Goal: Task Accomplishment & Management: Manage account settings

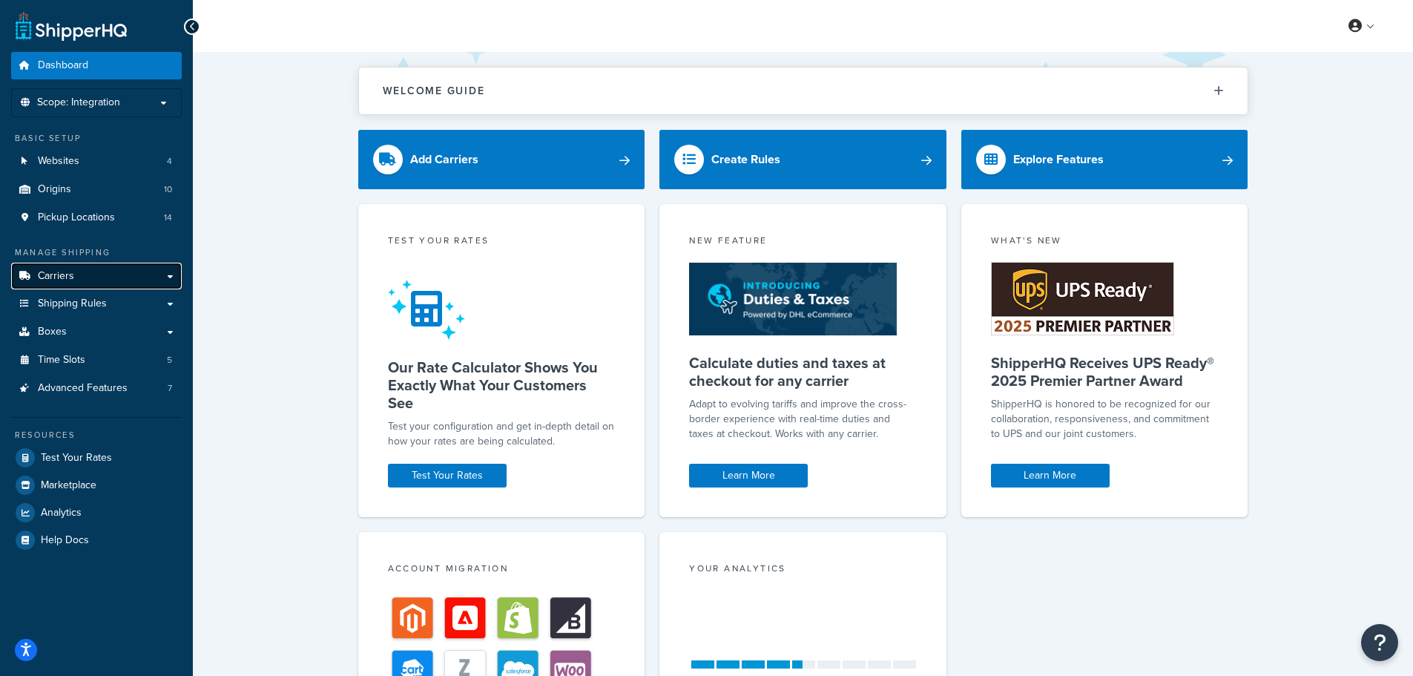
click at [72, 273] on span "Carriers" at bounding box center [56, 276] width 36 height 13
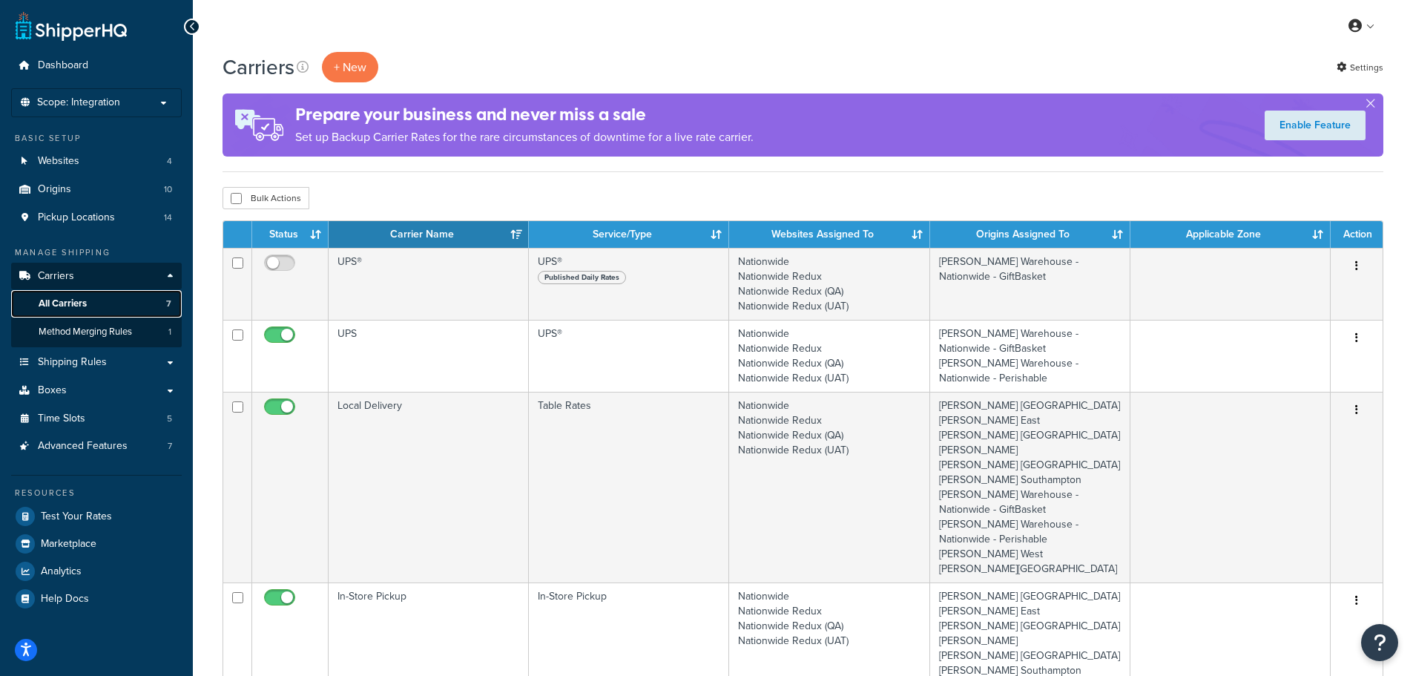
click at [83, 303] on span "All Carriers" at bounding box center [63, 303] width 48 height 13
click at [651, 30] on div "My Profile Billing Global Settings Contact Us Logout" at bounding box center [803, 26] width 1220 height 52
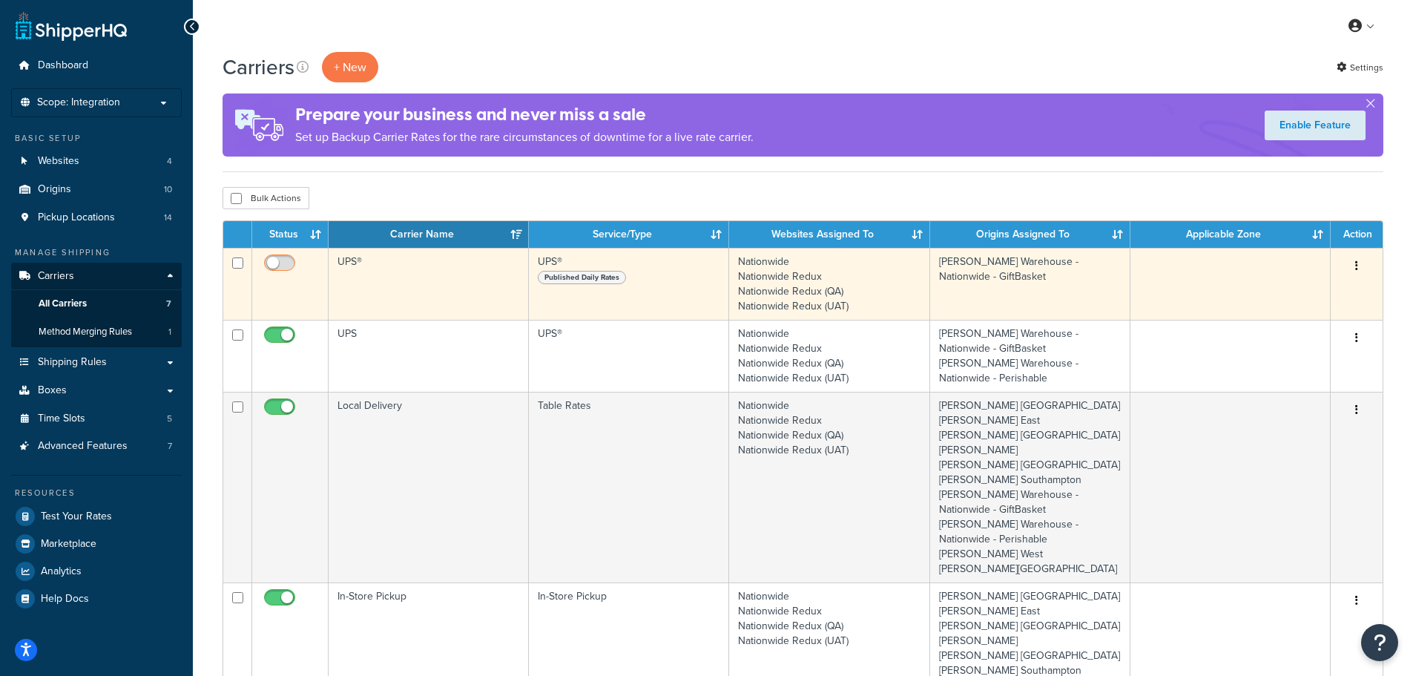
click at [292, 260] on input "checkbox" at bounding box center [281, 266] width 41 height 19
checkbox input "true"
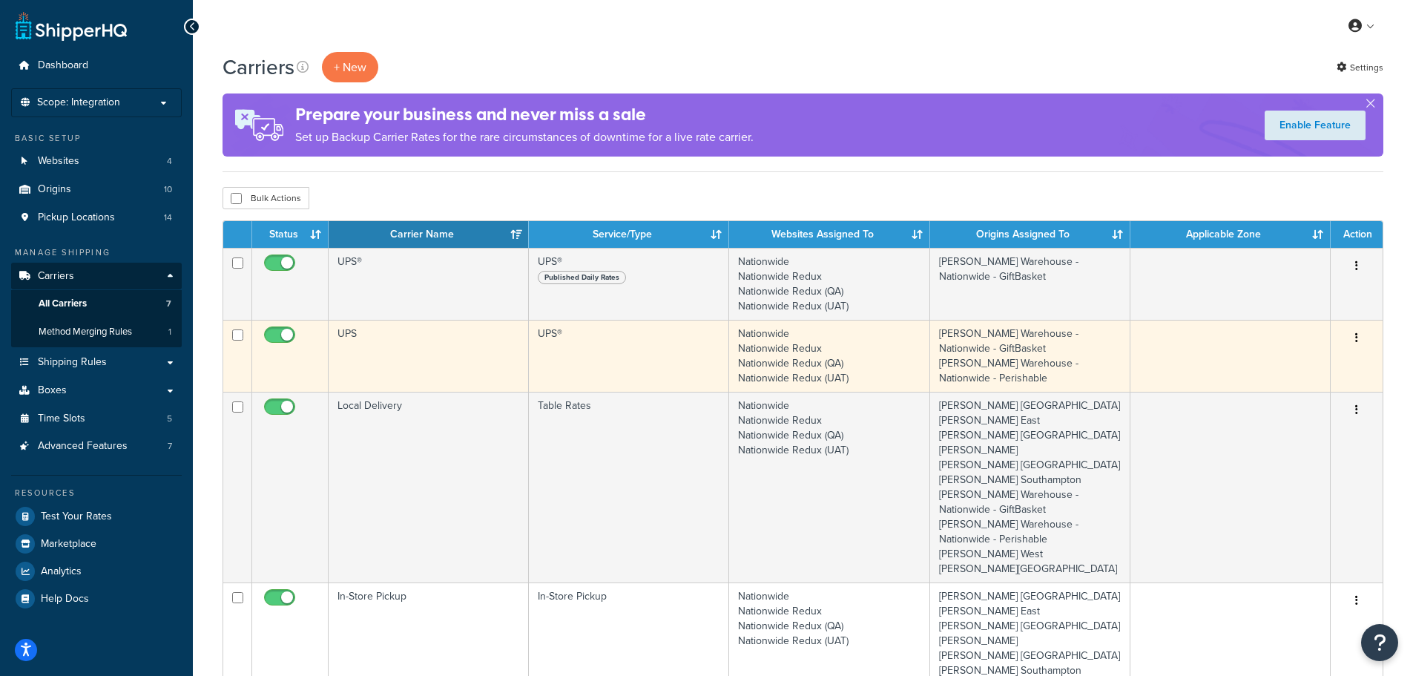
click at [428, 352] on td "UPS" at bounding box center [429, 356] width 200 height 72
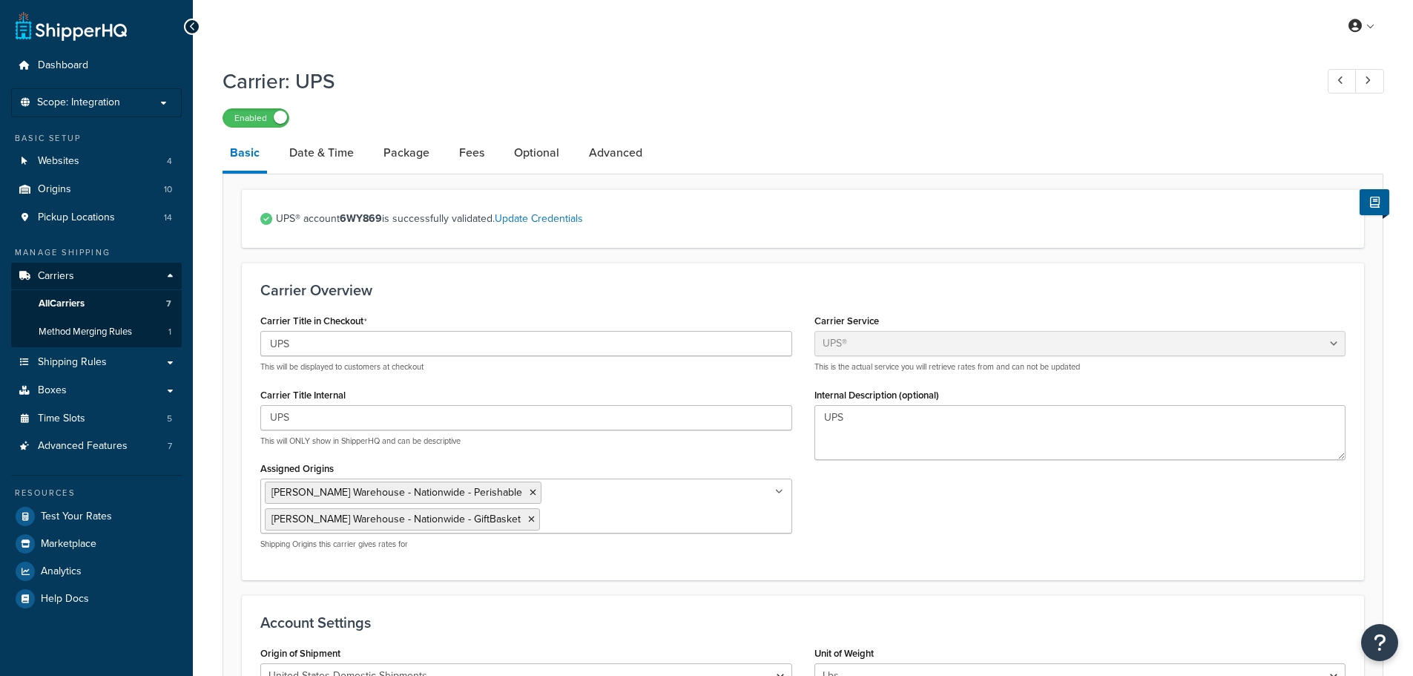
select select "ups"
select select "2"
click at [313, 149] on link "Date & Time" at bounding box center [321, 153] width 79 height 36
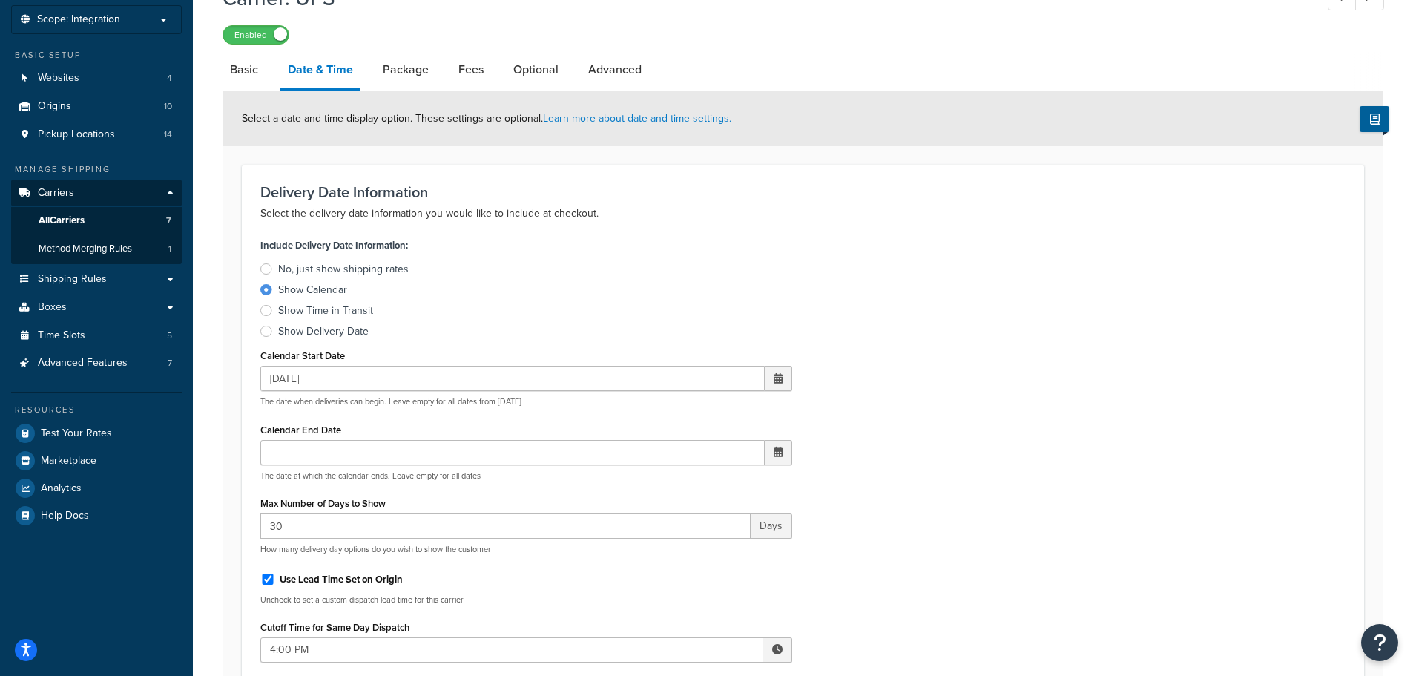
scroll to position [74, 0]
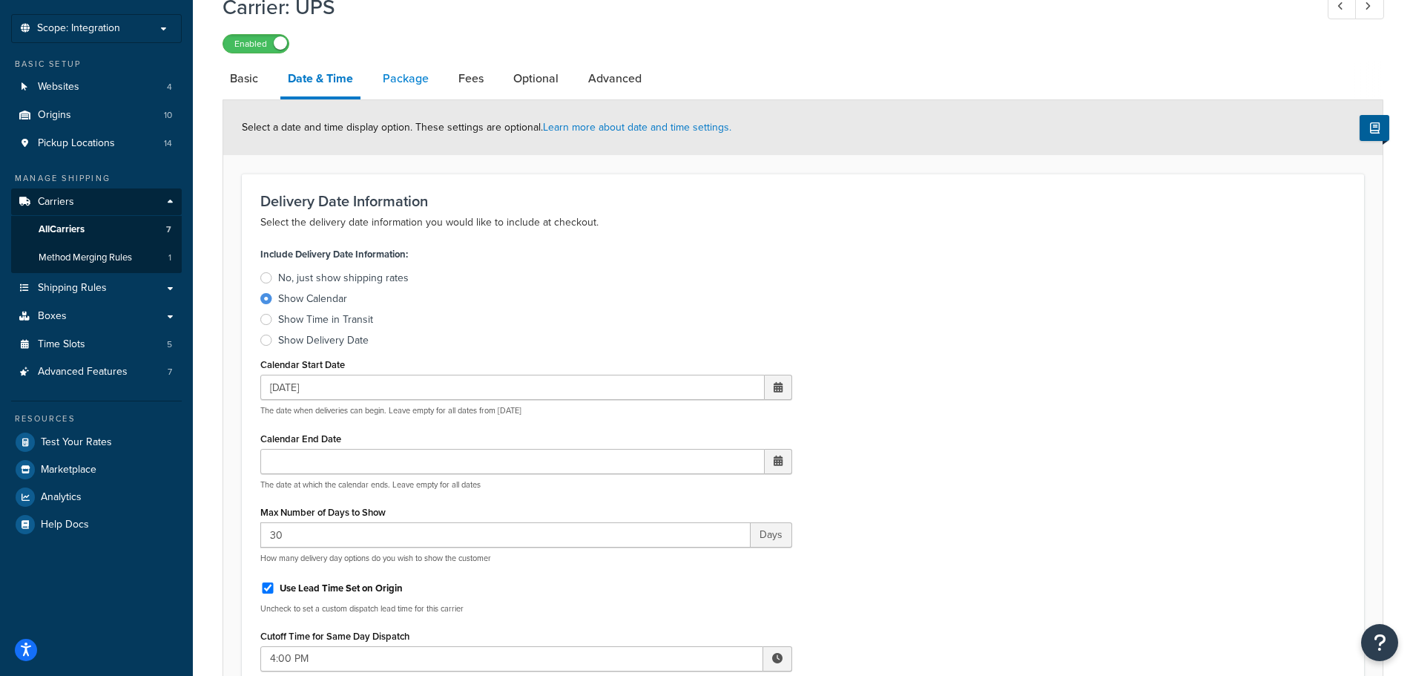
click at [407, 77] on link "Package" at bounding box center [405, 79] width 61 height 36
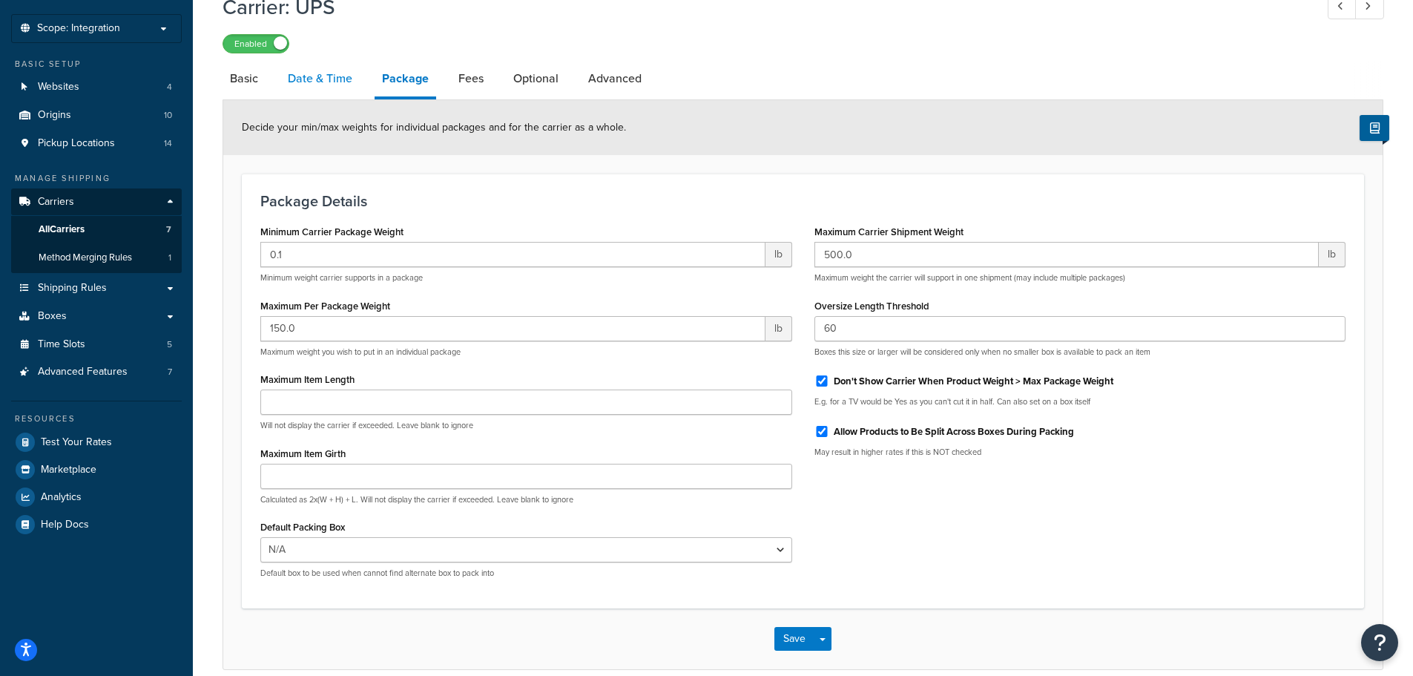
click at [333, 71] on link "Date & Time" at bounding box center [319, 79] width 79 height 36
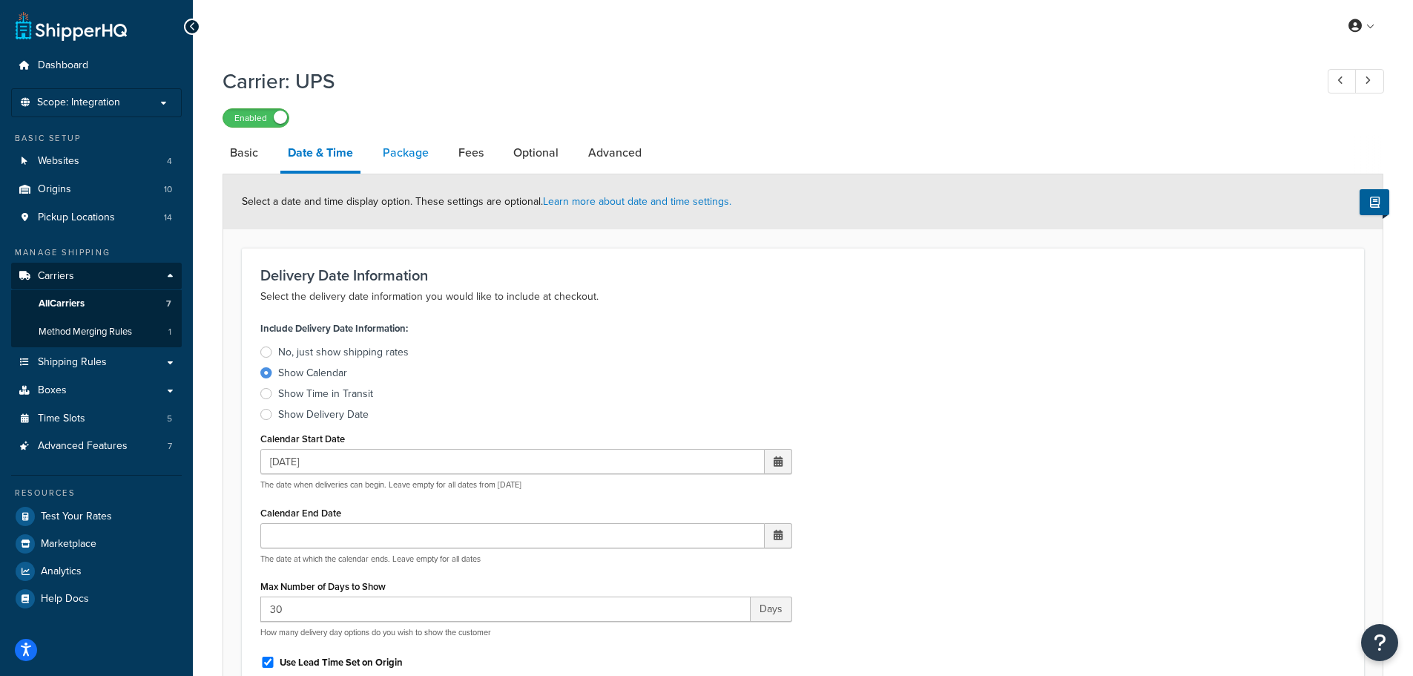
click at [410, 156] on link "Package" at bounding box center [405, 153] width 61 height 36
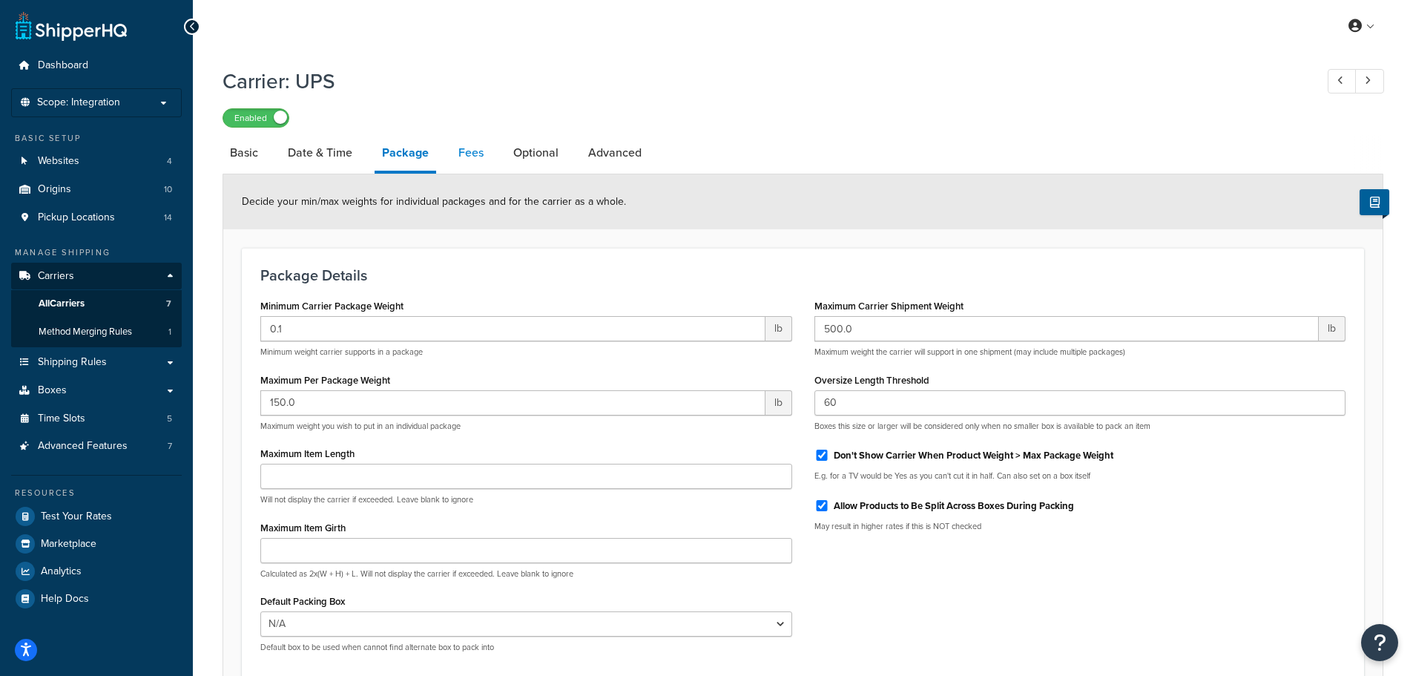
click at [472, 150] on link "Fees" at bounding box center [471, 153] width 40 height 36
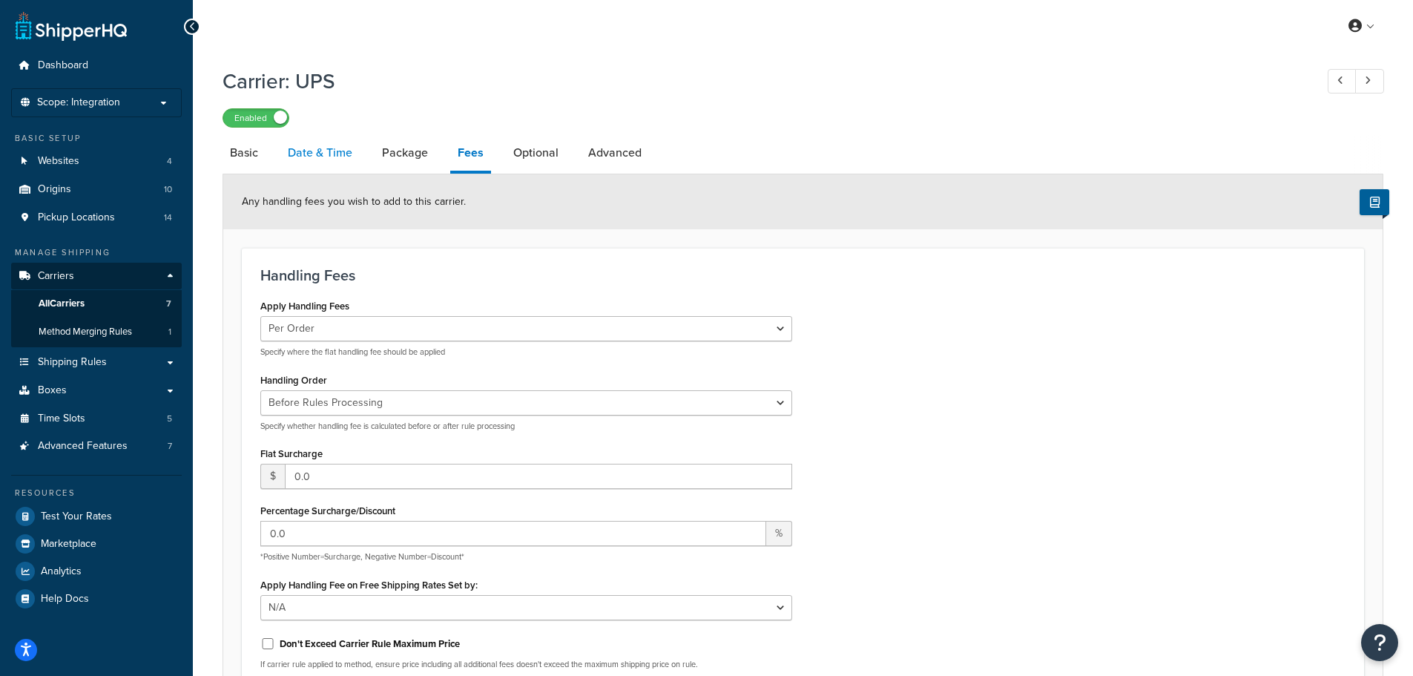
click at [315, 148] on link "Date & Time" at bounding box center [319, 153] width 79 height 36
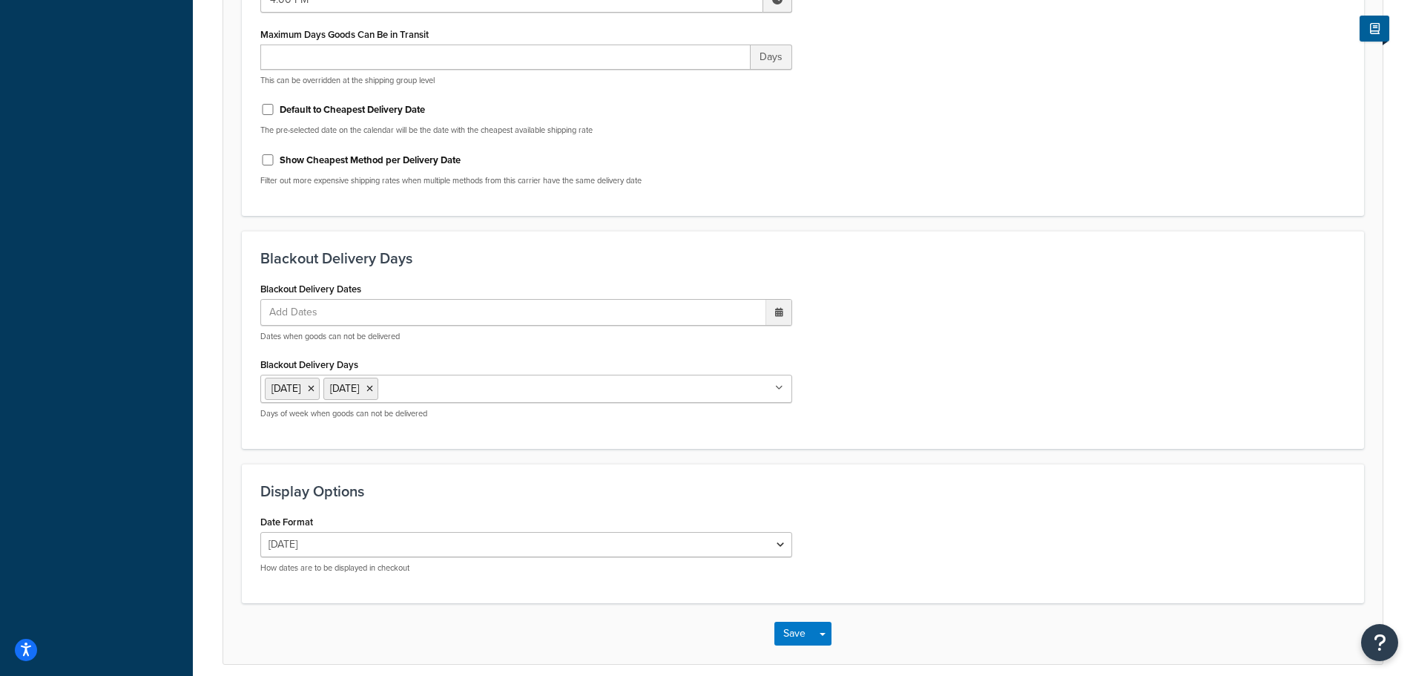
scroll to position [796, 0]
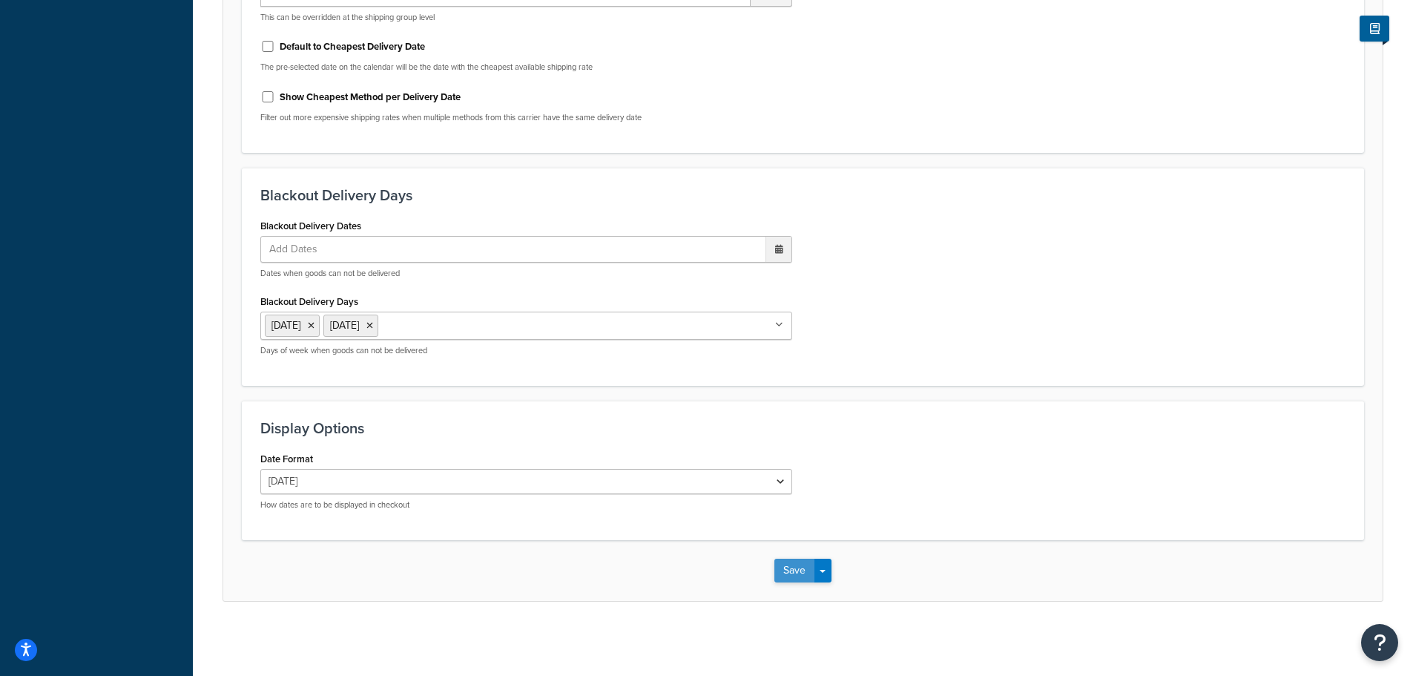
click at [798, 576] on button "Save" at bounding box center [795, 571] width 40 height 24
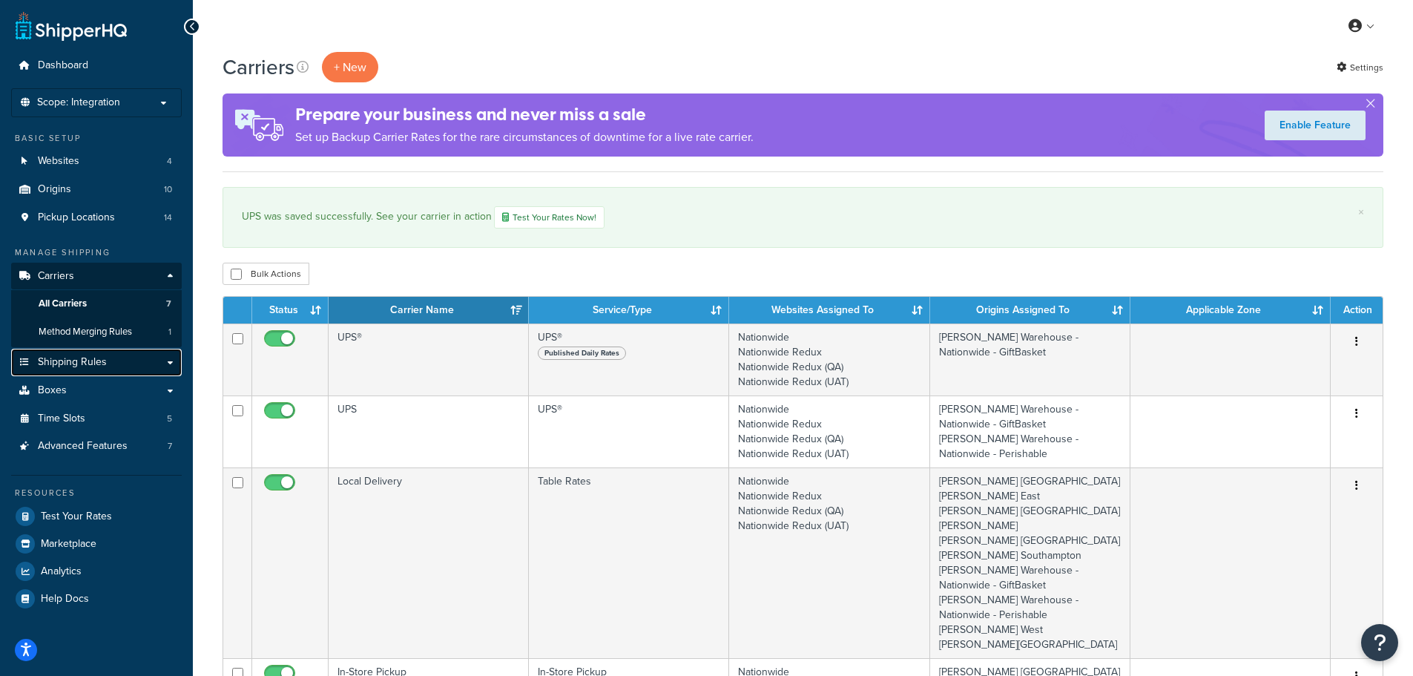
click at [67, 360] on span "Shipping Rules" at bounding box center [72, 362] width 69 height 13
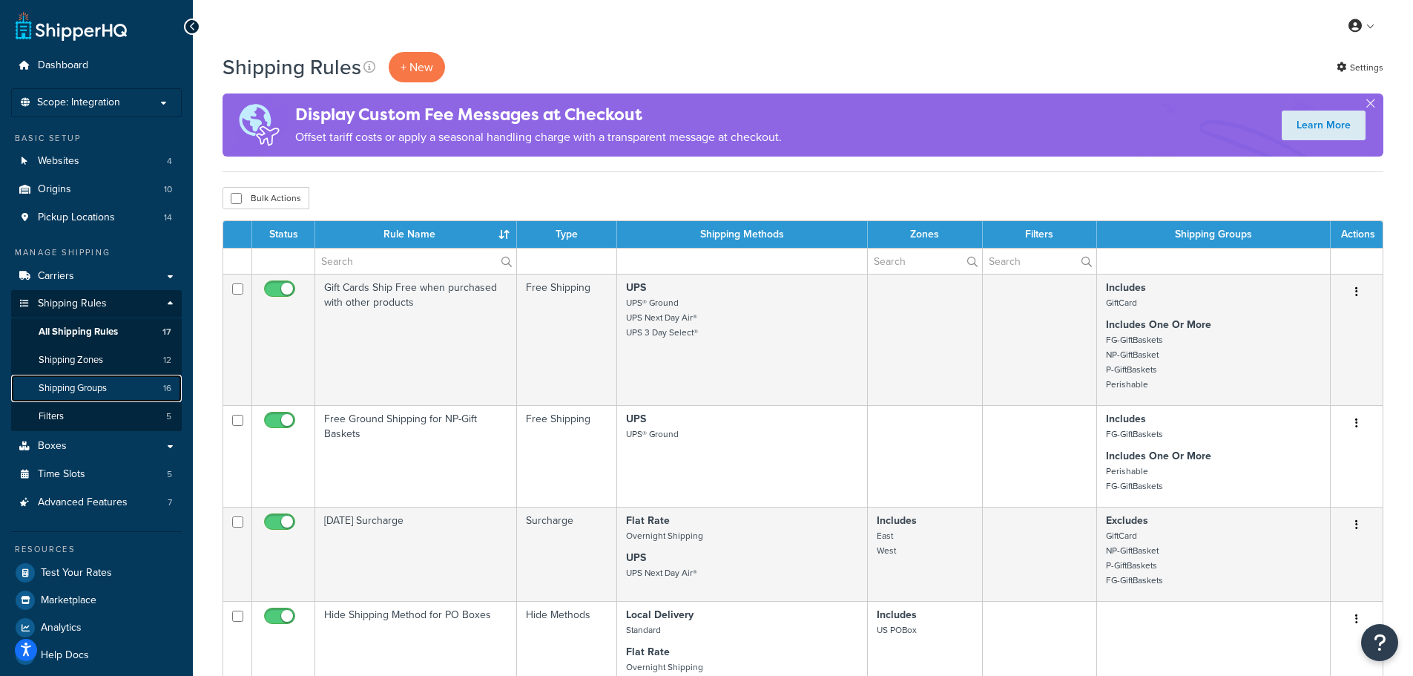
click at [82, 387] on span "Shipping Groups" at bounding box center [73, 388] width 68 height 13
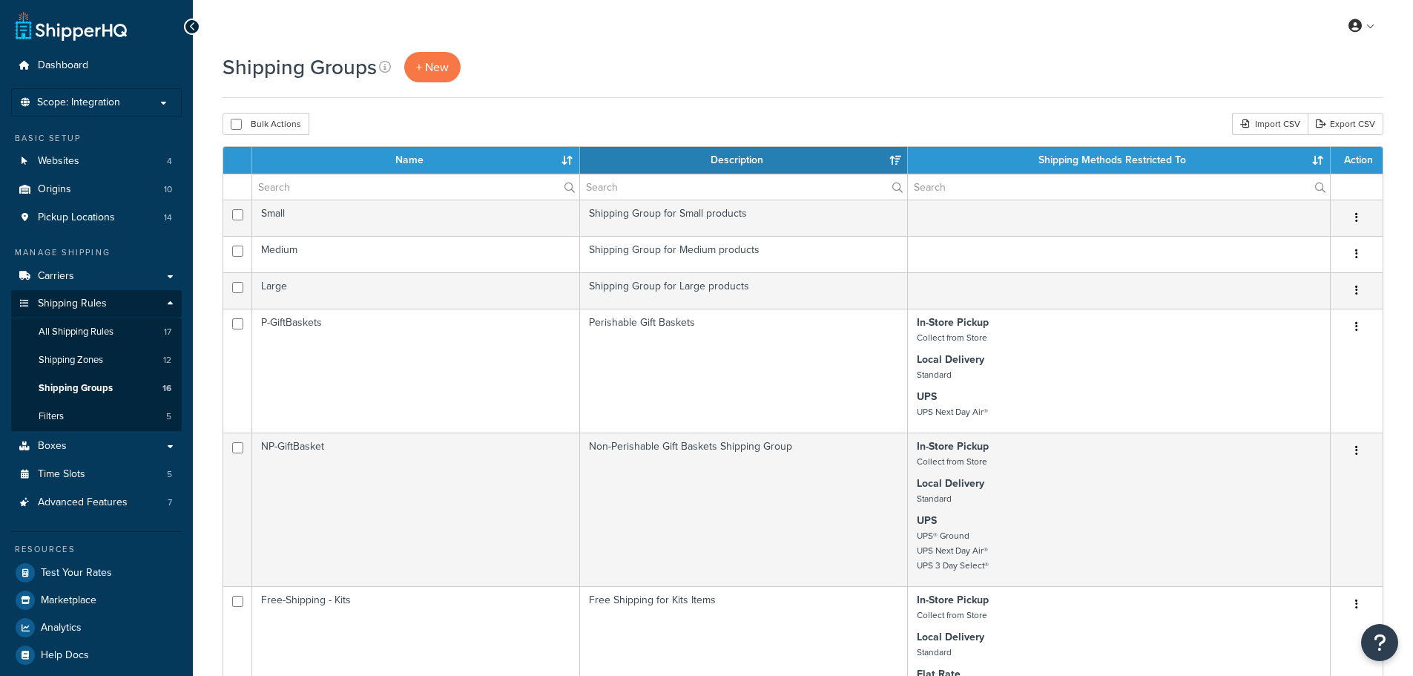
select select "15"
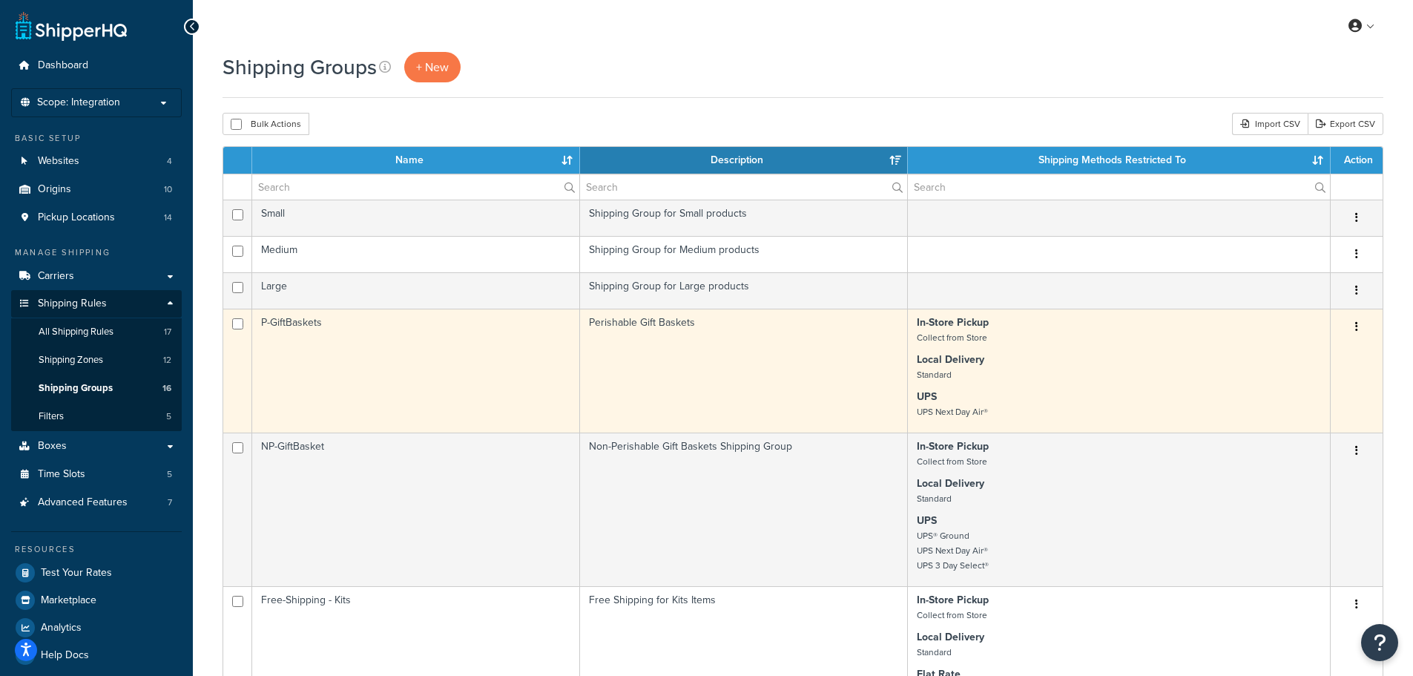
click at [457, 363] on td "P-GiftBaskets" at bounding box center [416, 371] width 328 height 124
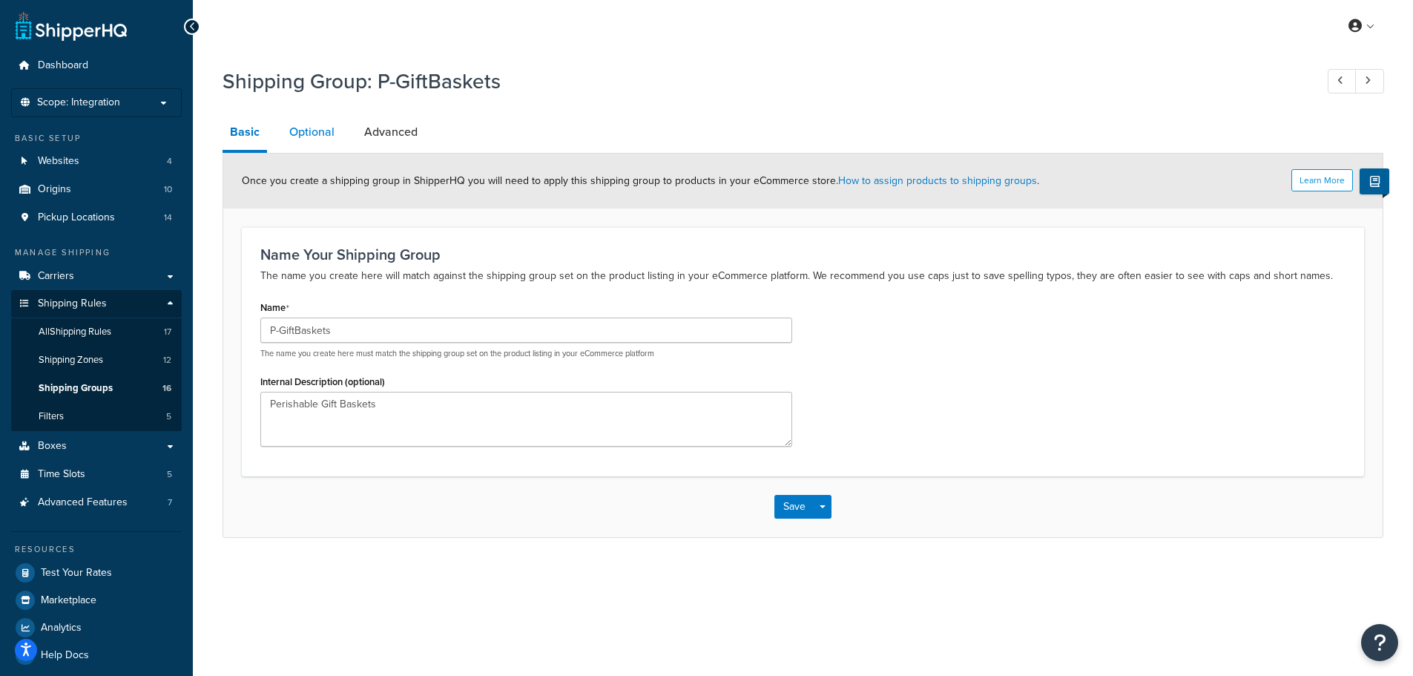
drag, startPoint x: 316, startPoint y: 121, endPoint x: 315, endPoint y: 151, distance: 30.5
click at [316, 122] on link "Optional" at bounding box center [312, 132] width 60 height 36
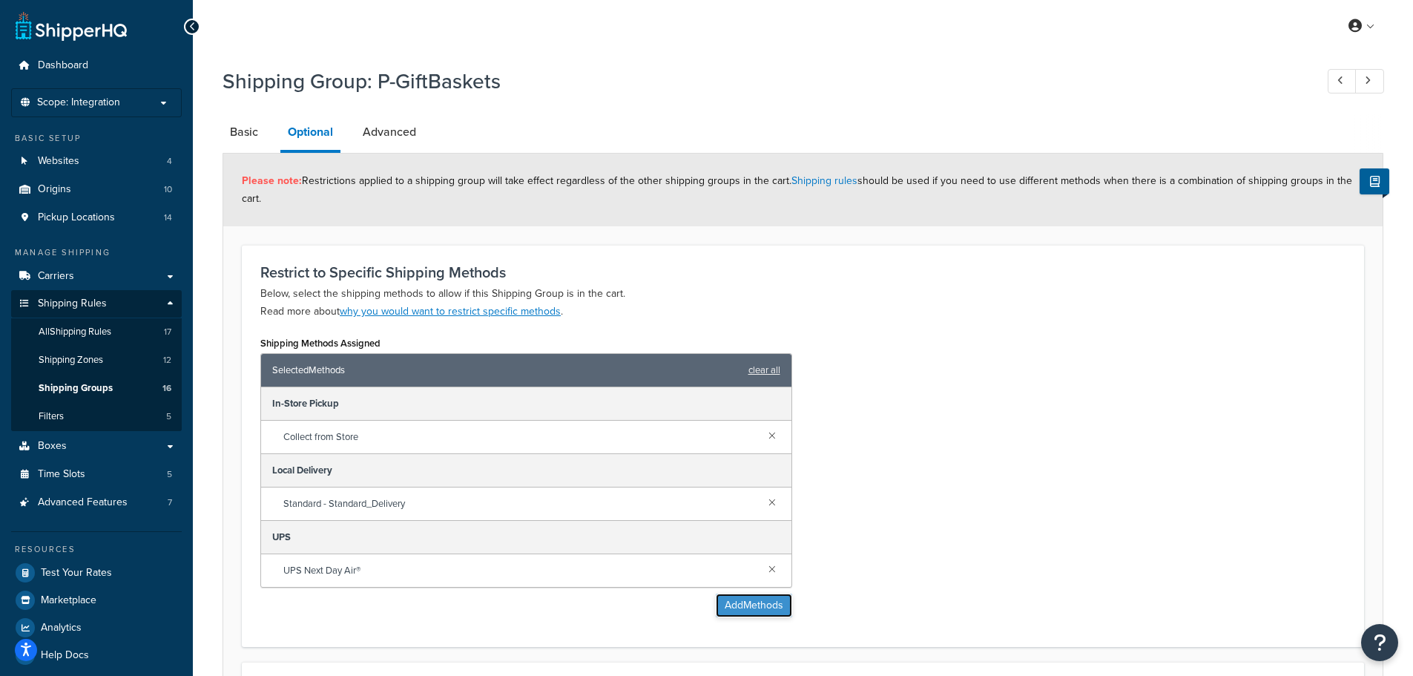
click at [749, 607] on button "Add Methods" at bounding box center [754, 605] width 76 height 24
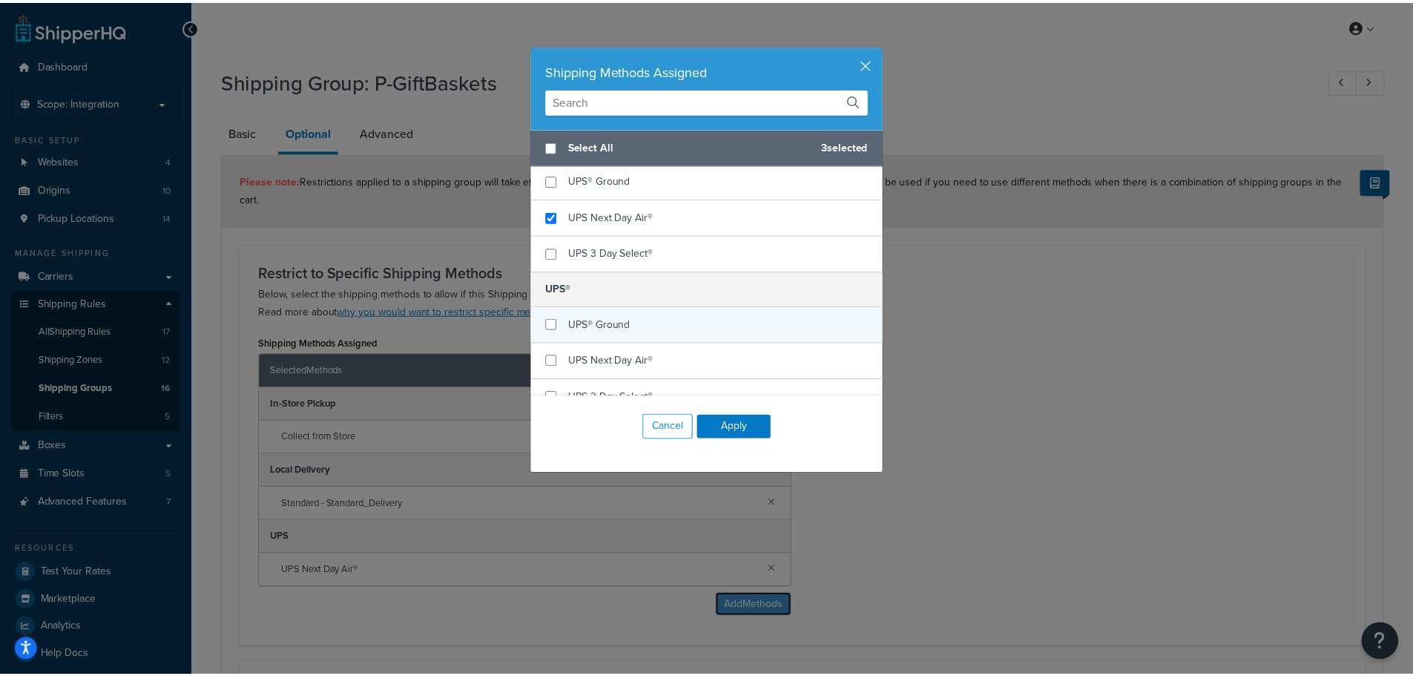
scroll to position [410, 0]
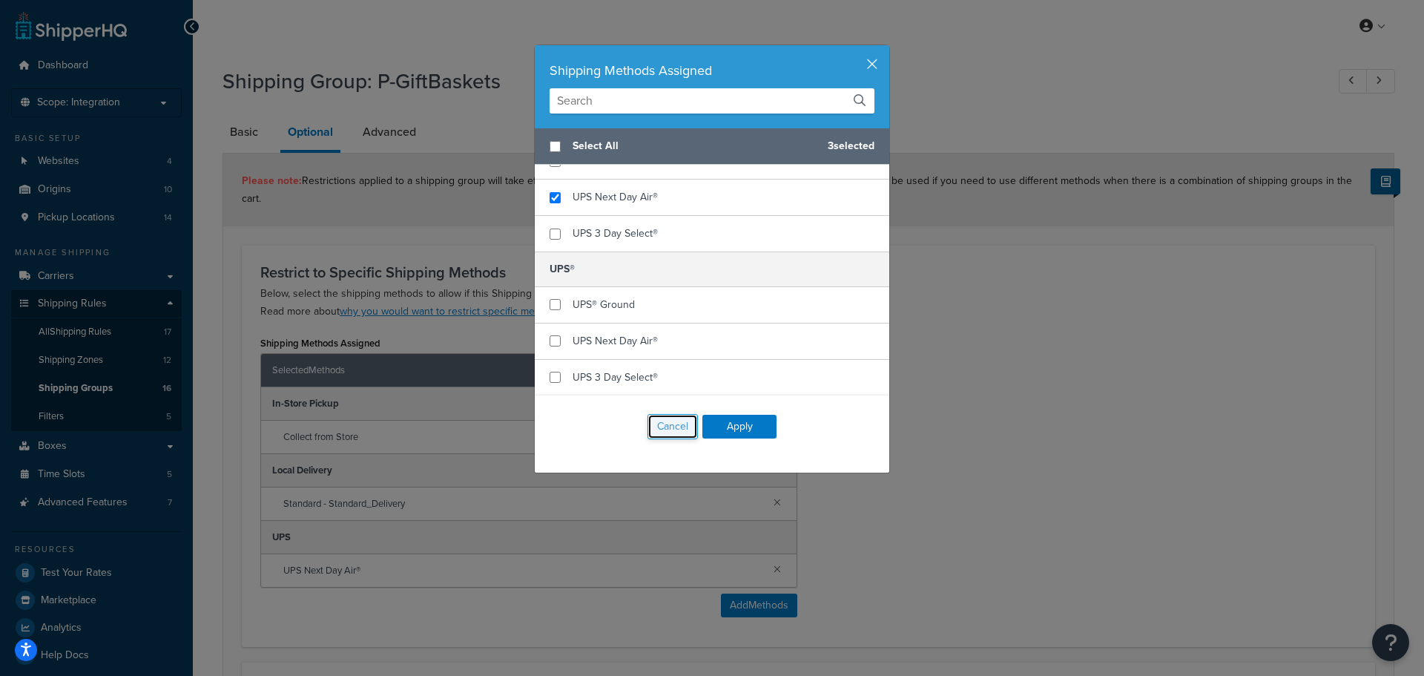
click at [662, 435] on button "Cancel" at bounding box center [673, 426] width 50 height 25
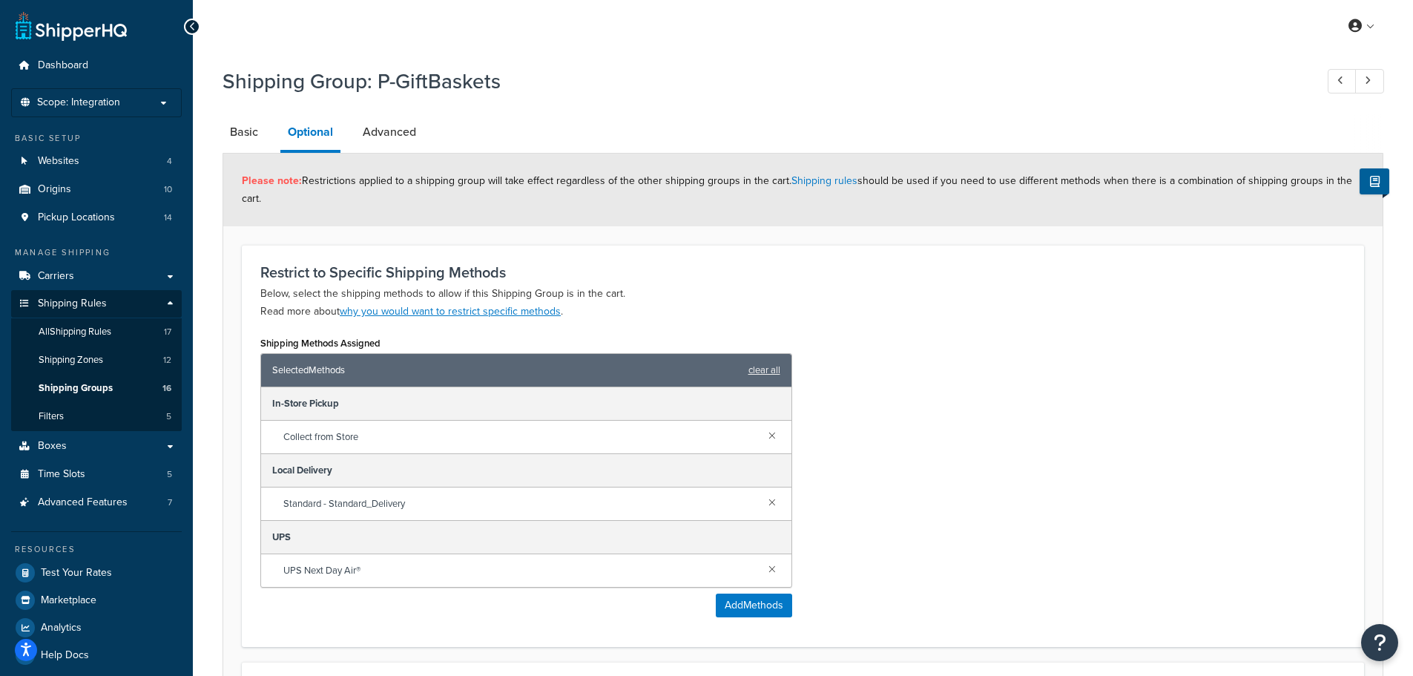
click at [1059, 409] on div "Shipping Methods Assigned Selected Methods clear all In-Store Pickup Collect fr…" at bounding box center [803, 480] width 1108 height 296
click at [24, 303] on icon at bounding box center [24, 303] width 15 height 9
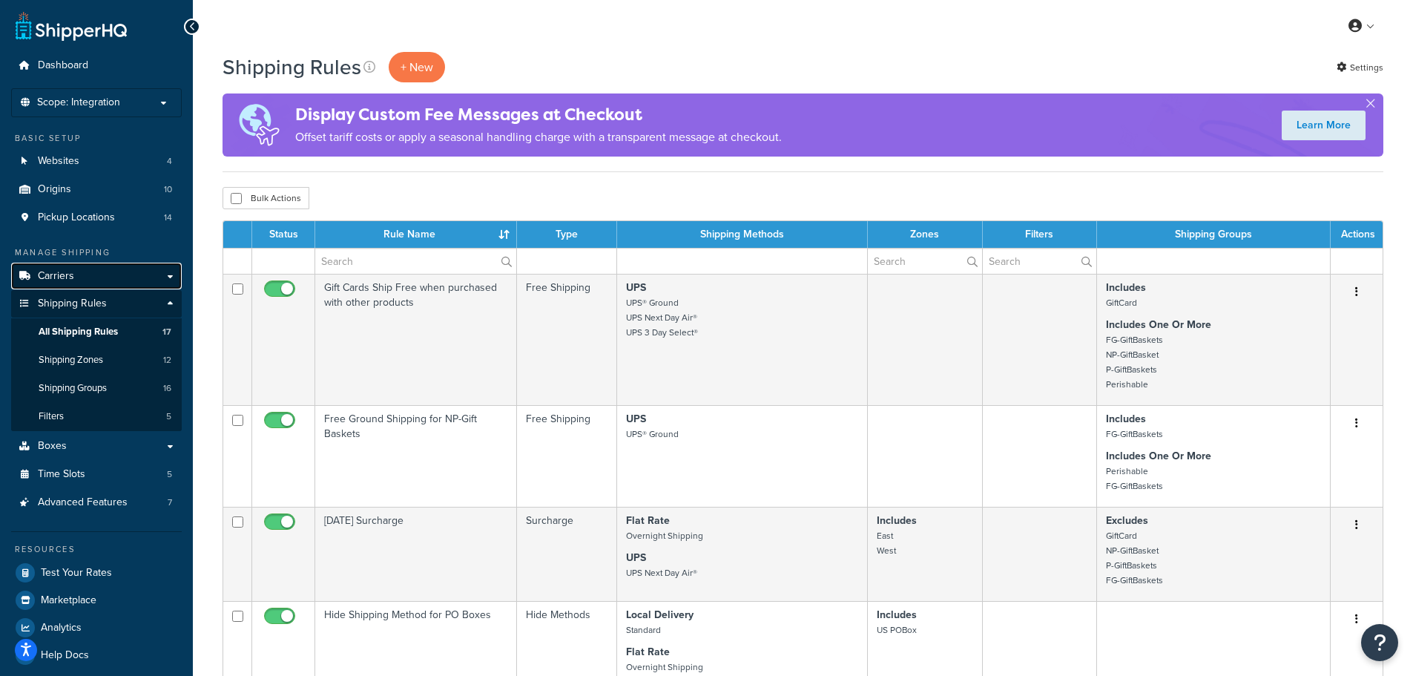
click at [58, 277] on span "Carriers" at bounding box center [56, 276] width 36 height 13
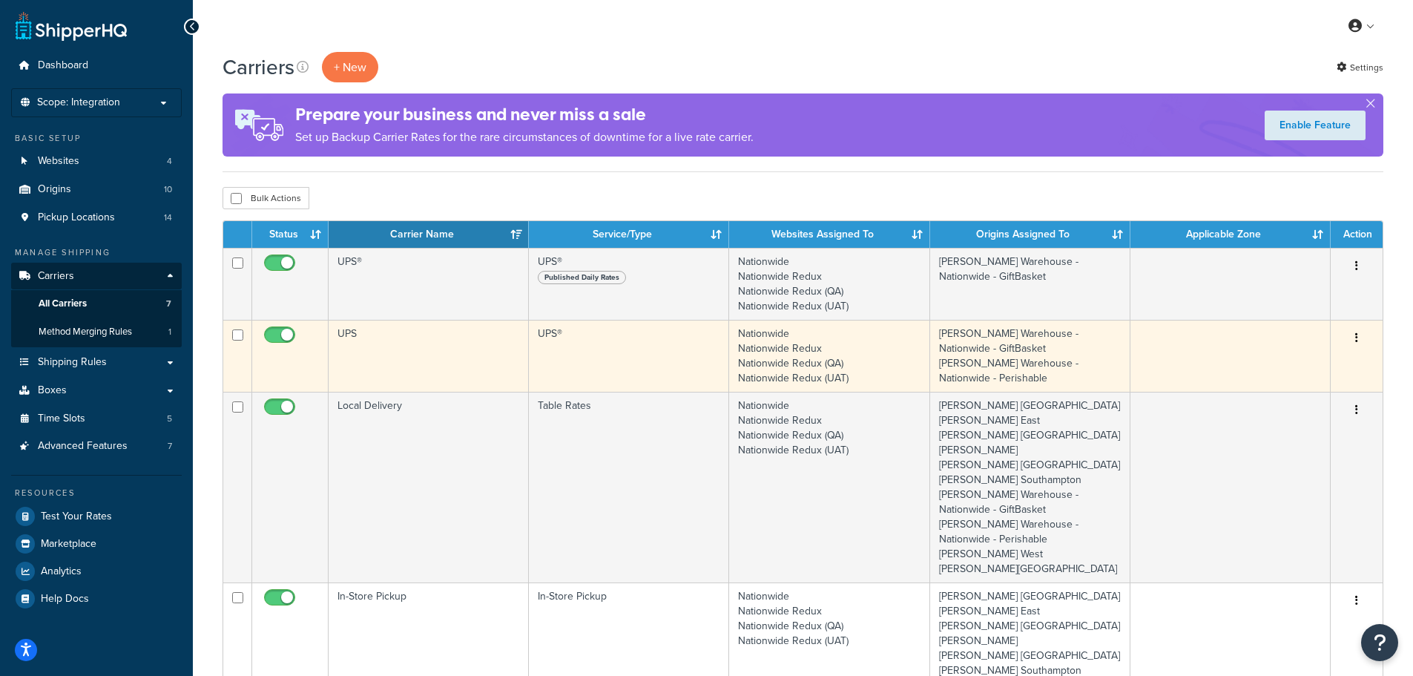
click at [595, 345] on td "UPS®" at bounding box center [629, 356] width 200 height 72
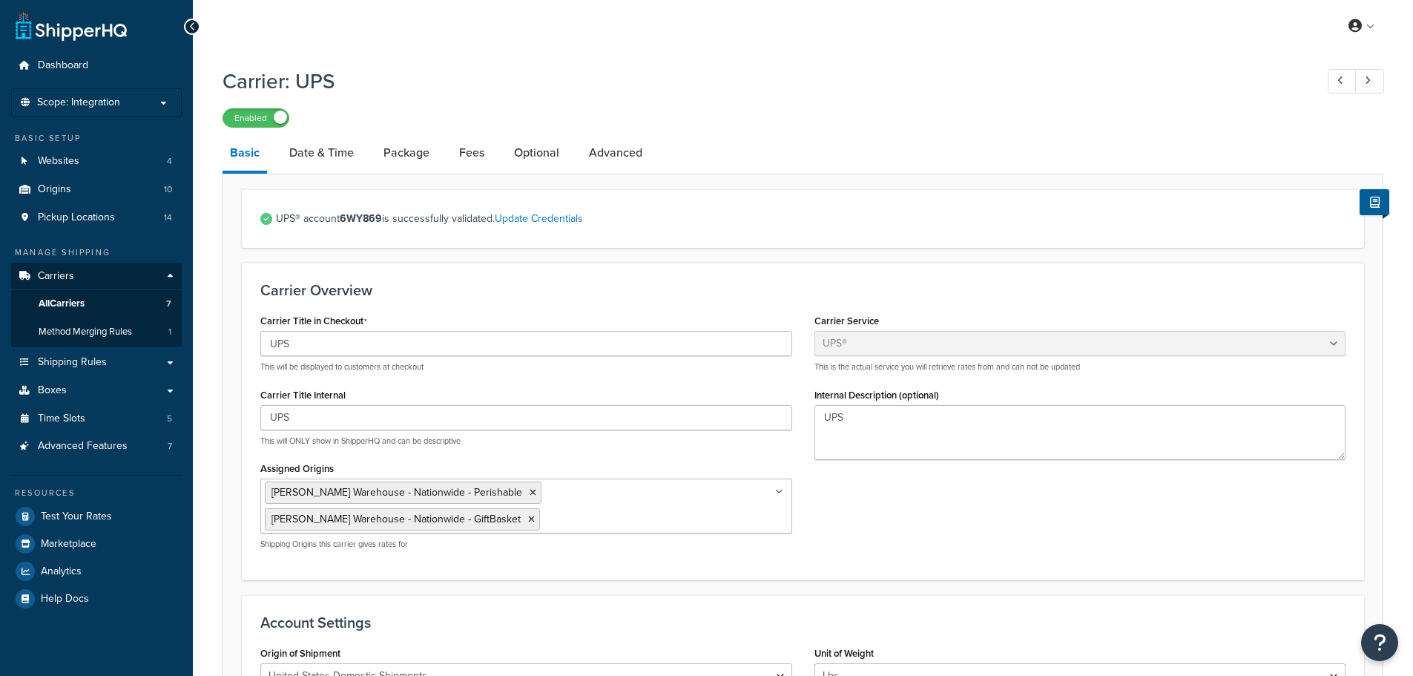
select select "ups"
select select "2"
click at [573, 220] on link "Update Credentials" at bounding box center [539, 219] width 88 height 16
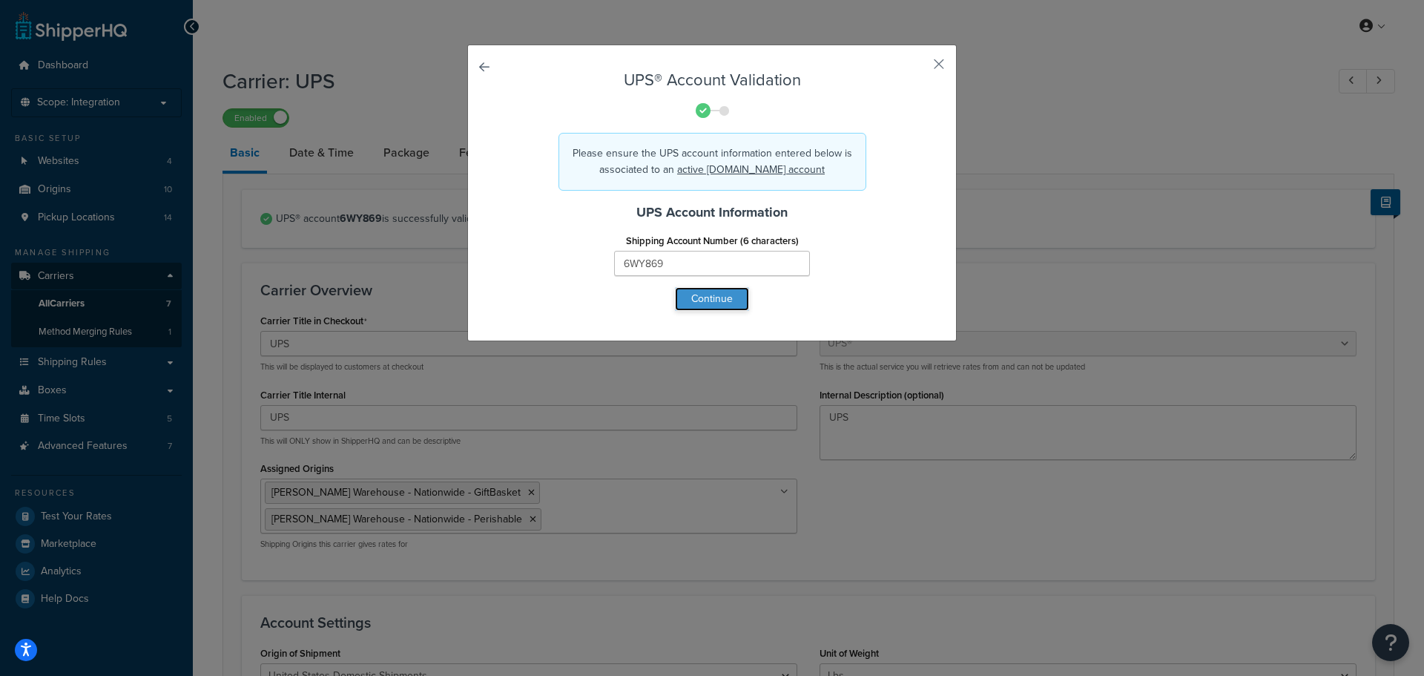
click at [715, 305] on button "Continue" at bounding box center [712, 299] width 74 height 24
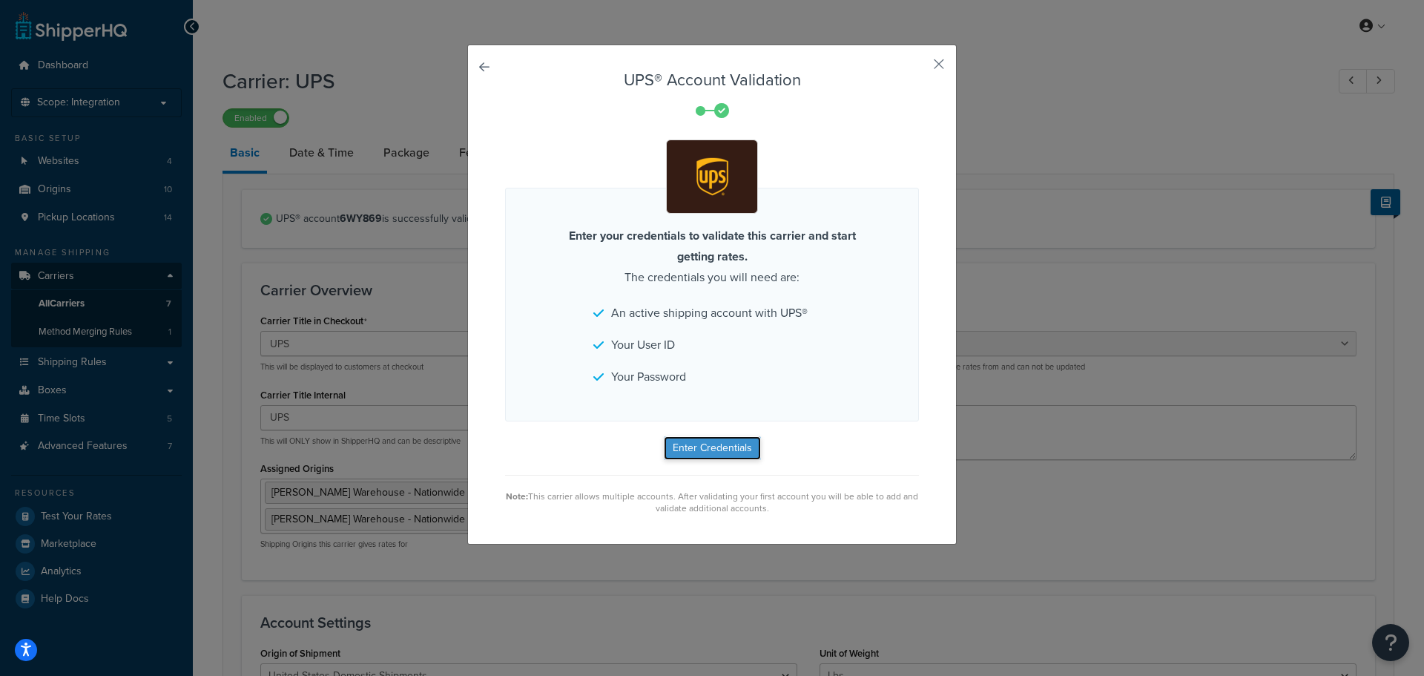
click at [709, 448] on button "Enter Credentials" at bounding box center [712, 448] width 97 height 24
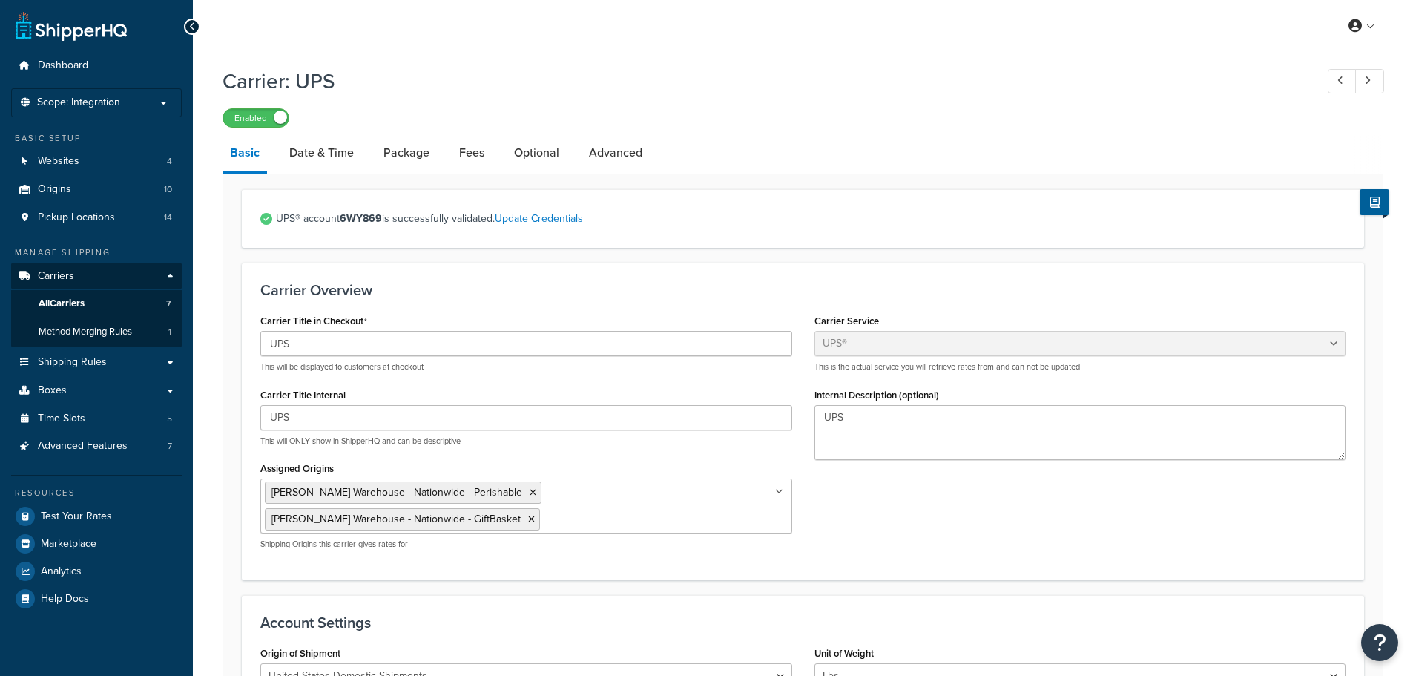
select select "ups"
select select "2"
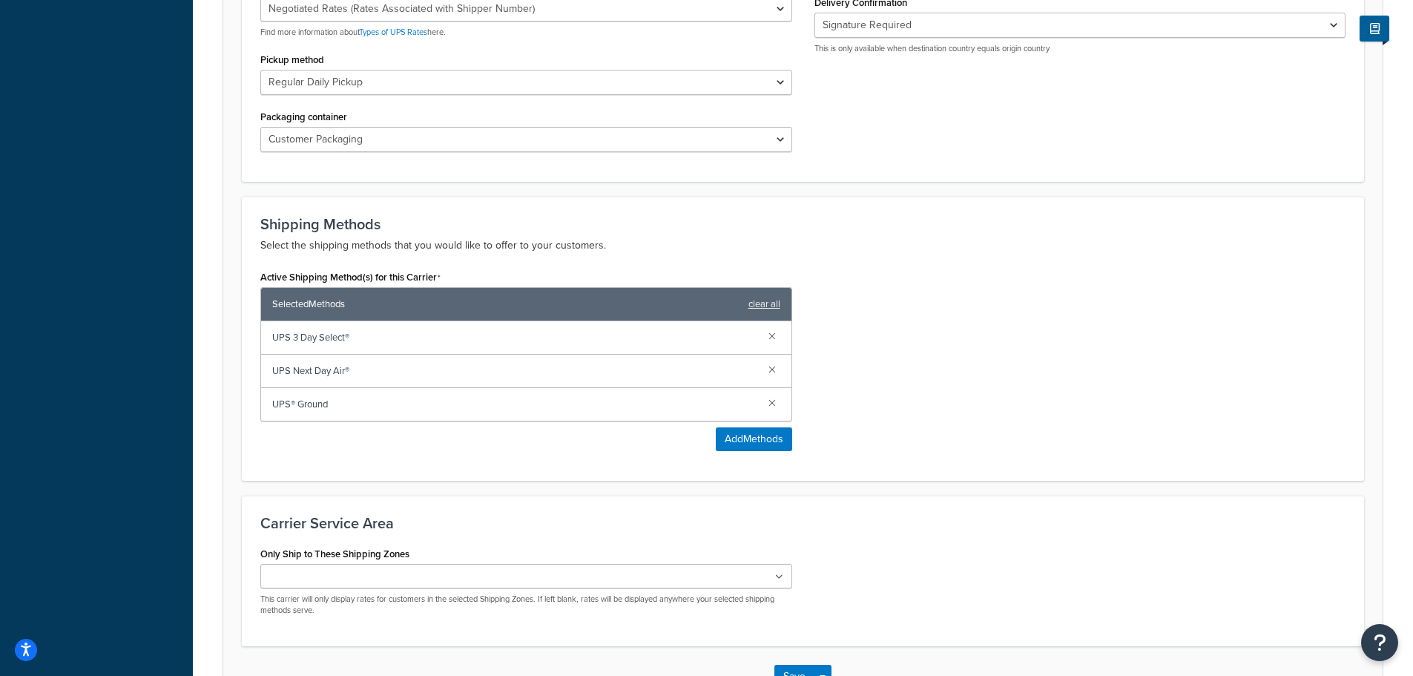
scroll to position [826, 0]
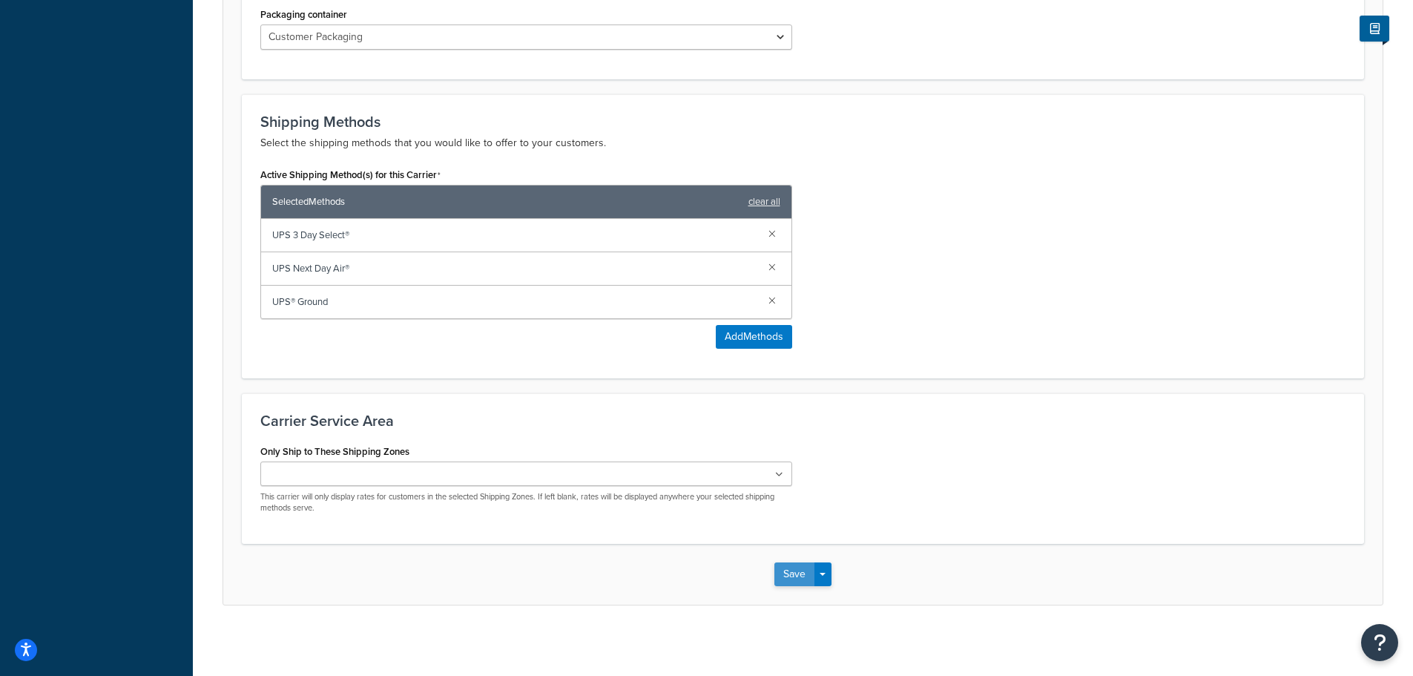
click at [792, 573] on button "Save" at bounding box center [795, 574] width 40 height 24
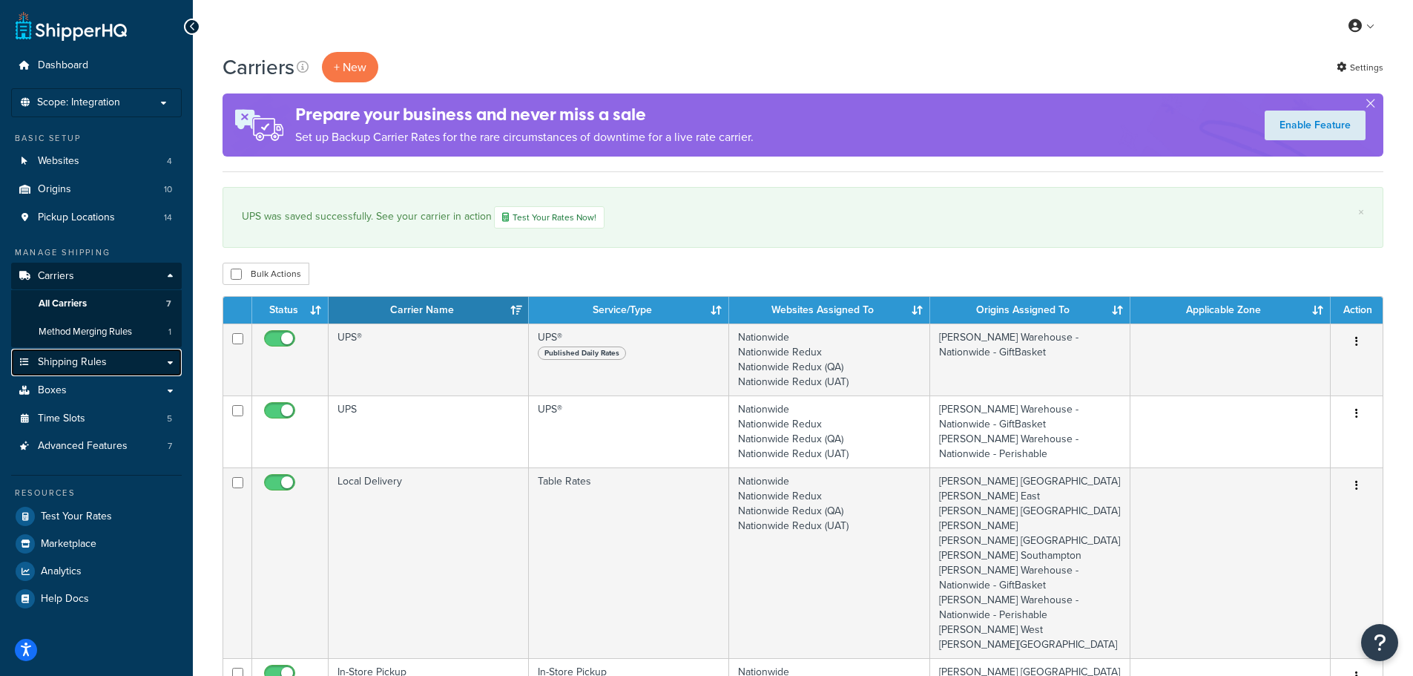
click at [82, 359] on span "Shipping Rules" at bounding box center [72, 362] width 69 height 13
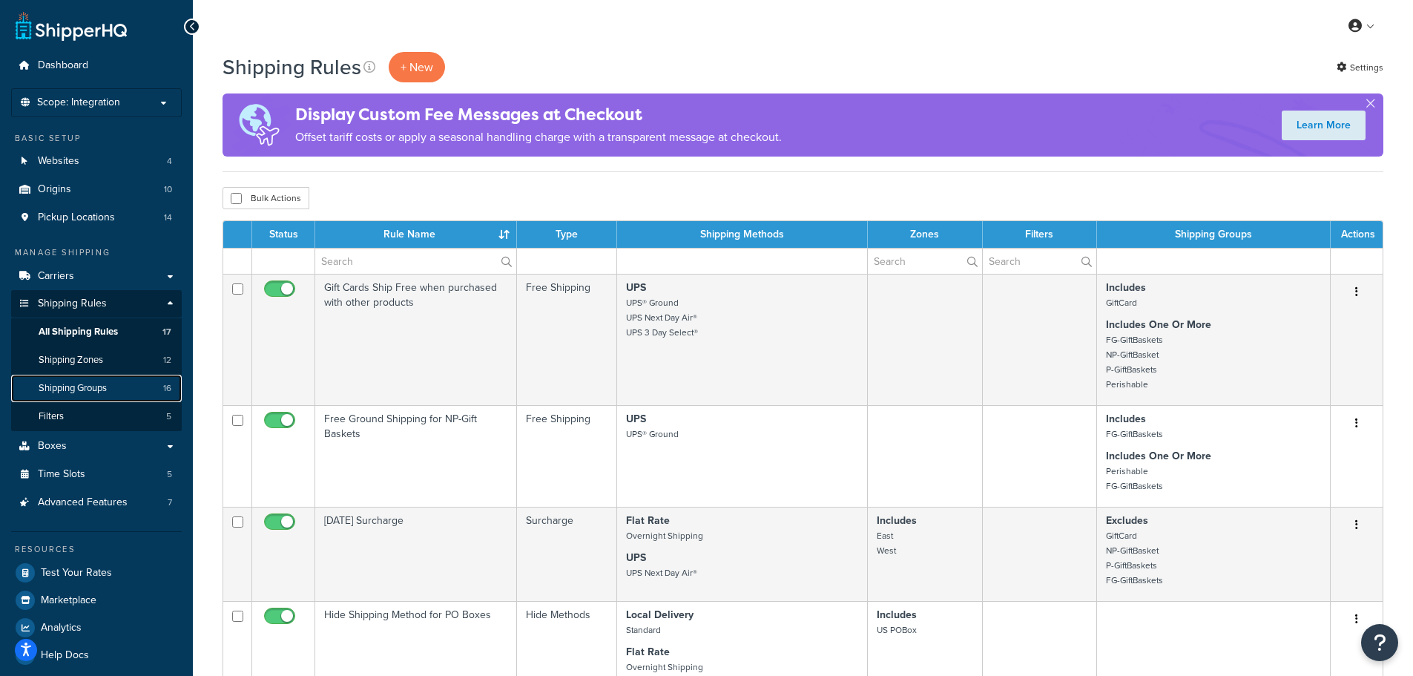
click at [75, 387] on span "Shipping Groups" at bounding box center [73, 388] width 68 height 13
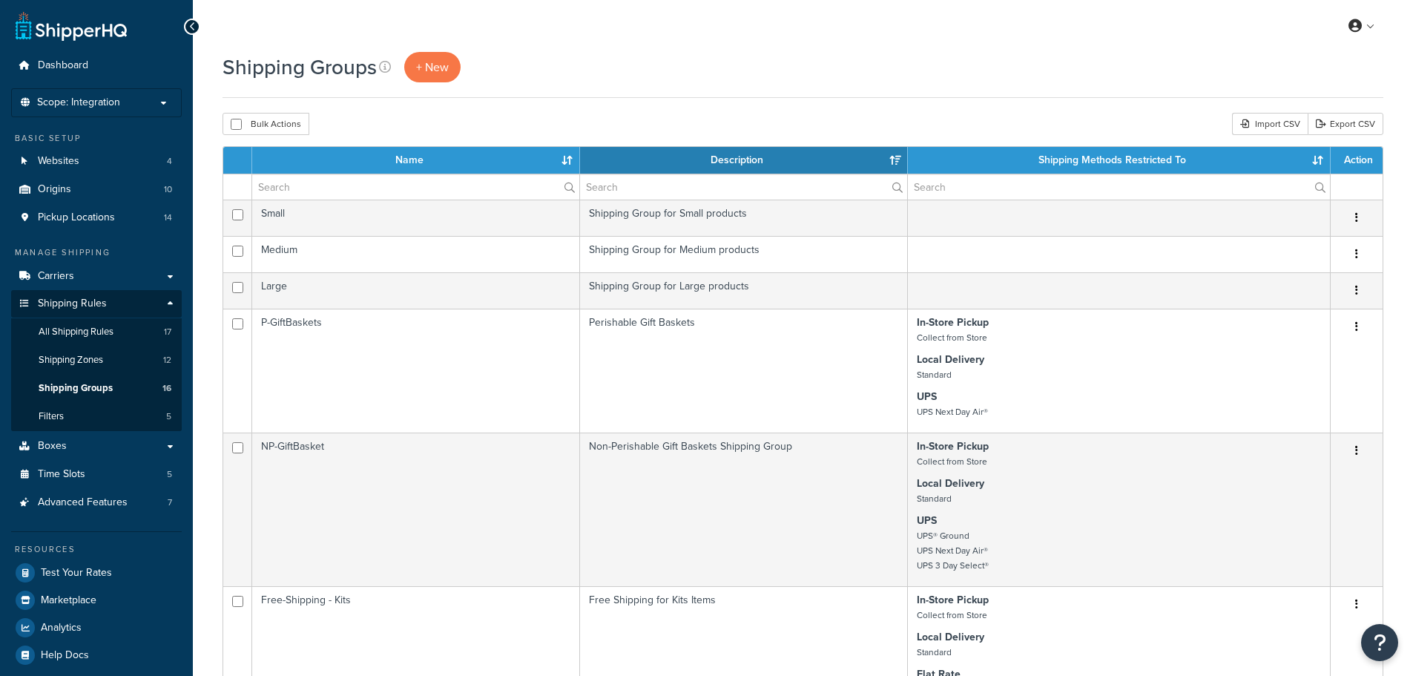
select select "15"
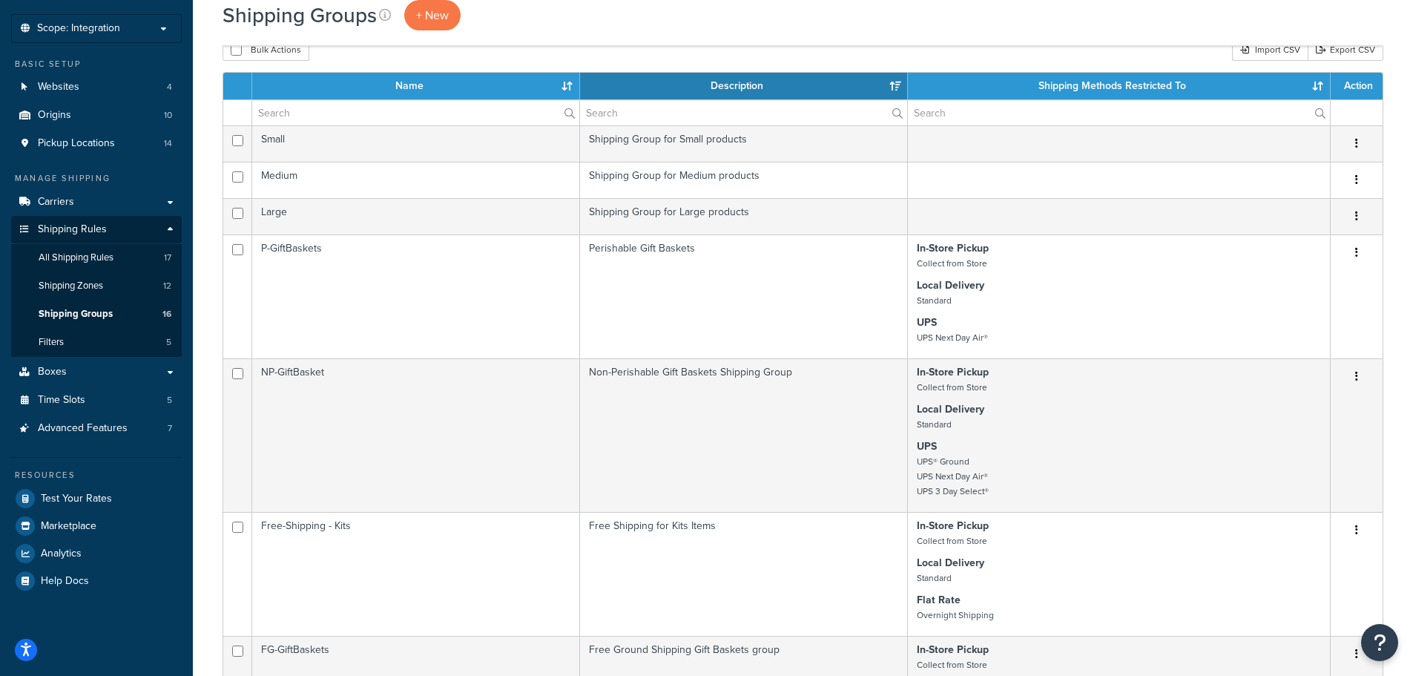
scroll to position [148, 0]
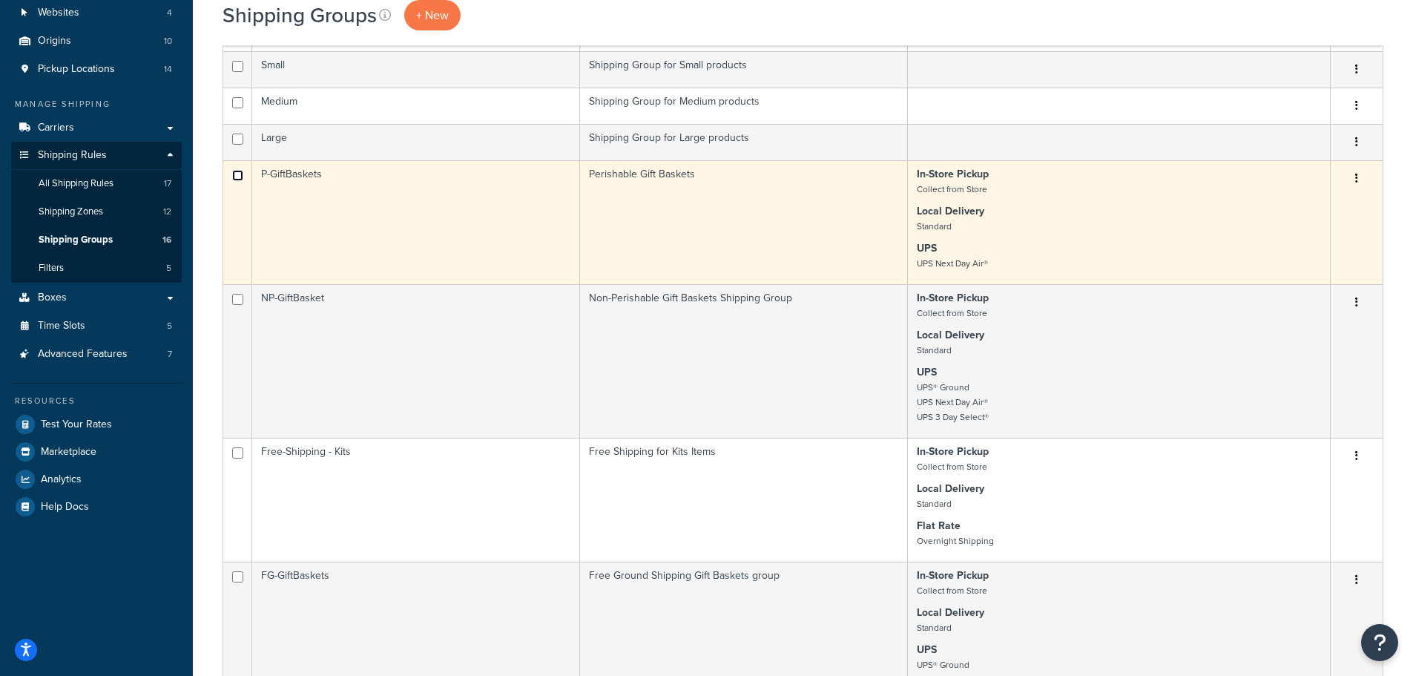
click at [232, 171] on input "checkbox" at bounding box center [237, 175] width 11 height 11
checkbox input "true"
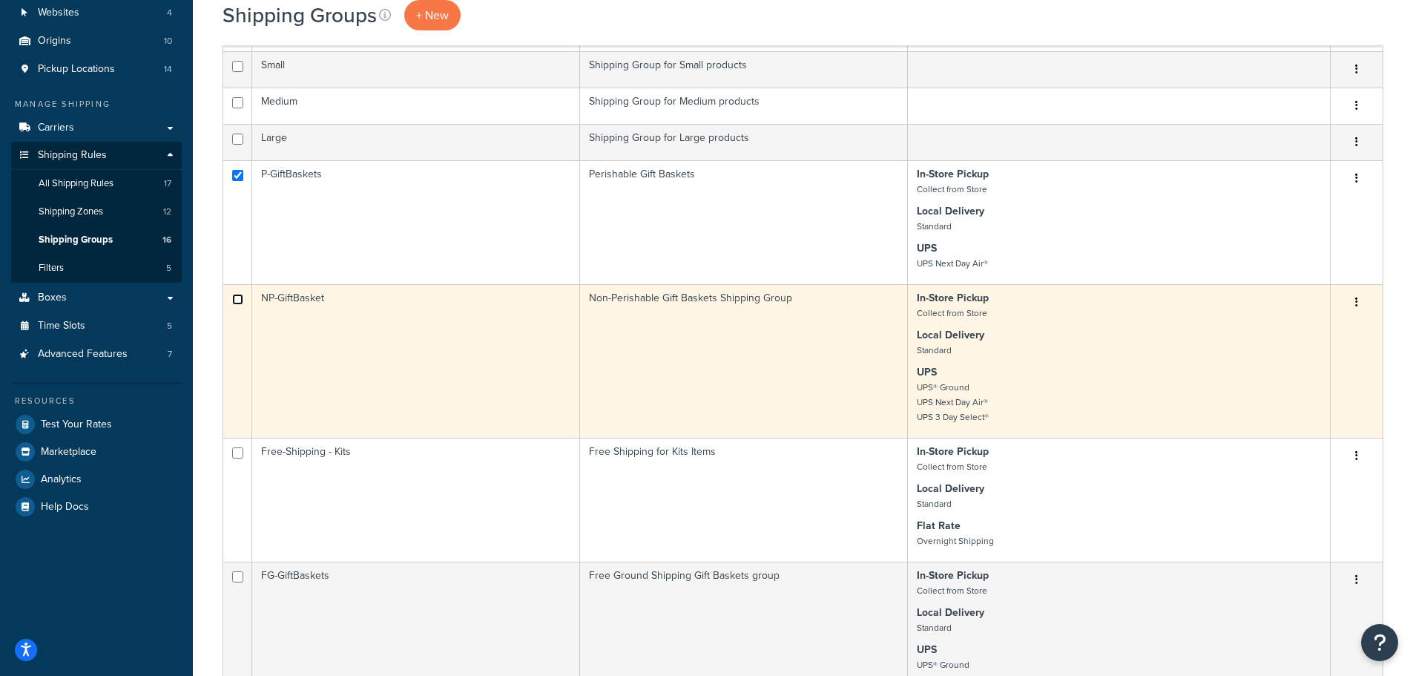
click at [240, 297] on input "checkbox" at bounding box center [237, 299] width 11 height 11
checkbox input "true"
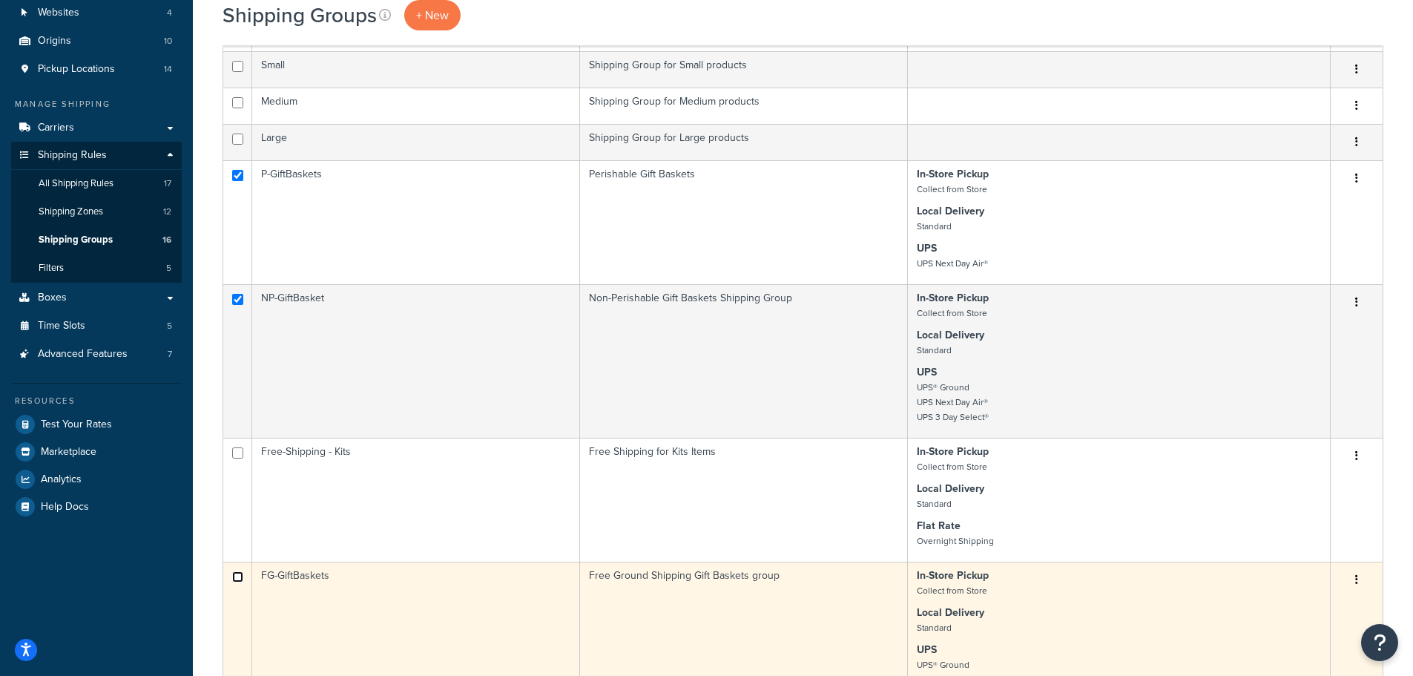
click at [239, 576] on input "checkbox" at bounding box center [237, 576] width 11 height 11
checkbox input "true"
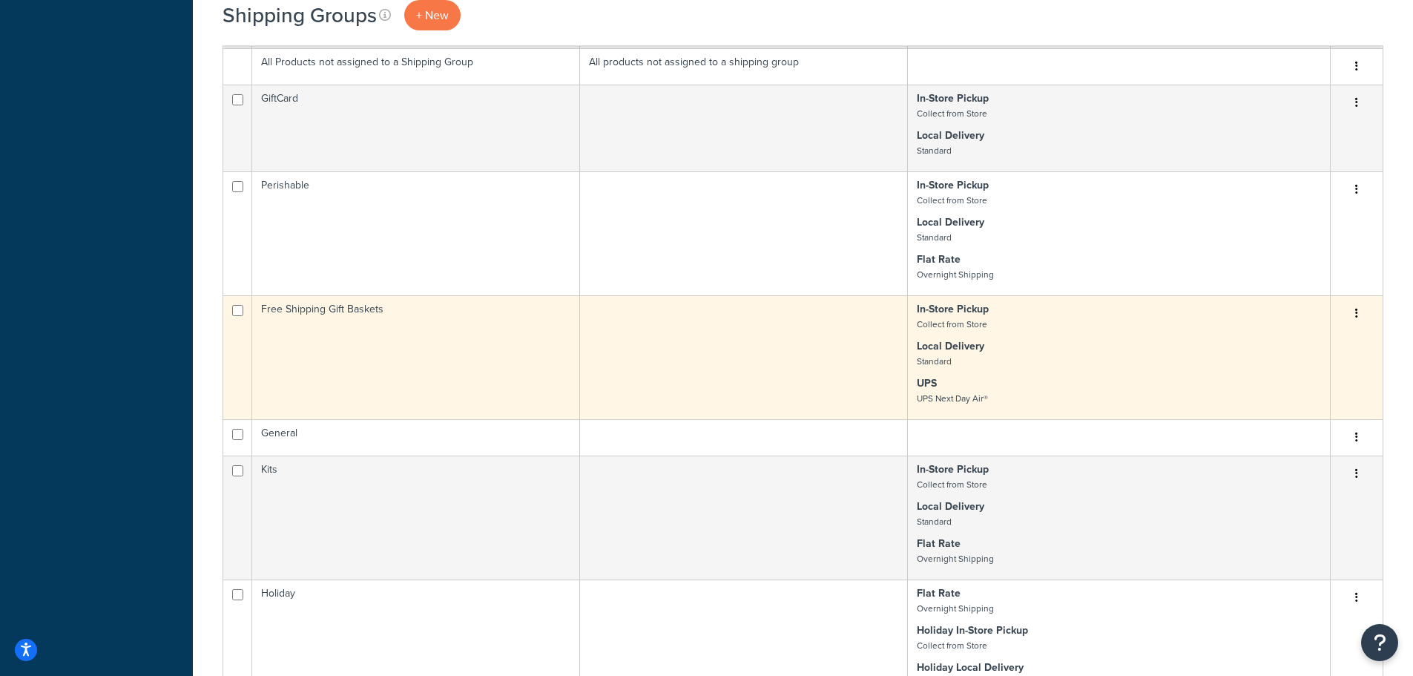
scroll to position [816, 0]
click at [240, 312] on input "checkbox" at bounding box center [237, 309] width 11 height 11
checkbox input "true"
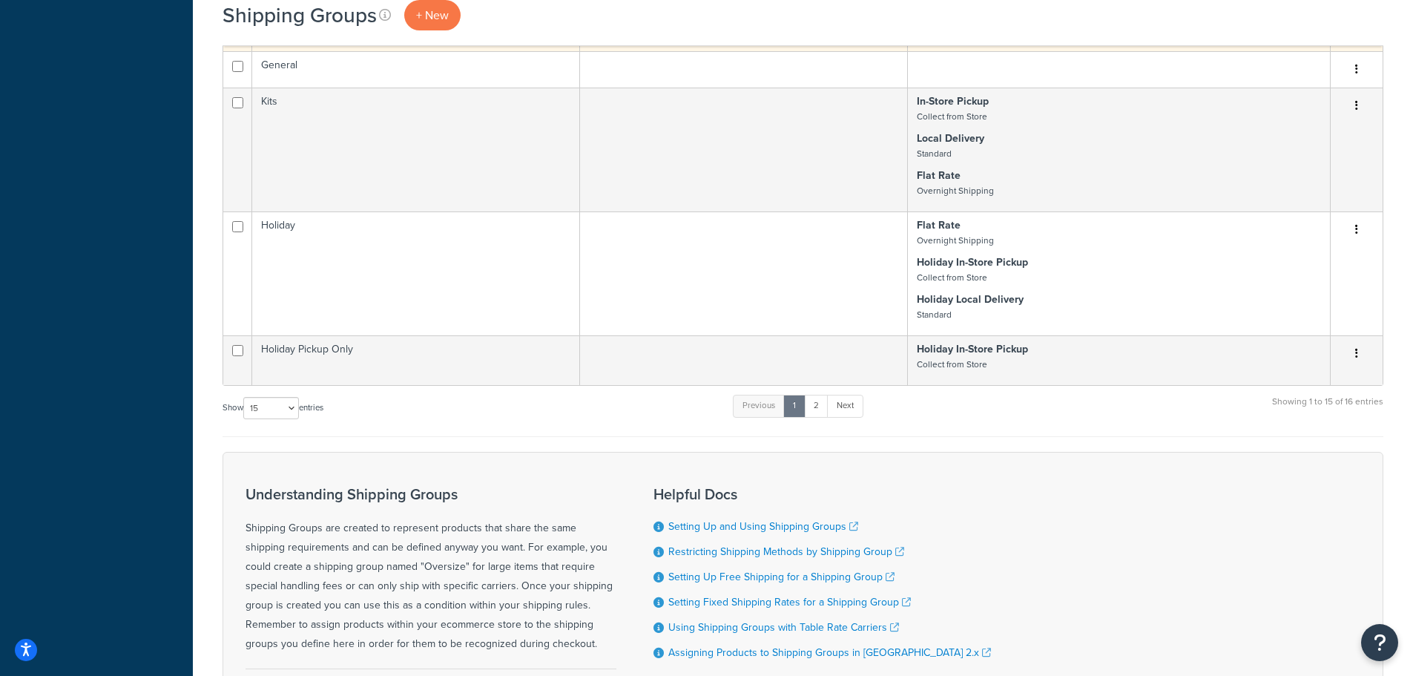
scroll to position [1187, 0]
click at [825, 408] on link "2" at bounding box center [816, 402] width 24 height 22
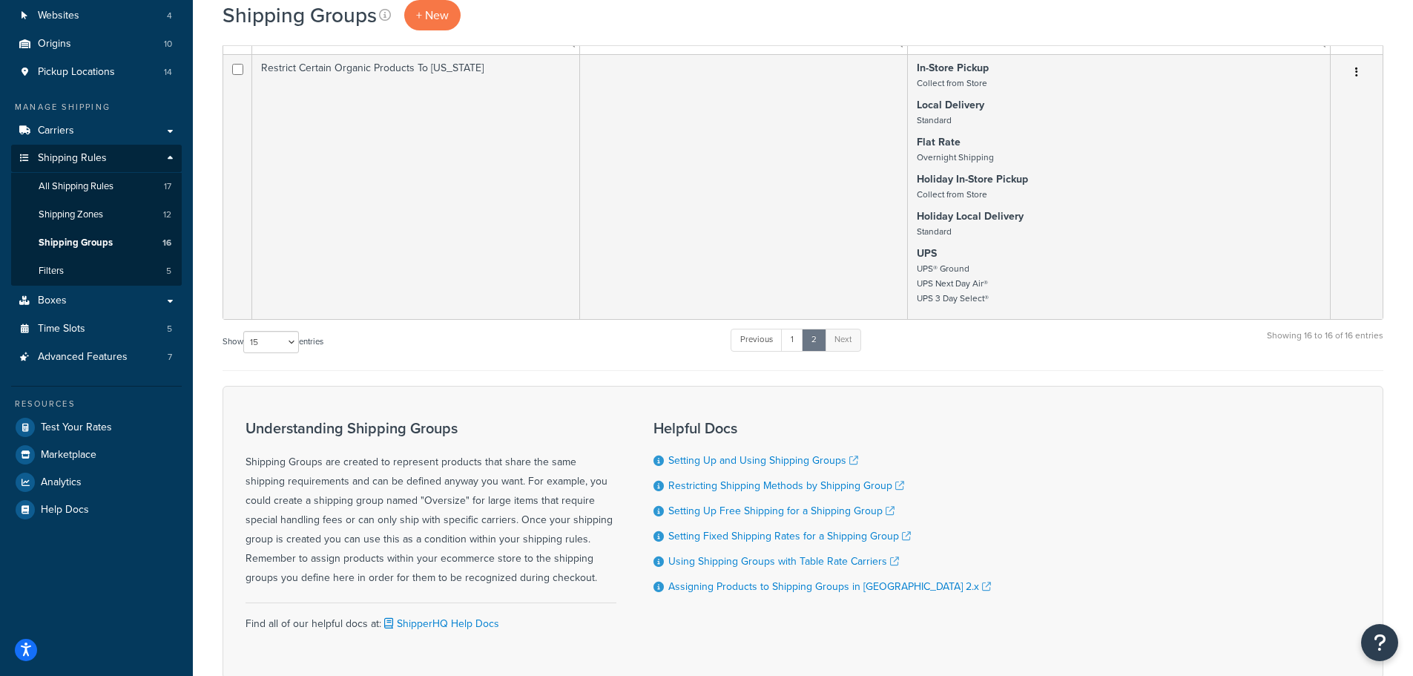
scroll to position [0, 0]
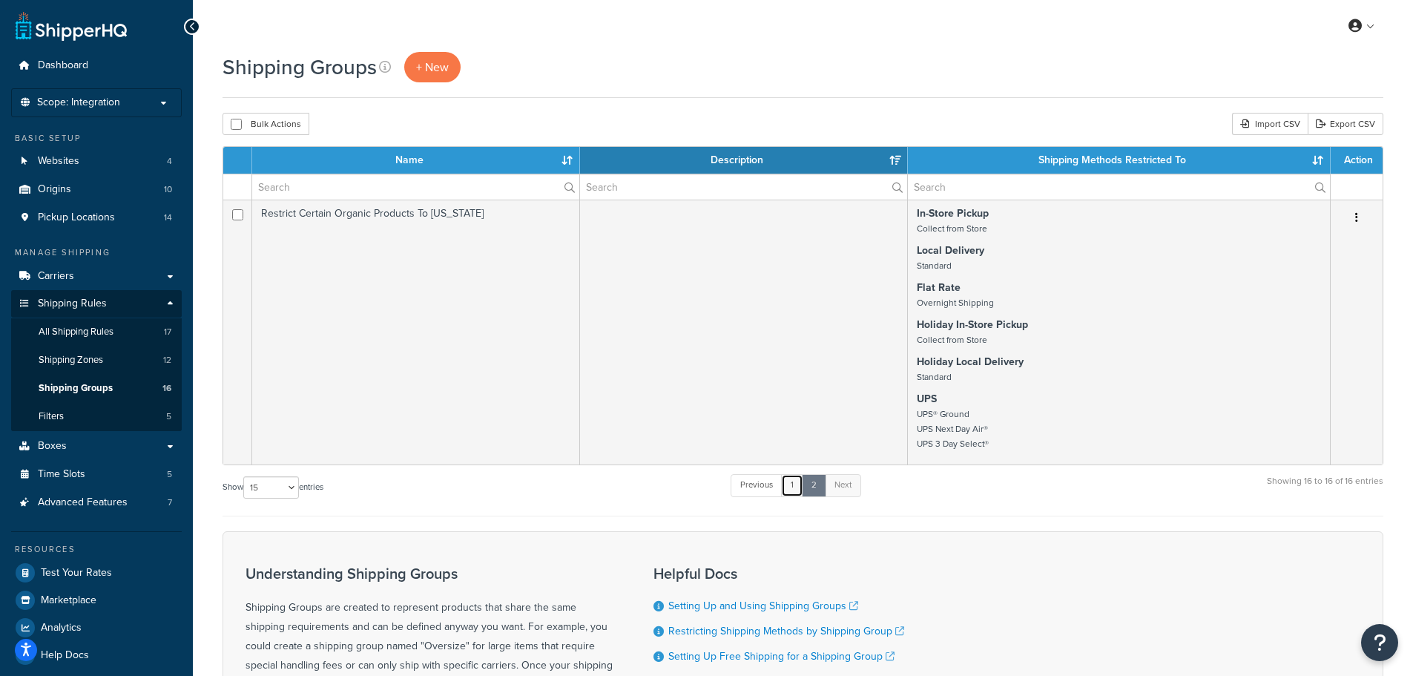
click at [792, 484] on link "1" at bounding box center [792, 485] width 22 height 22
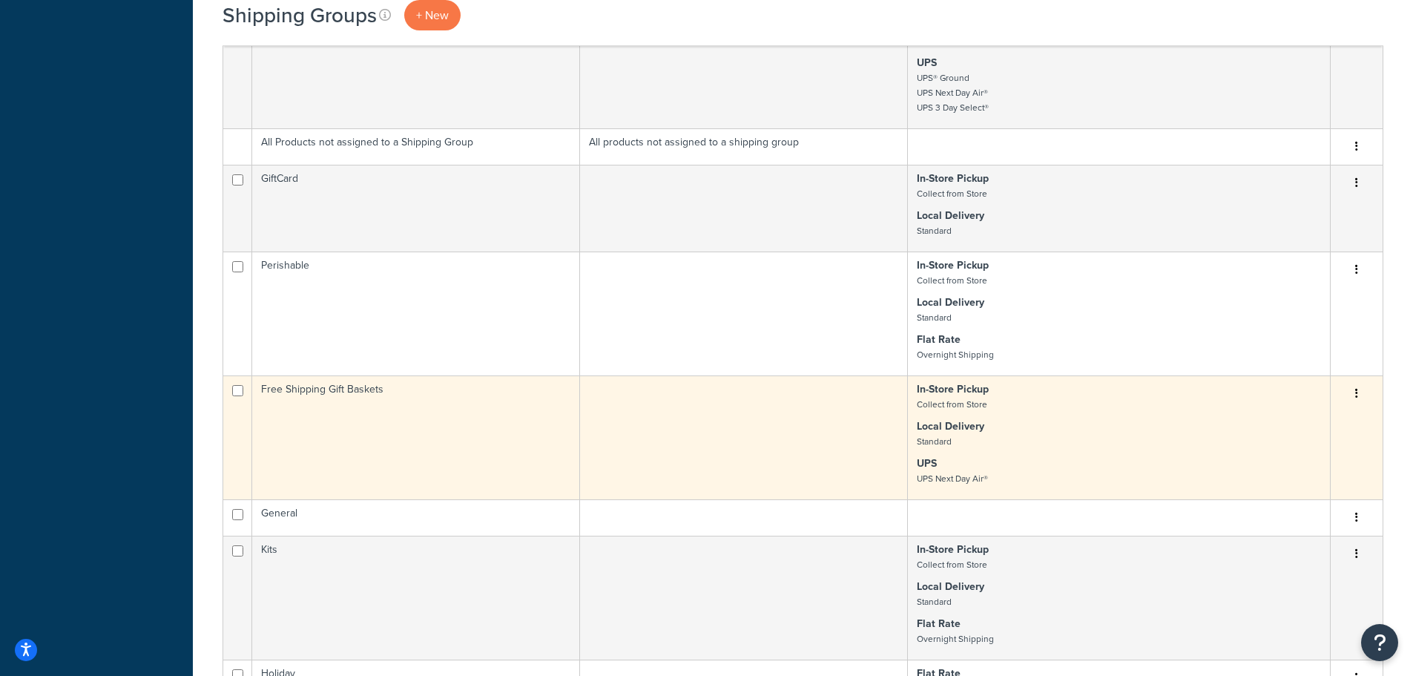
scroll to position [732, 0]
click at [1361, 395] on button "button" at bounding box center [1356, 397] width 21 height 24
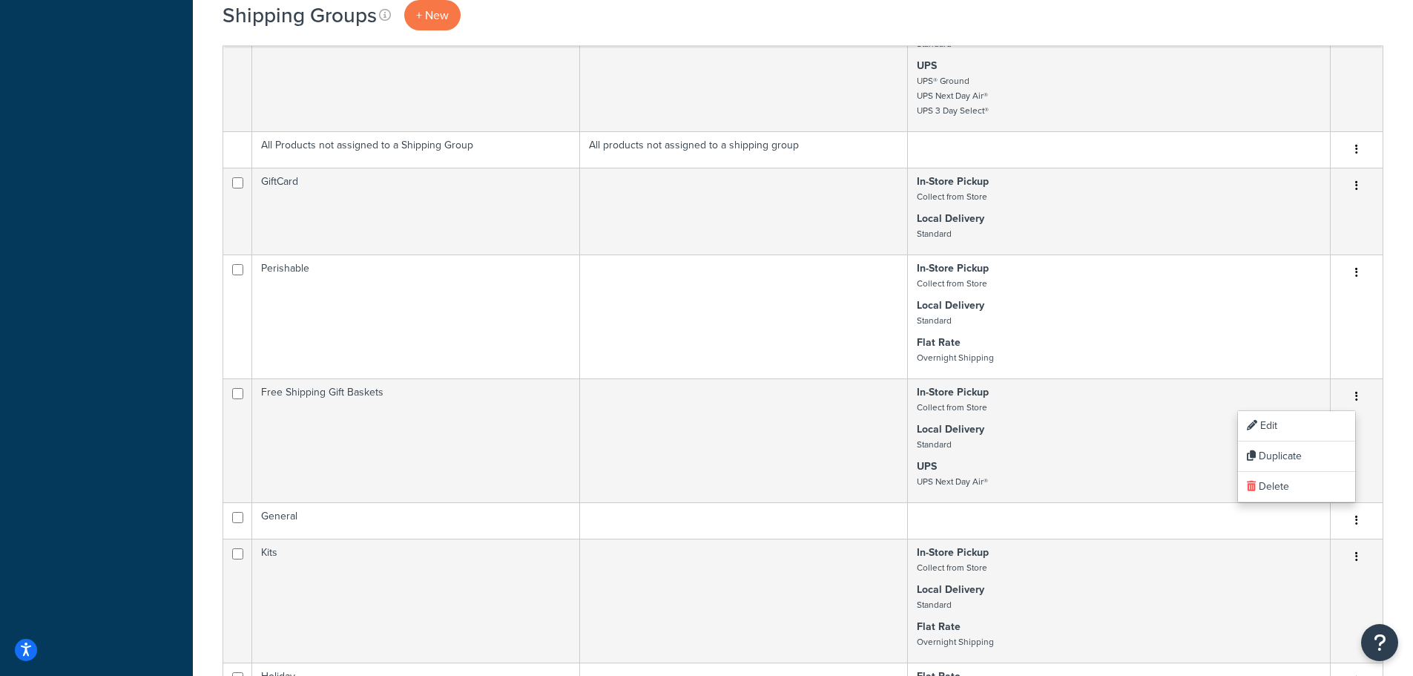
click at [1395, 348] on div "Shipping Groups + New Bulk Actions Duplicate Delete Import CSV Export CSV Conta…" at bounding box center [803, 284] width 1220 height 1928
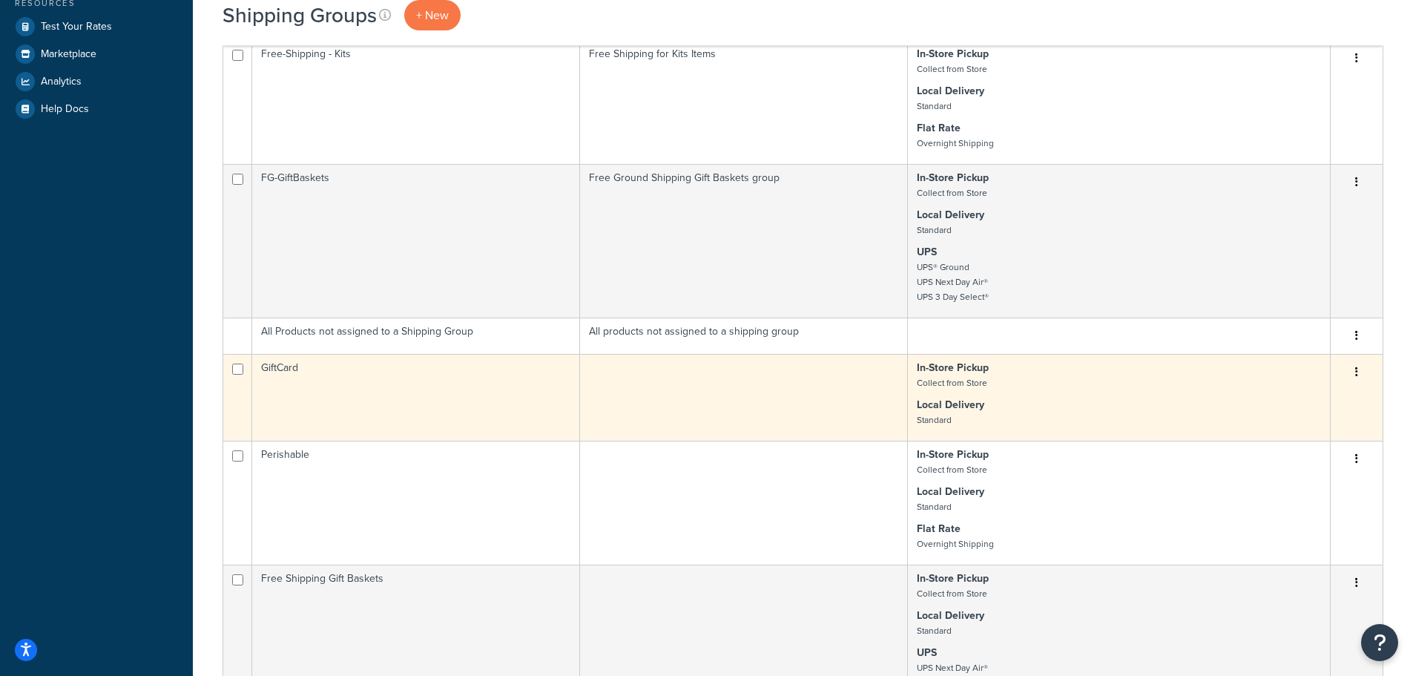
scroll to position [593, 0]
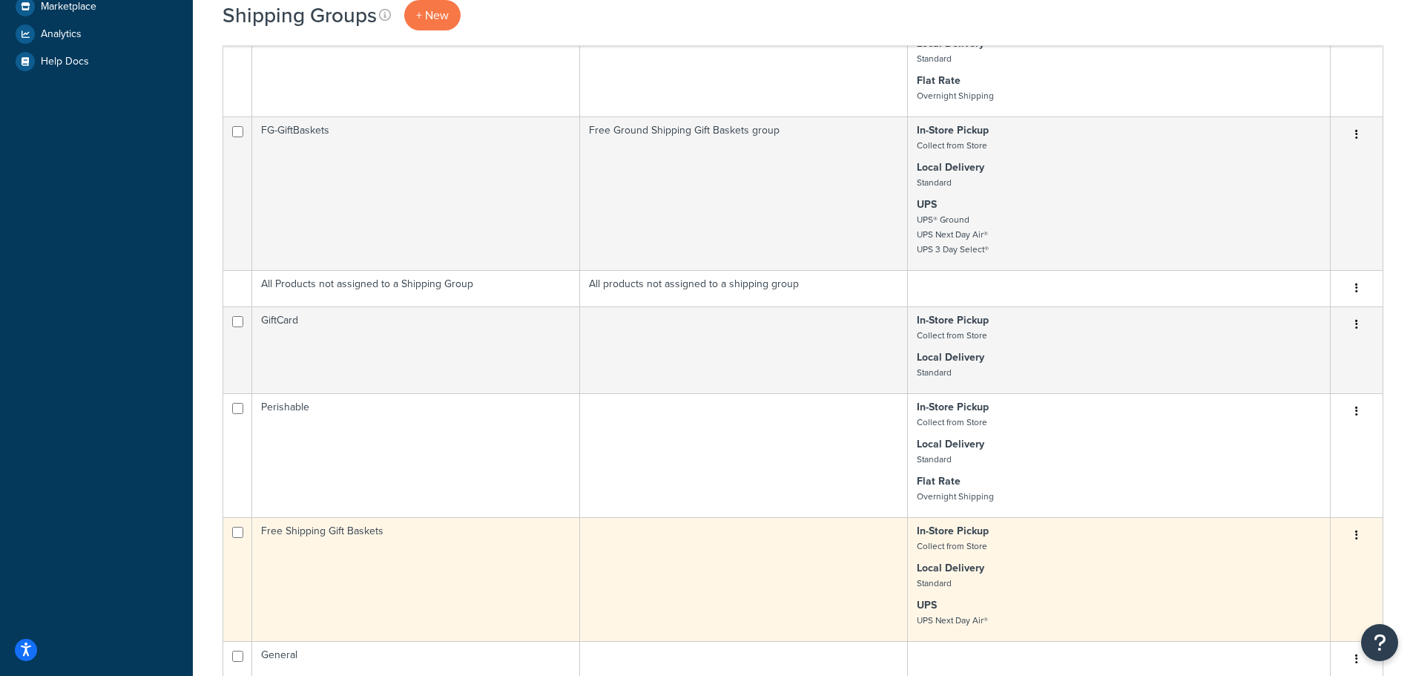
click at [331, 555] on td "Free Shipping Gift Baskets" at bounding box center [416, 579] width 328 height 124
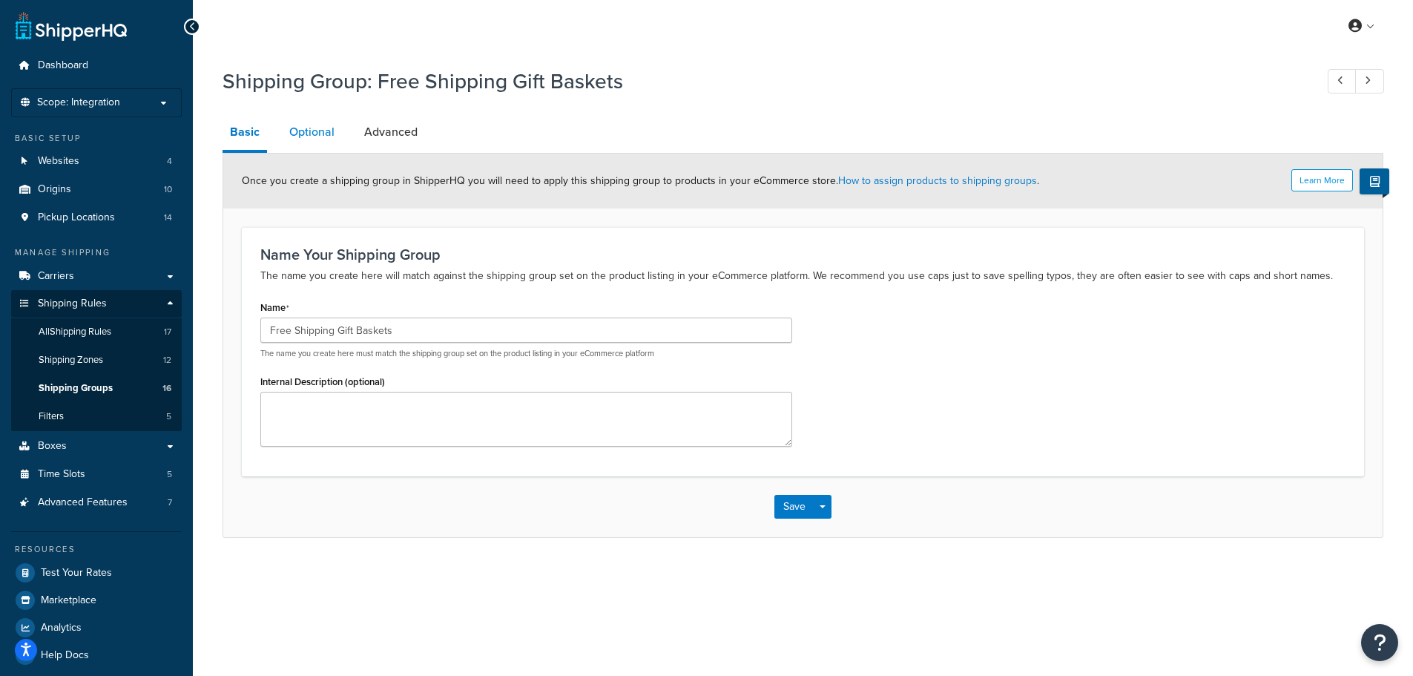
click at [321, 136] on link "Optional" at bounding box center [312, 132] width 60 height 36
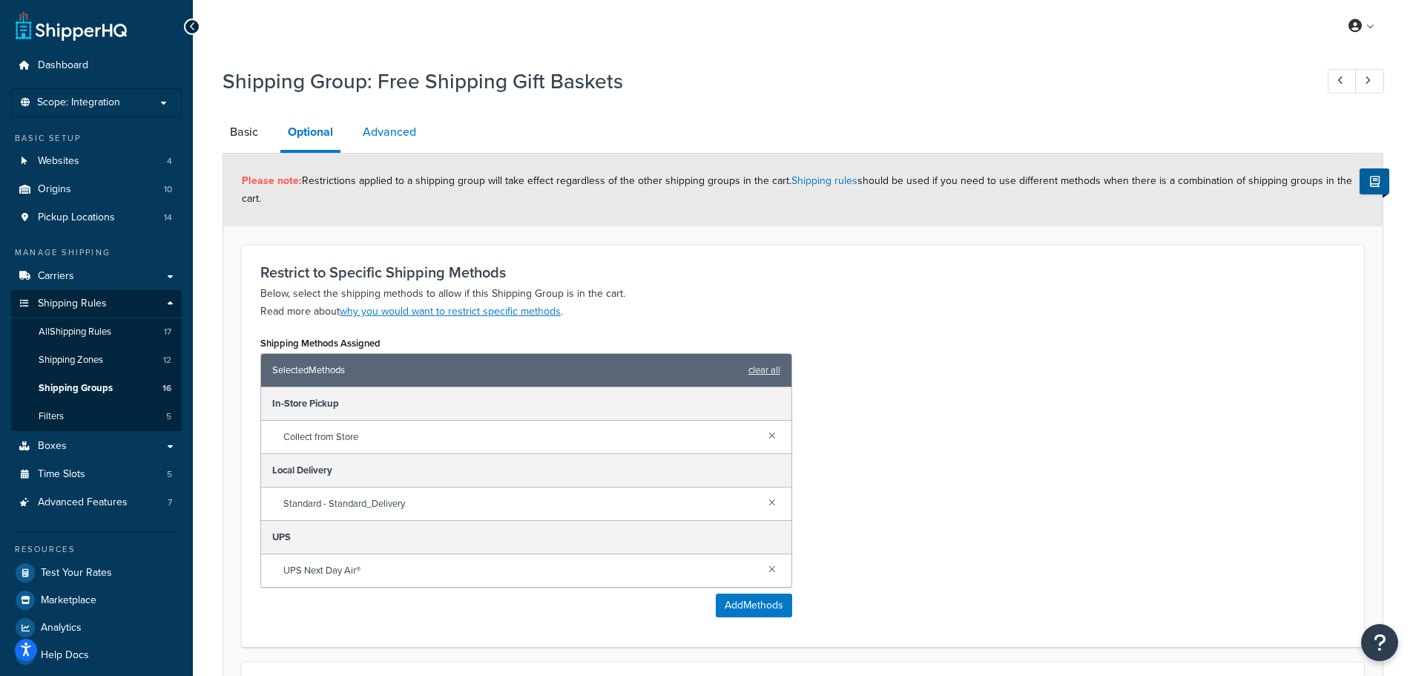
click at [392, 134] on link "Advanced" at bounding box center [389, 132] width 68 height 36
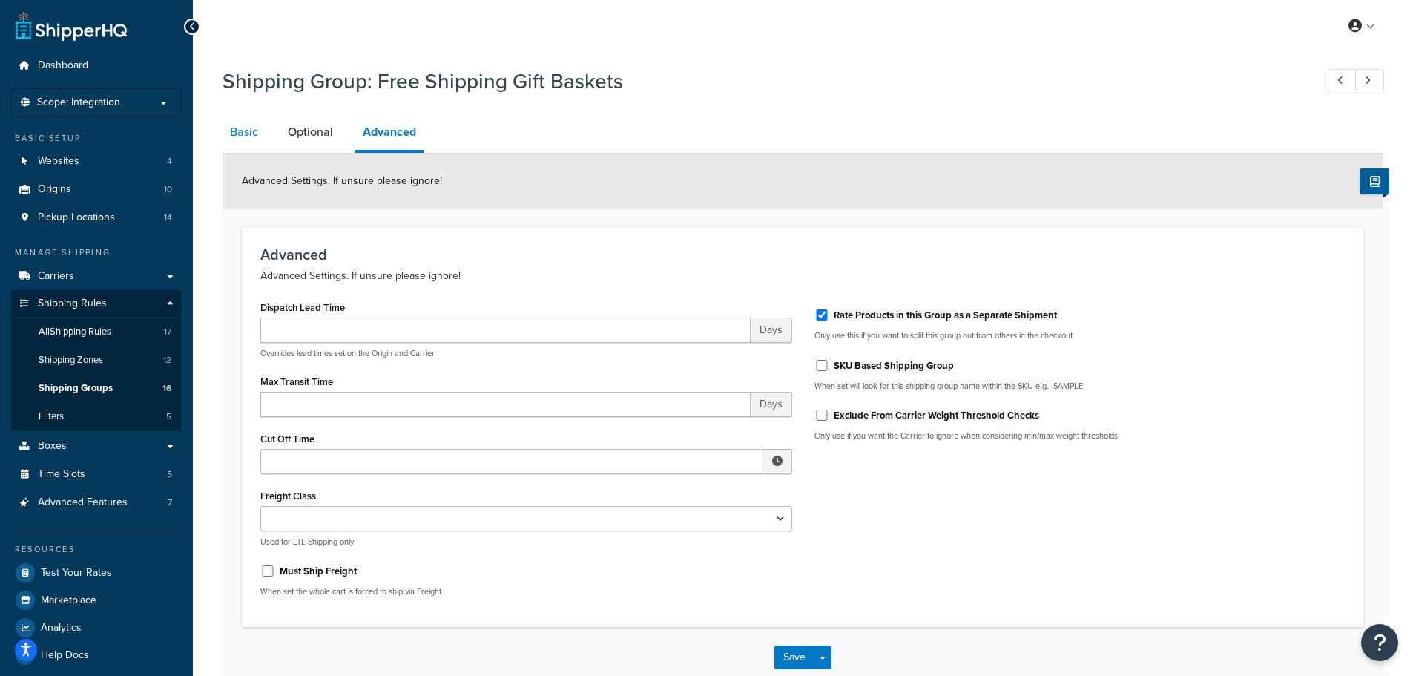
click at [243, 131] on link "Basic" at bounding box center [244, 132] width 43 height 36
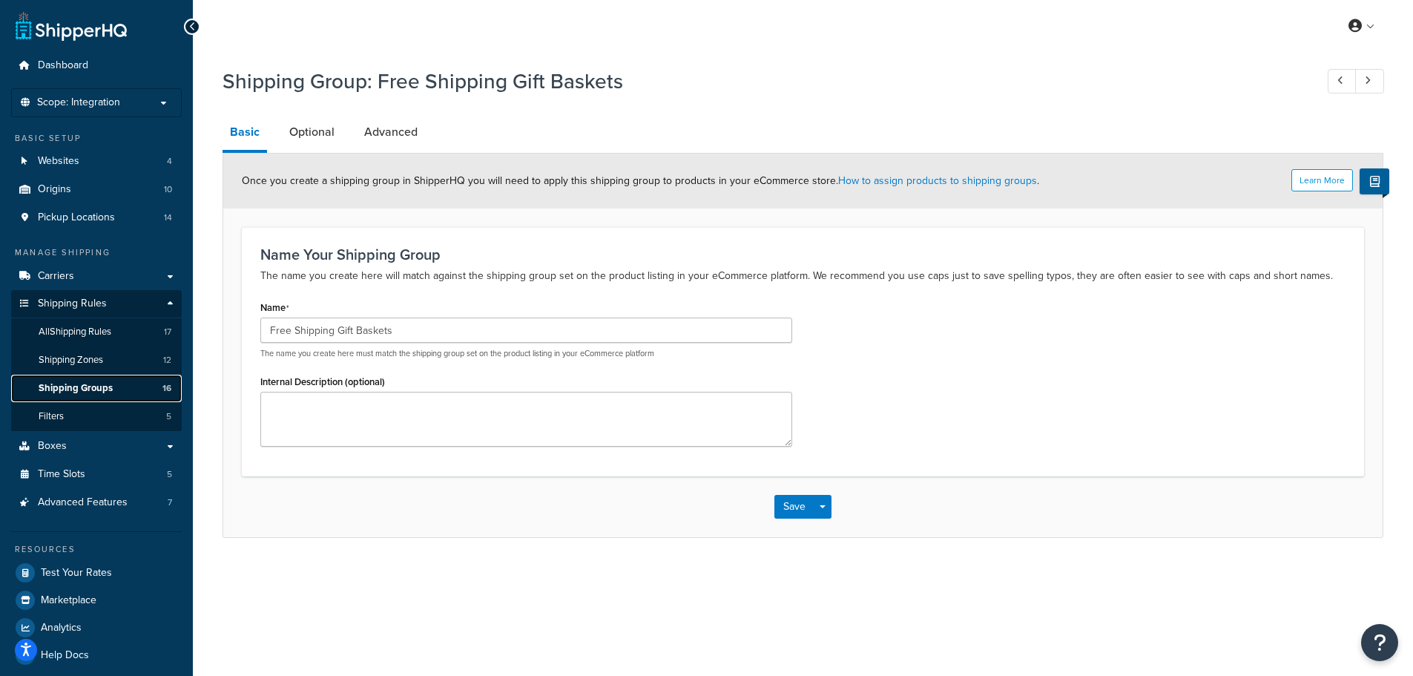
click at [97, 386] on span "Shipping Groups" at bounding box center [76, 388] width 74 height 13
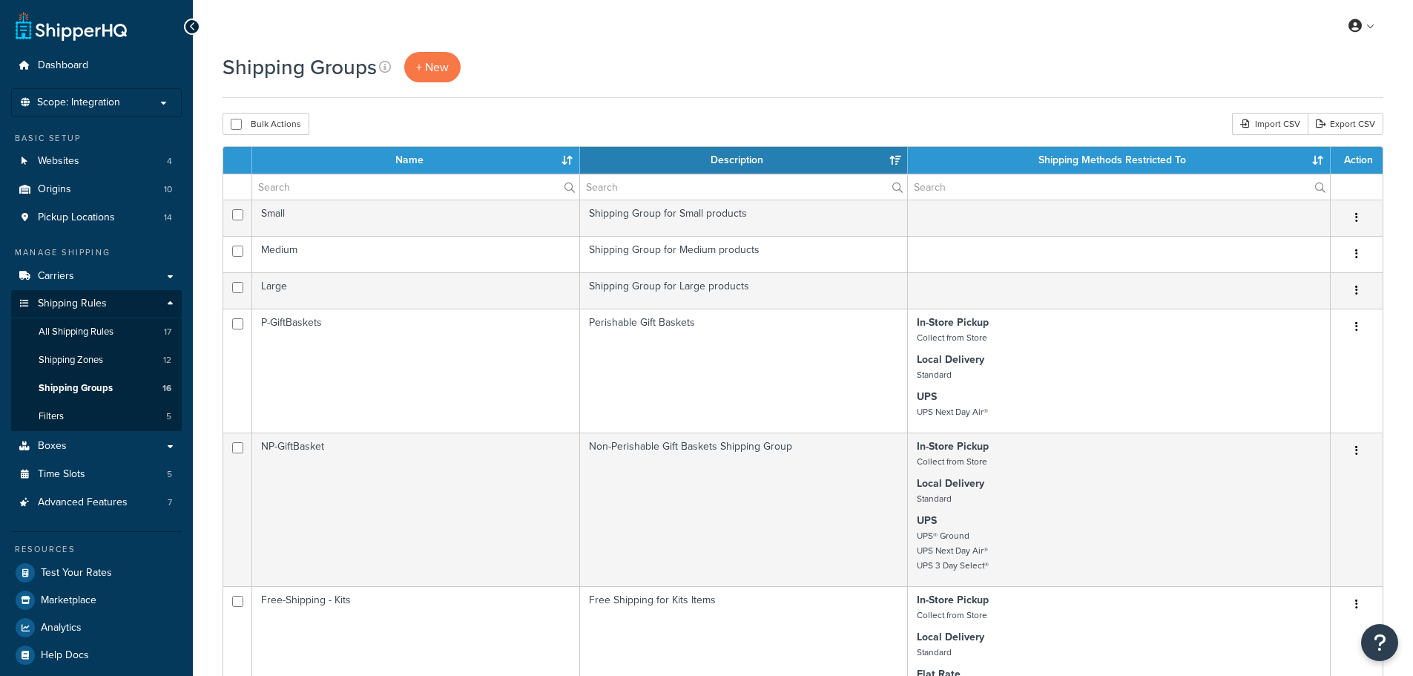
select select "15"
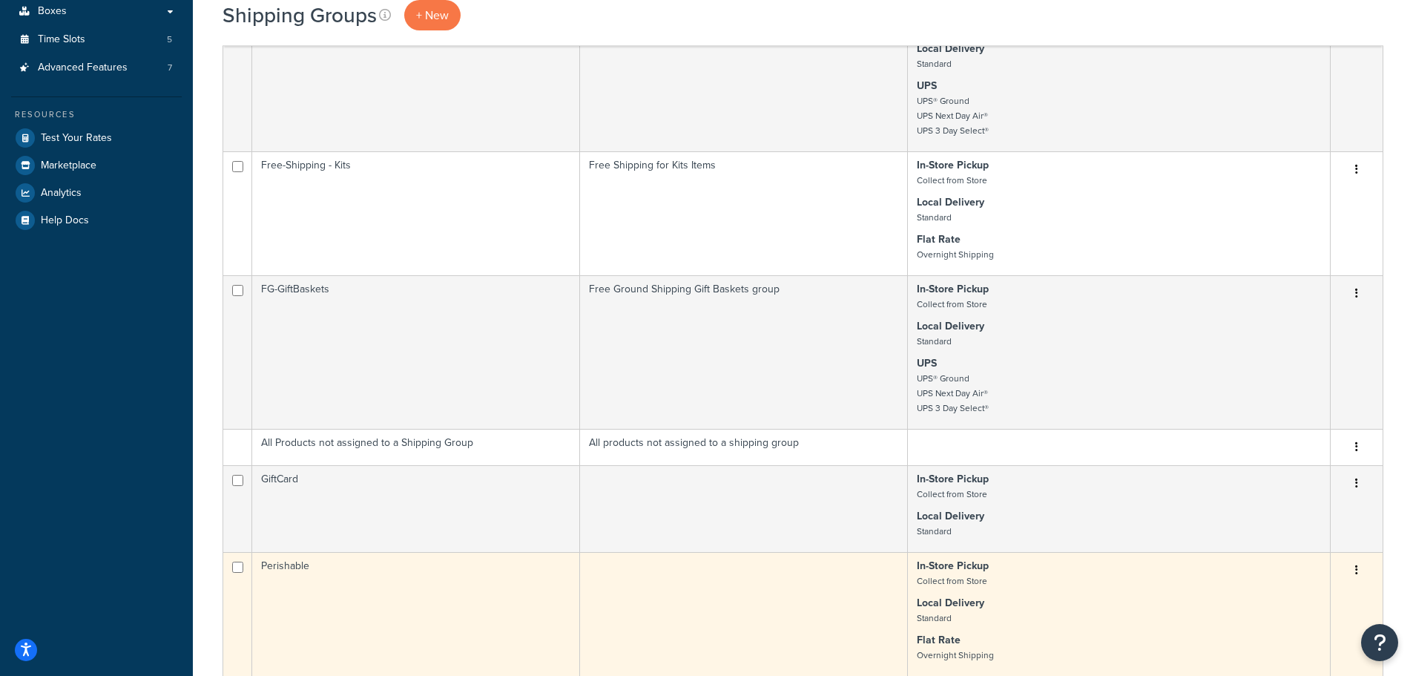
scroll to position [519, 0]
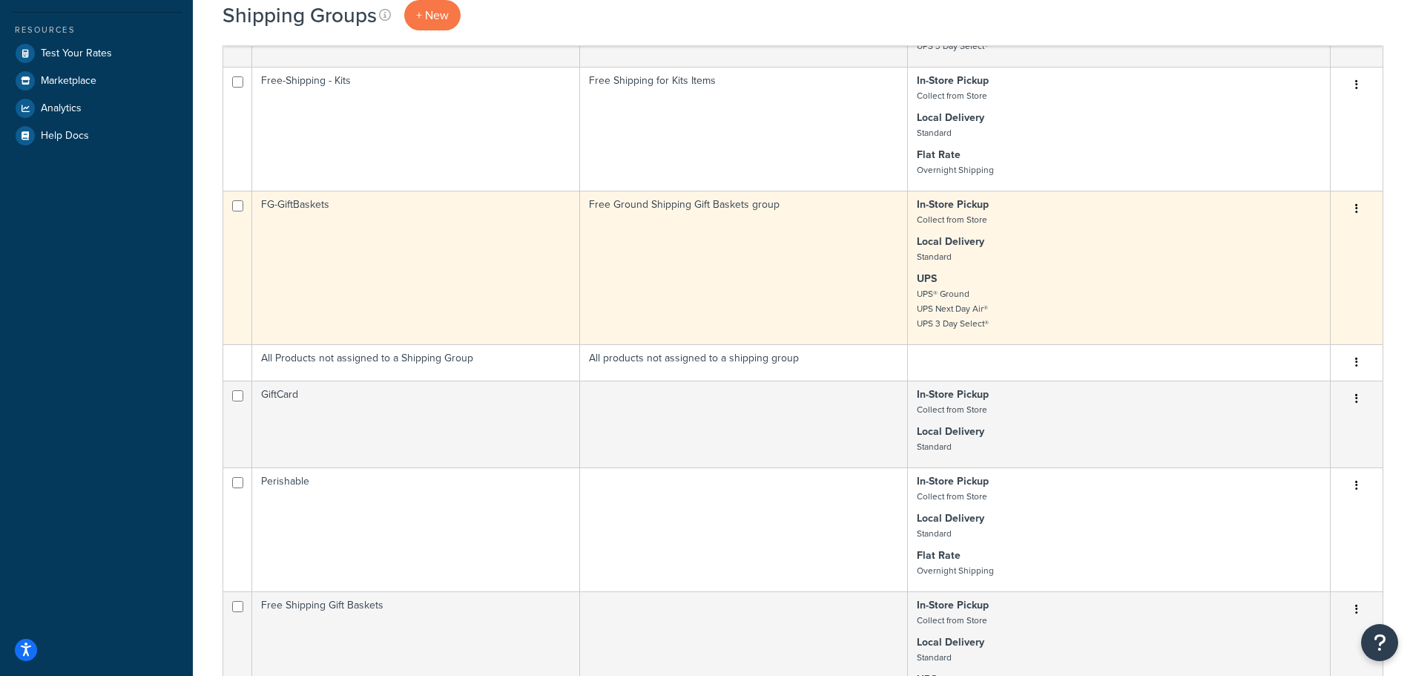
click at [345, 231] on td "FG-GiftBaskets" at bounding box center [416, 268] width 328 height 154
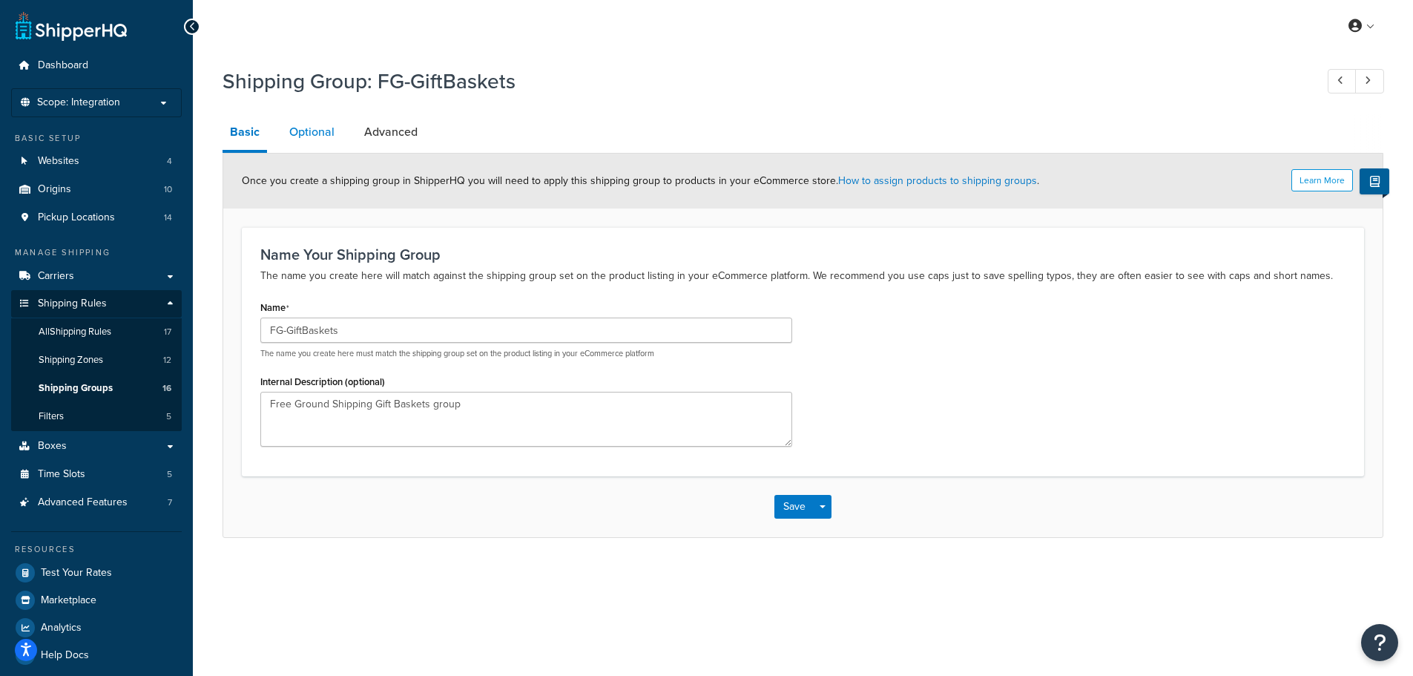
click at [313, 134] on link "Optional" at bounding box center [312, 132] width 60 height 36
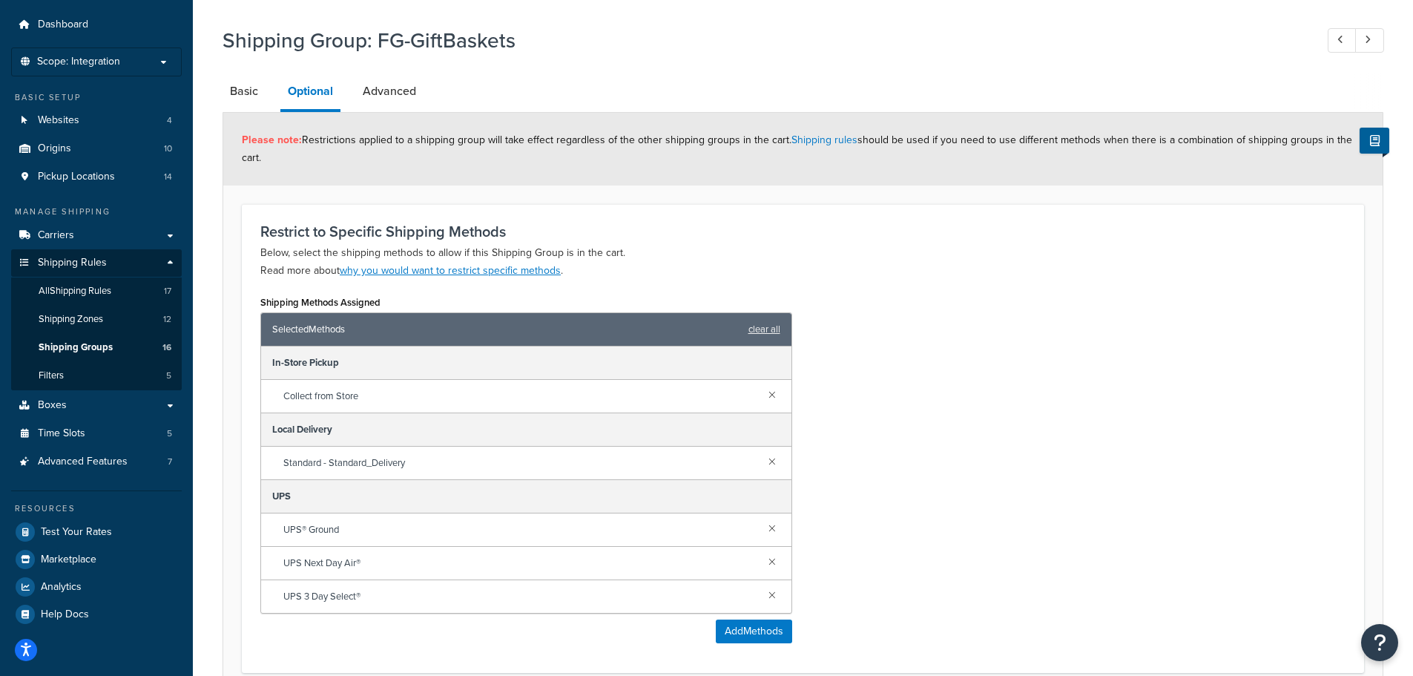
scroll to position [74, 0]
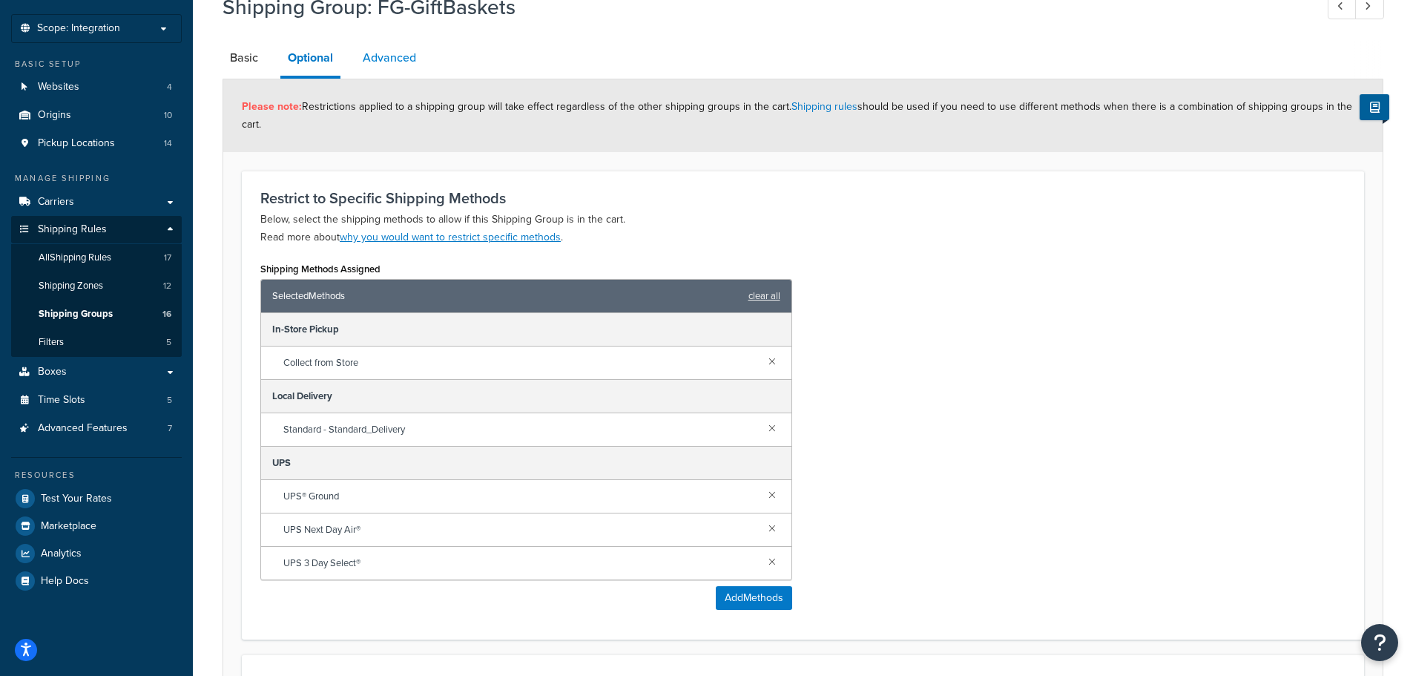
click at [403, 53] on link "Advanced" at bounding box center [389, 58] width 68 height 36
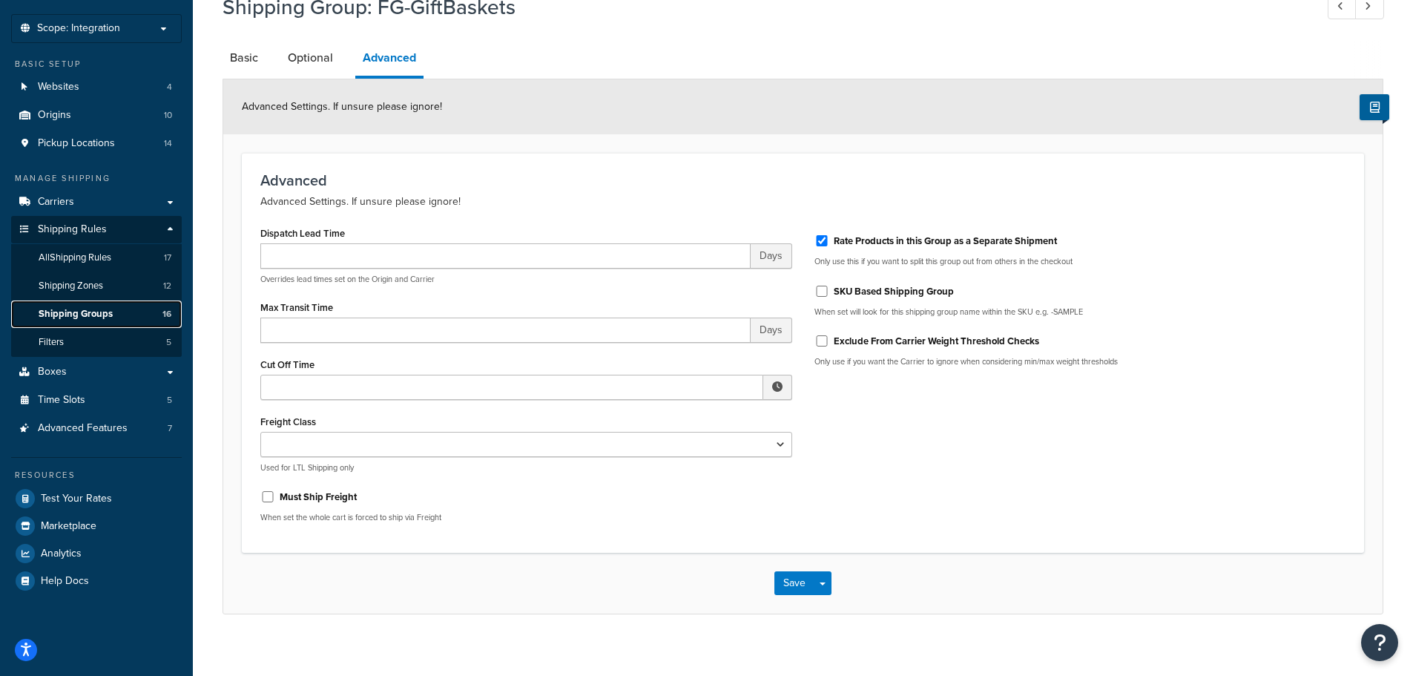
click at [73, 311] on span "Shipping Groups" at bounding box center [76, 314] width 74 height 13
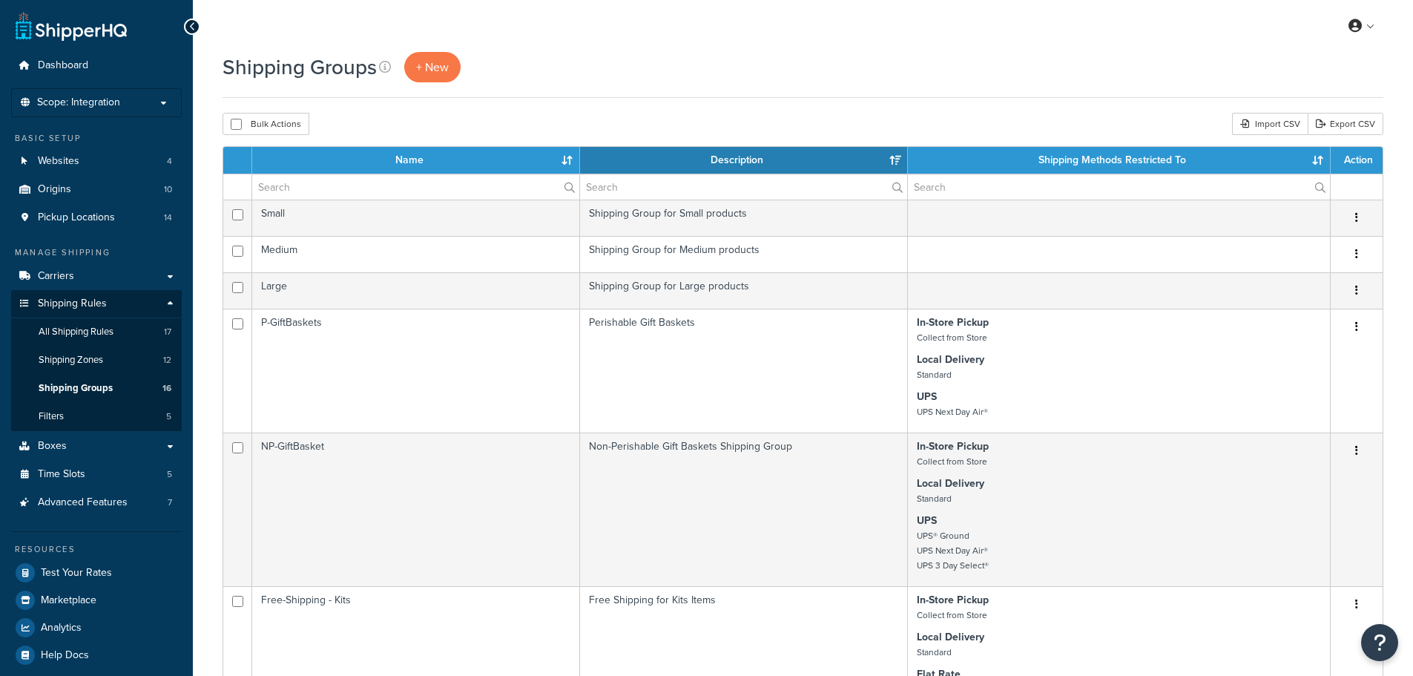
select select "15"
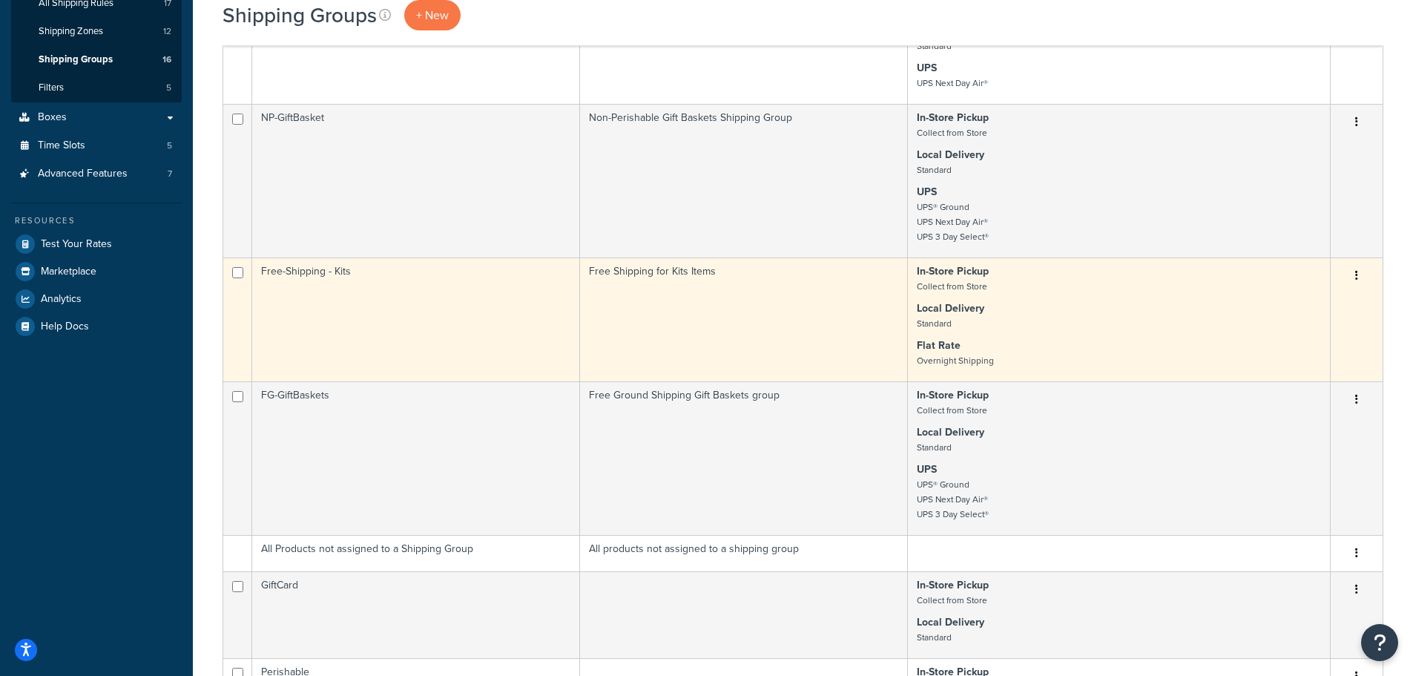
scroll to position [371, 0]
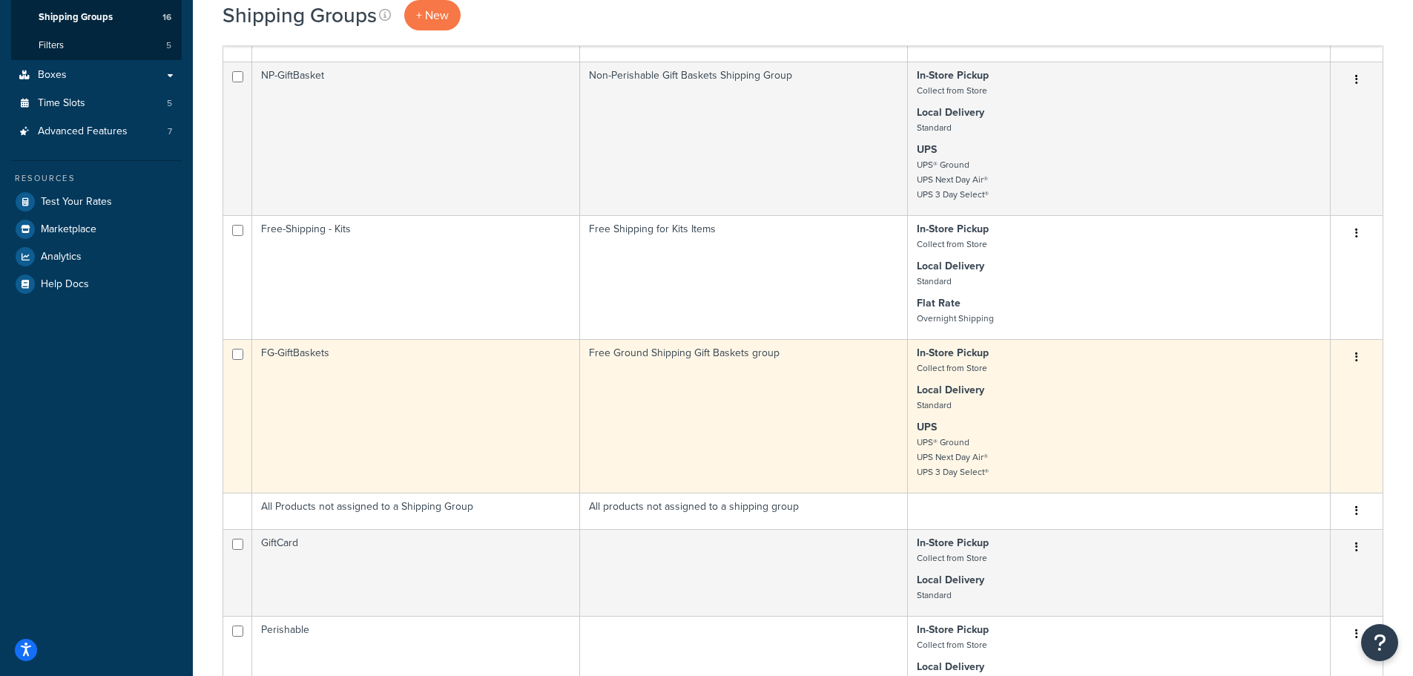
click at [369, 389] on td "FG-GiftBaskets" at bounding box center [416, 416] width 328 height 154
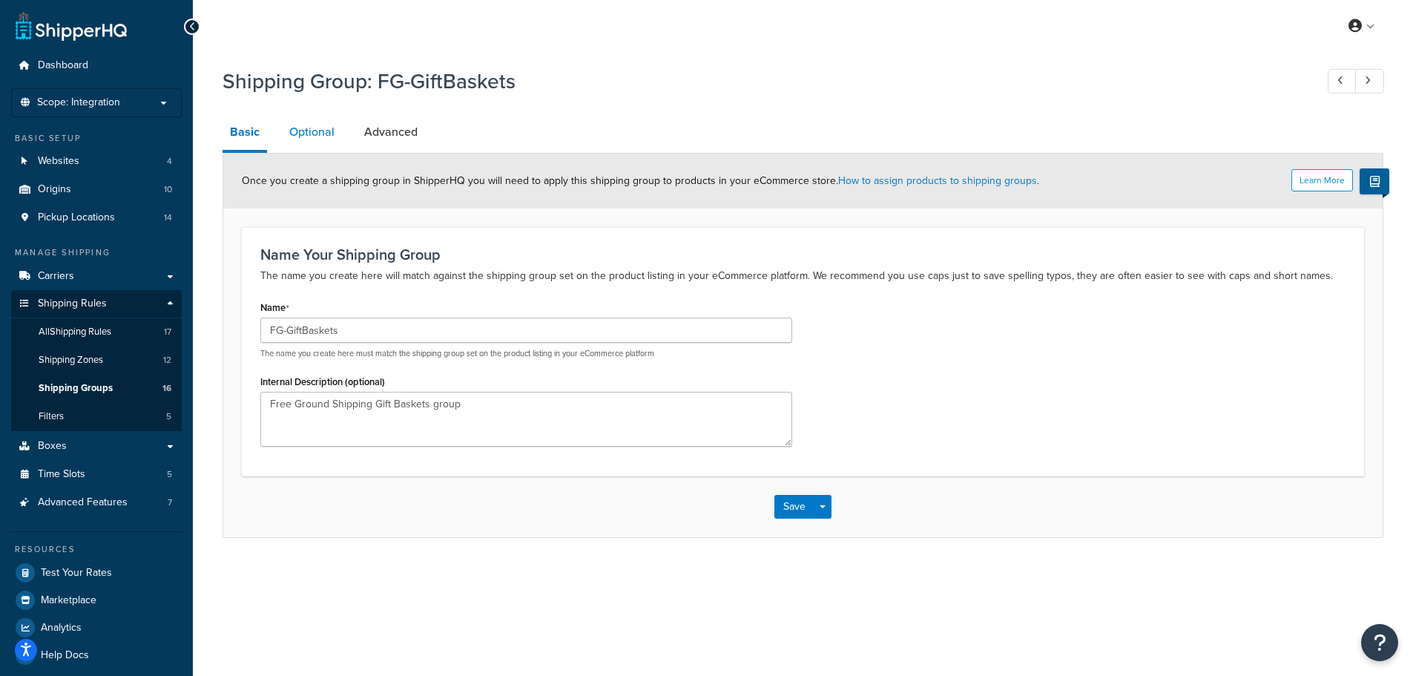
click at [318, 131] on link "Optional" at bounding box center [312, 132] width 60 height 36
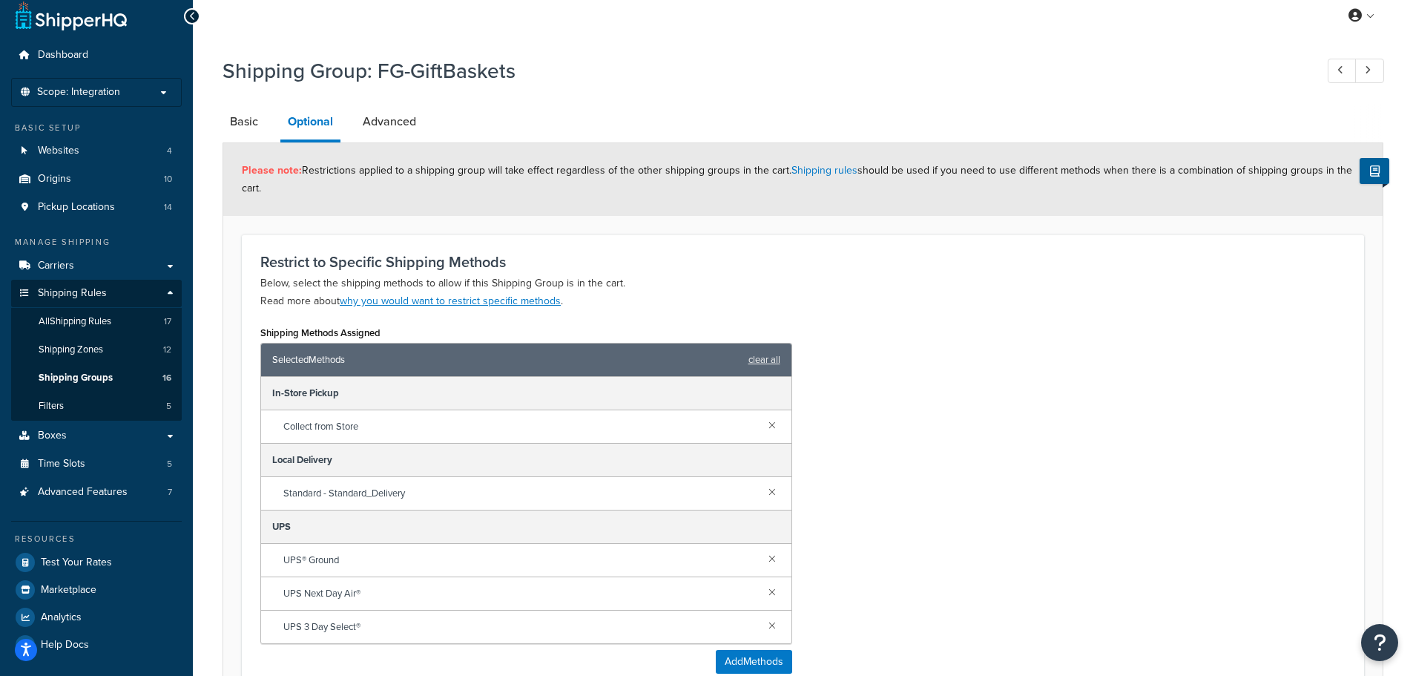
scroll to position [74, 0]
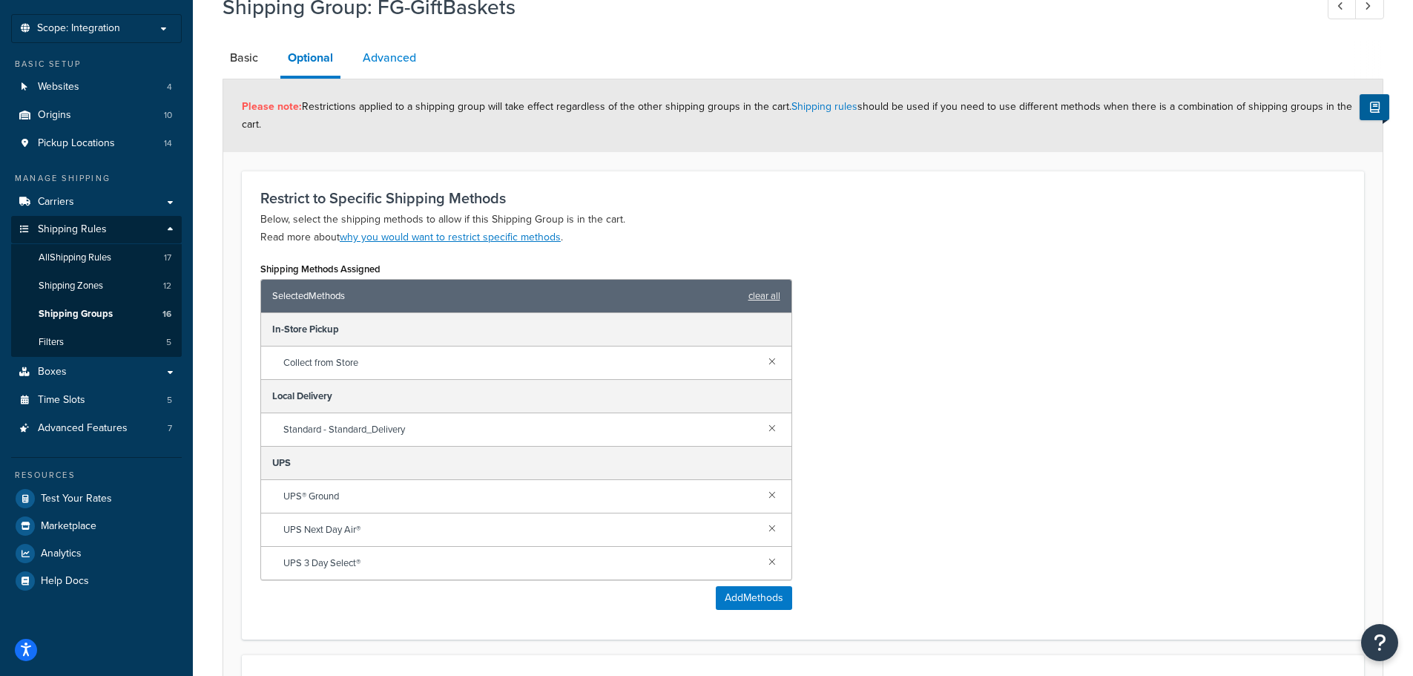
click at [398, 56] on link "Advanced" at bounding box center [389, 58] width 68 height 36
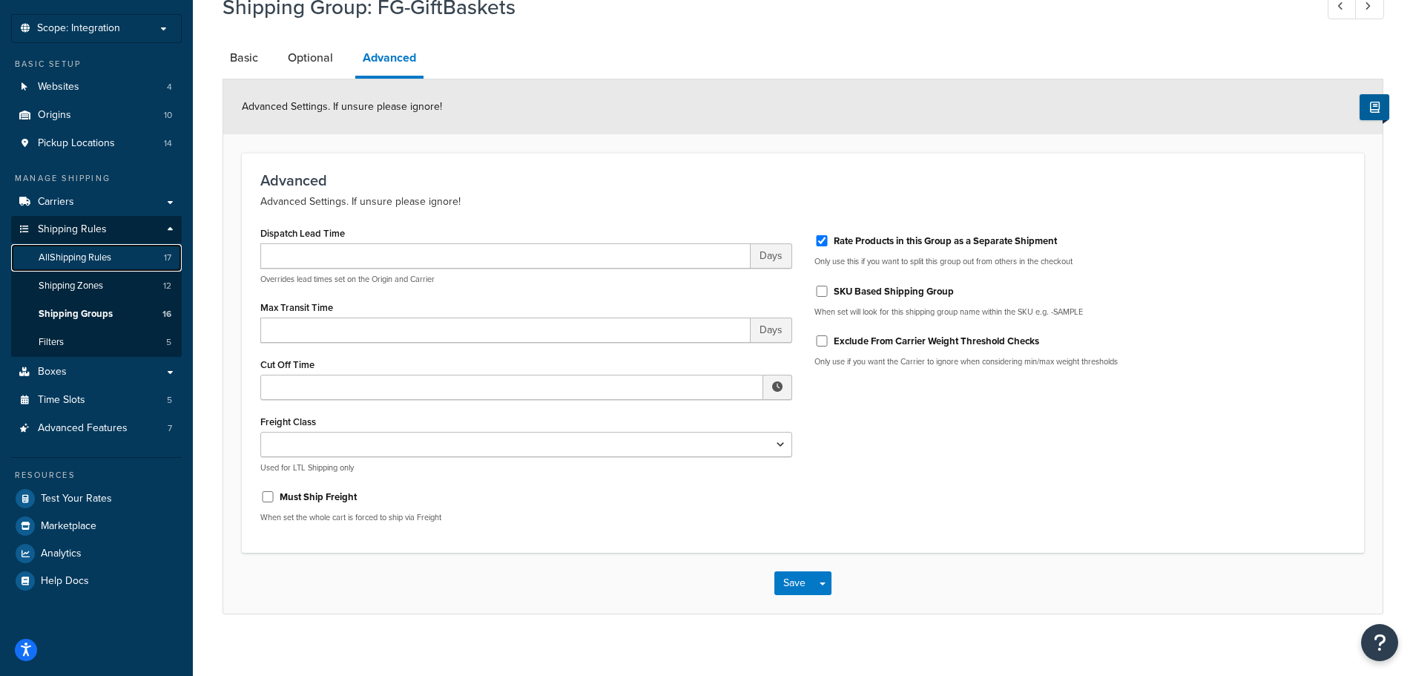
click at [100, 251] on span "All Shipping Rules" at bounding box center [75, 257] width 73 height 13
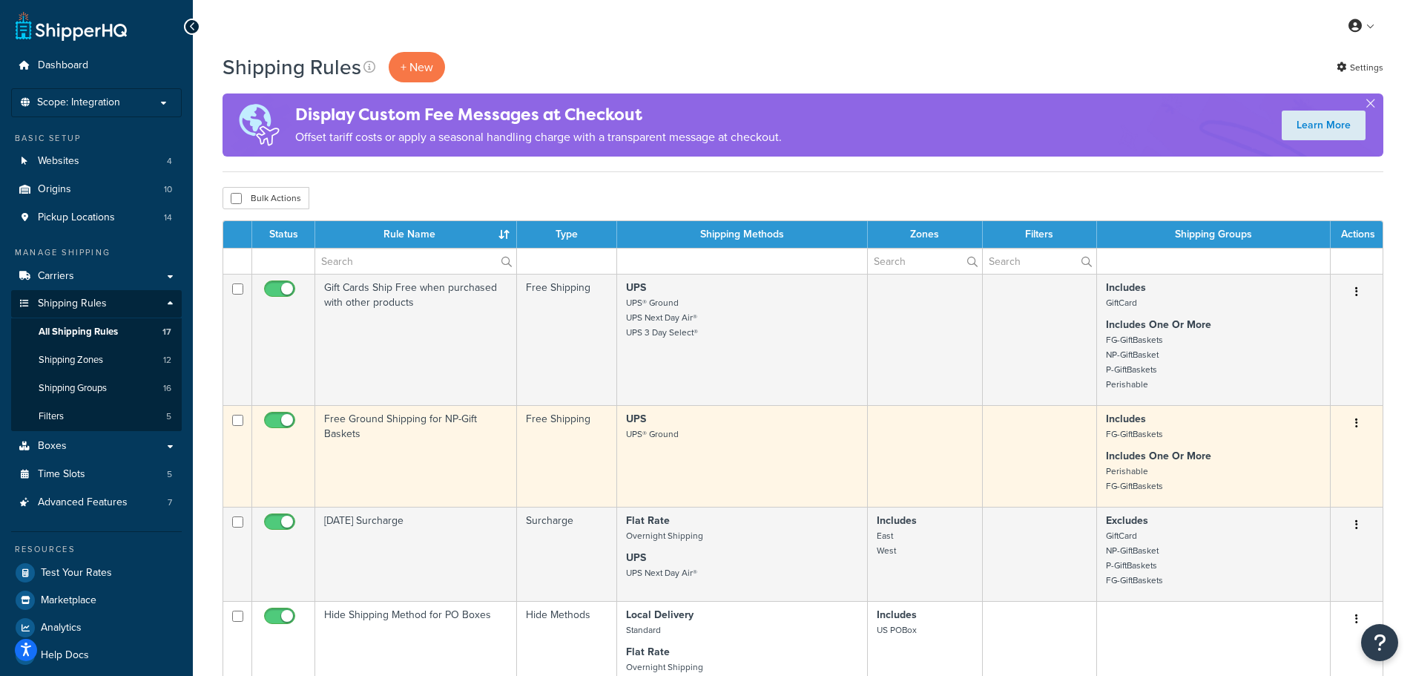
click at [404, 438] on td "Free Ground Shipping for NP-Gift Baskets" at bounding box center [416, 456] width 202 height 102
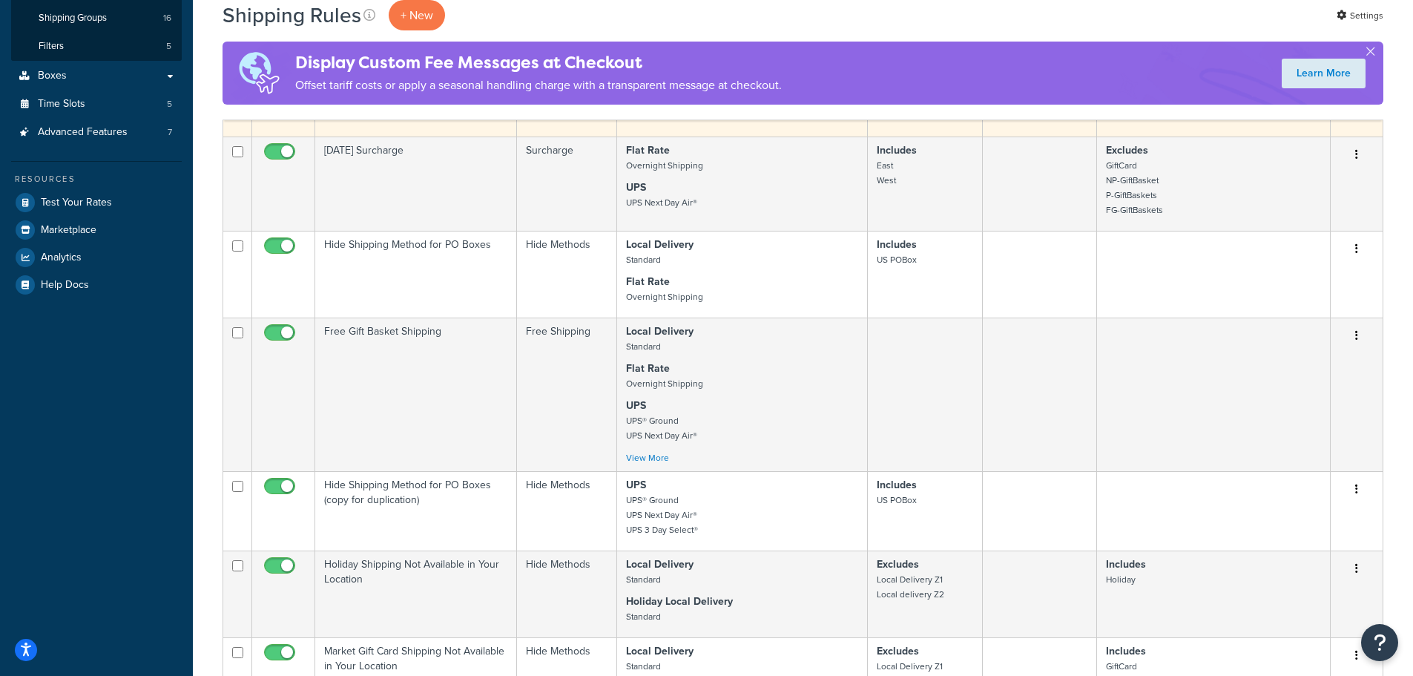
scroll to position [371, 0]
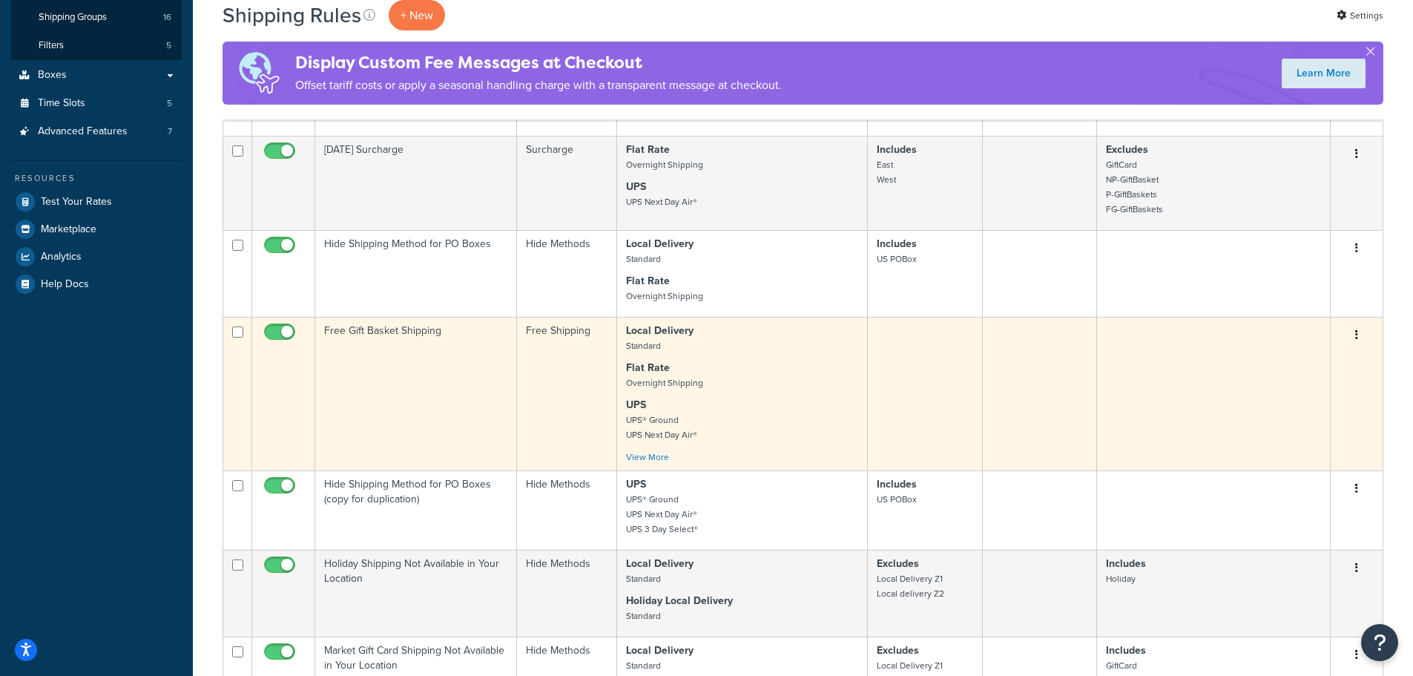
click at [401, 366] on td "Free Gift Basket Shipping" at bounding box center [416, 394] width 202 height 154
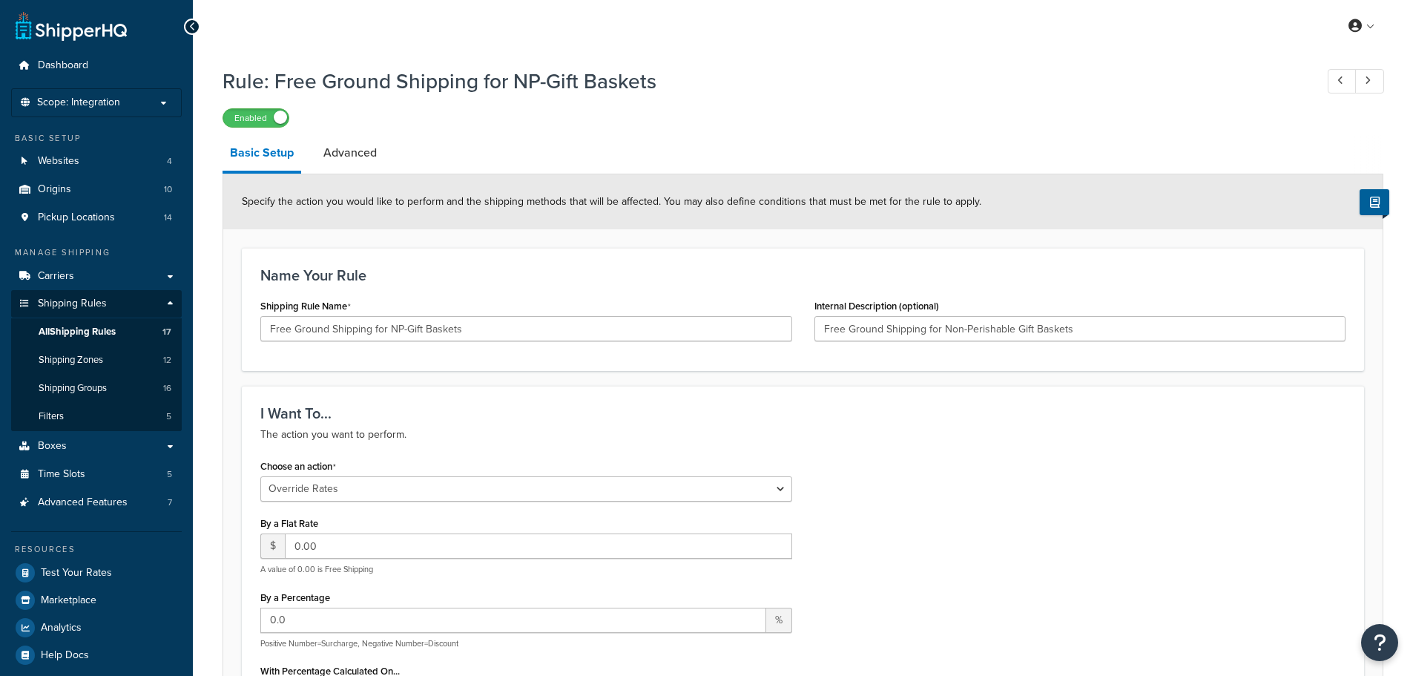
select select "OVERRIDE"
select select "ITEM"
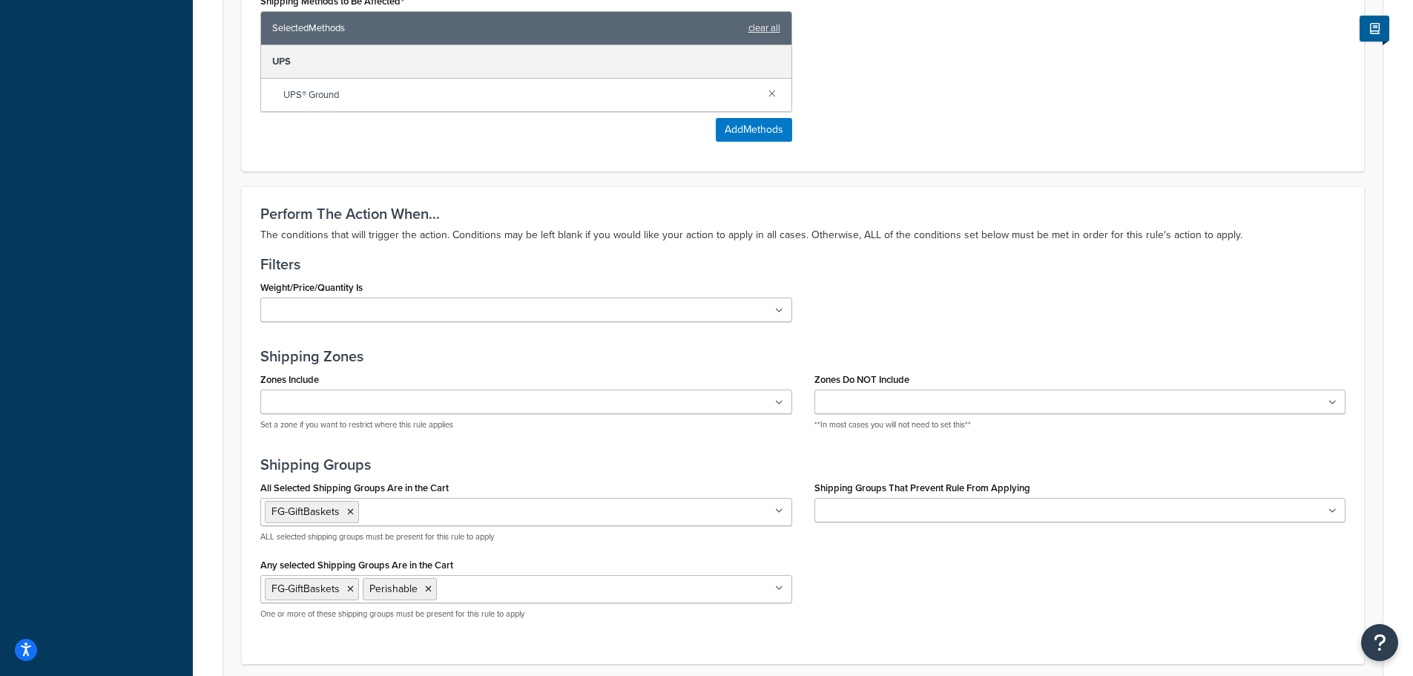
scroll to position [803, 0]
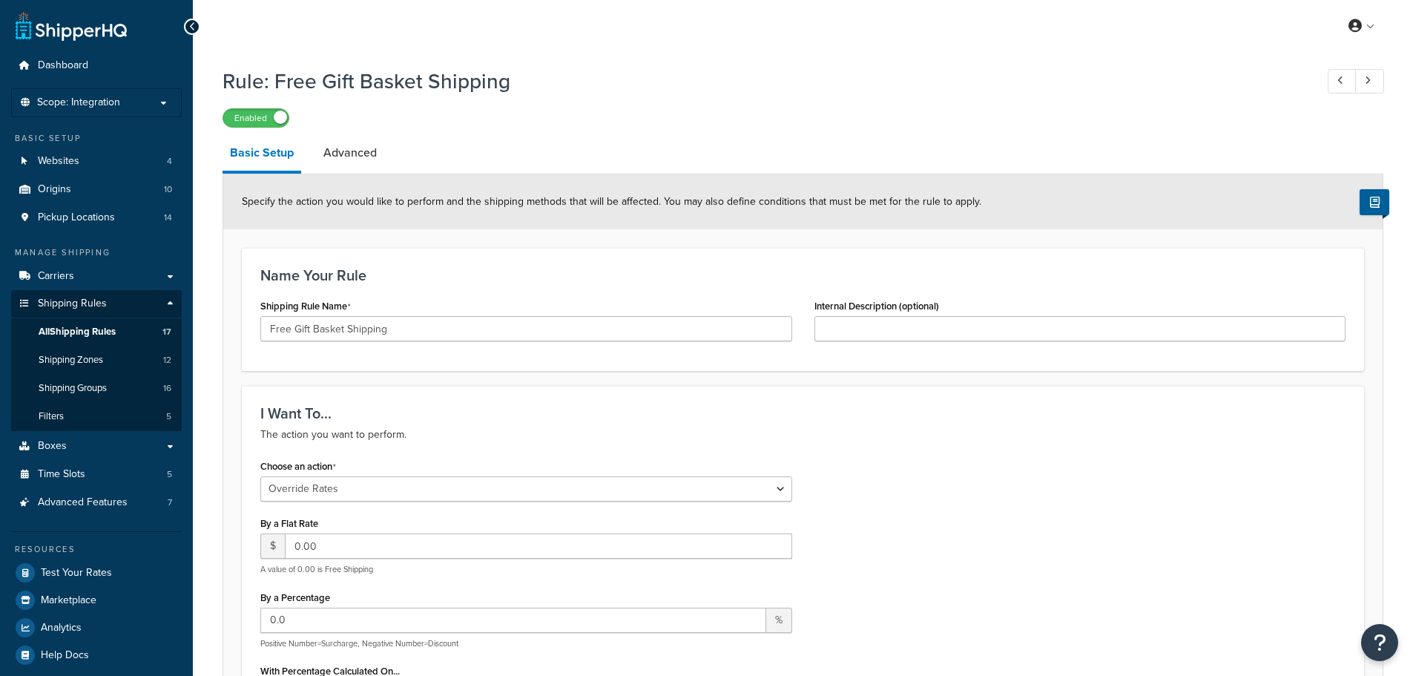
select select "OVERRIDE"
select select "SHIPPING_GROUP"
click at [359, 150] on link "Advanced" at bounding box center [350, 153] width 68 height 36
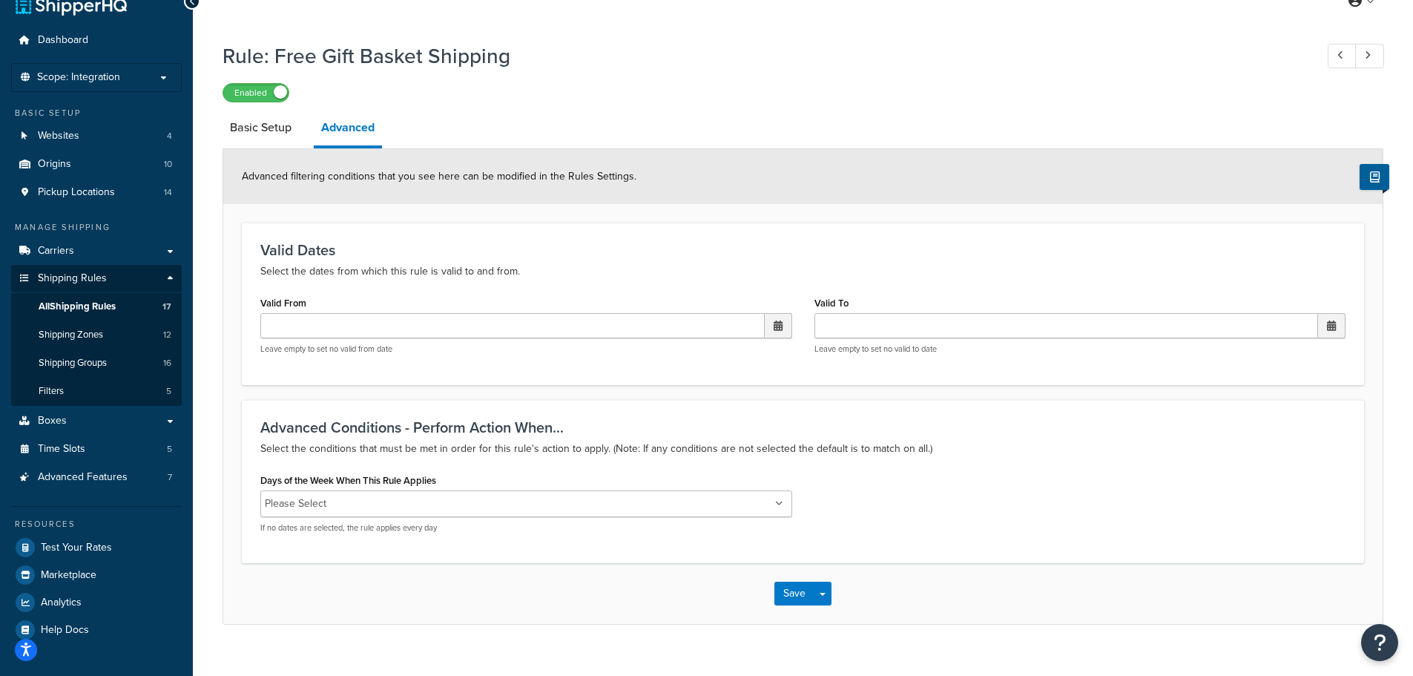
scroll to position [48, 0]
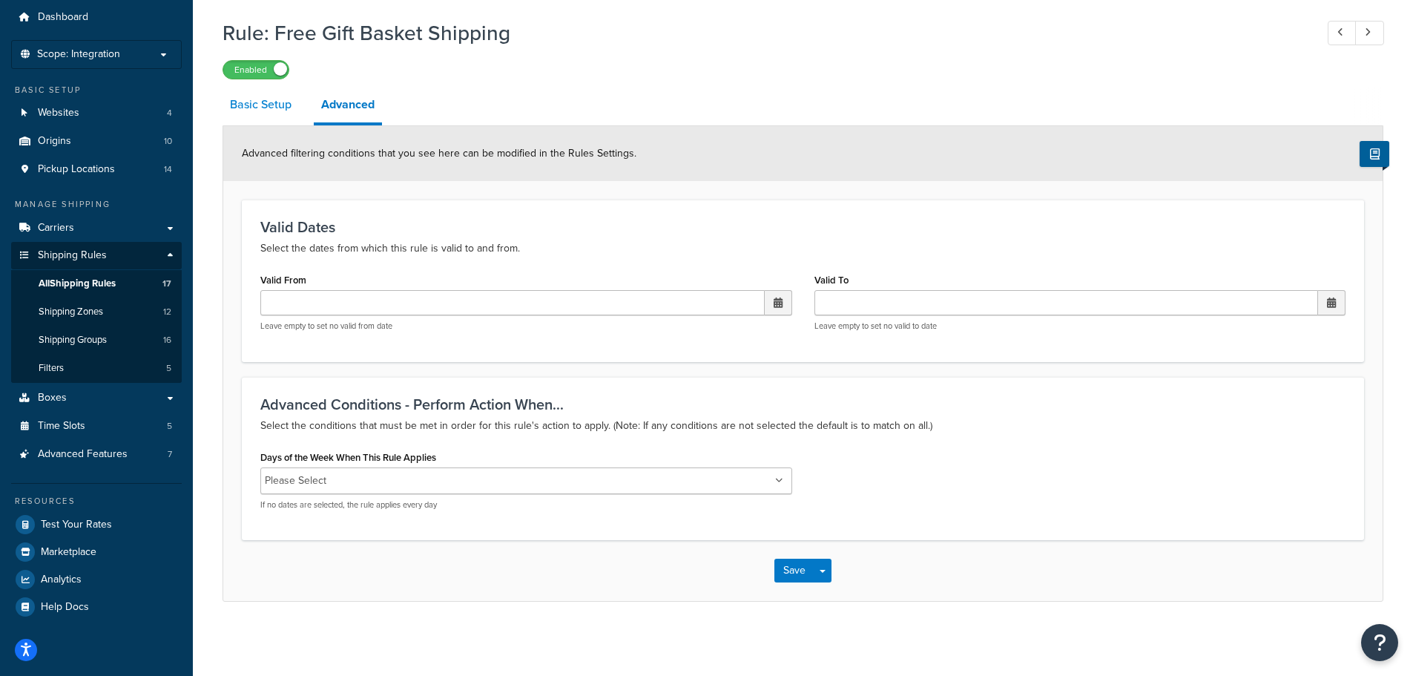
click at [256, 108] on link "Basic Setup" at bounding box center [261, 105] width 76 height 36
select select "OVERRIDE"
select select "SHIPPING_GROUP"
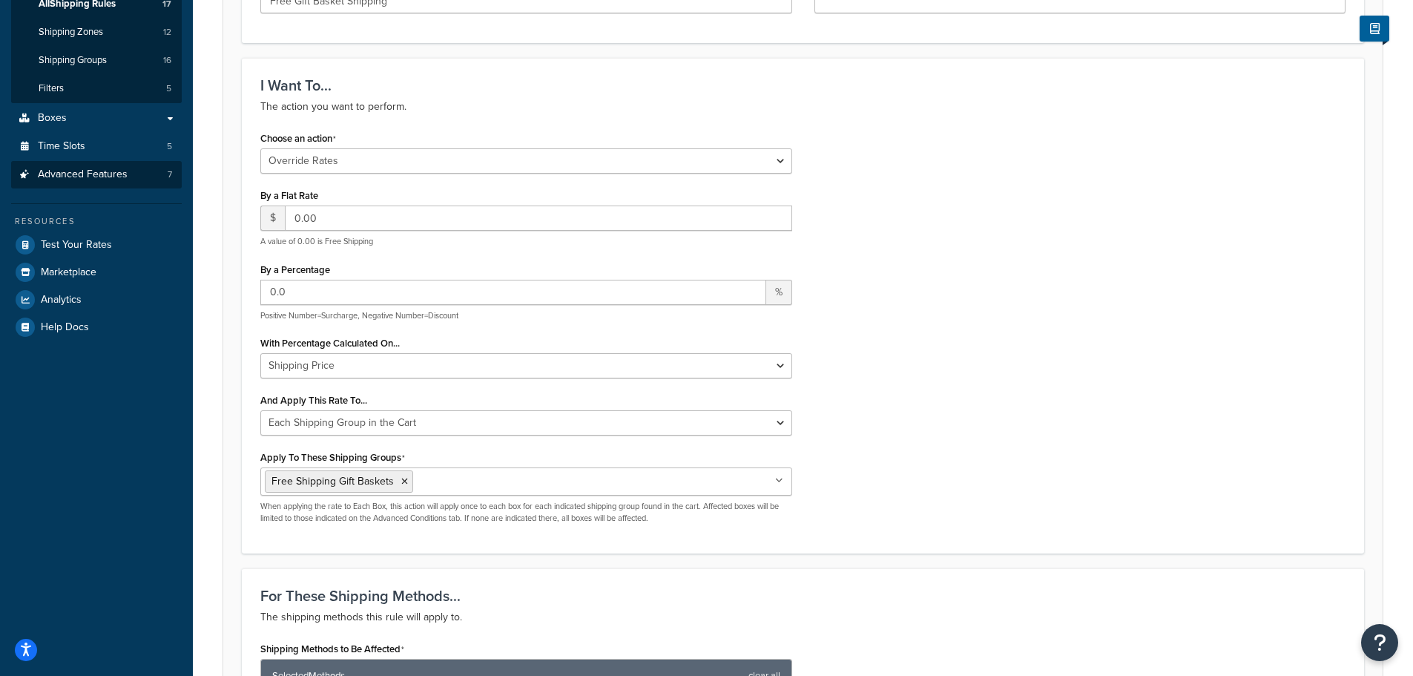
scroll to position [105, 0]
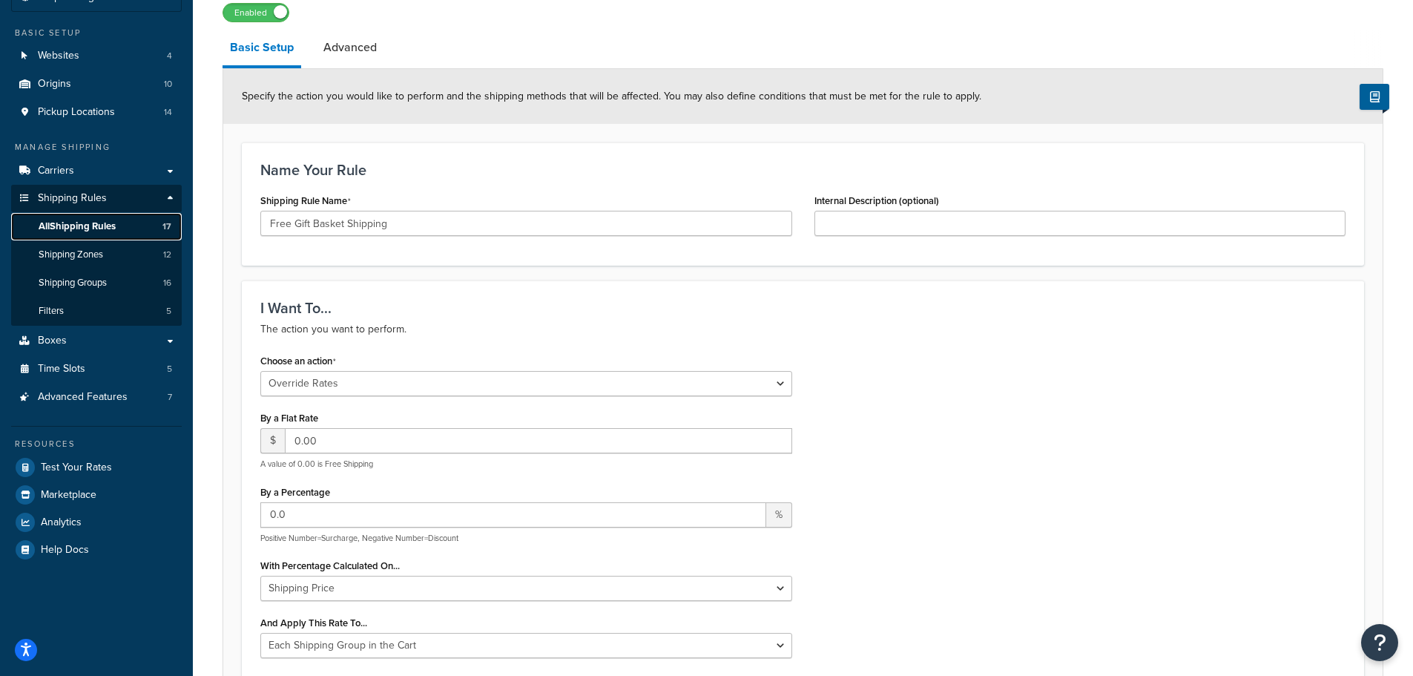
click at [101, 223] on span "All Shipping Rules" at bounding box center [77, 226] width 77 height 13
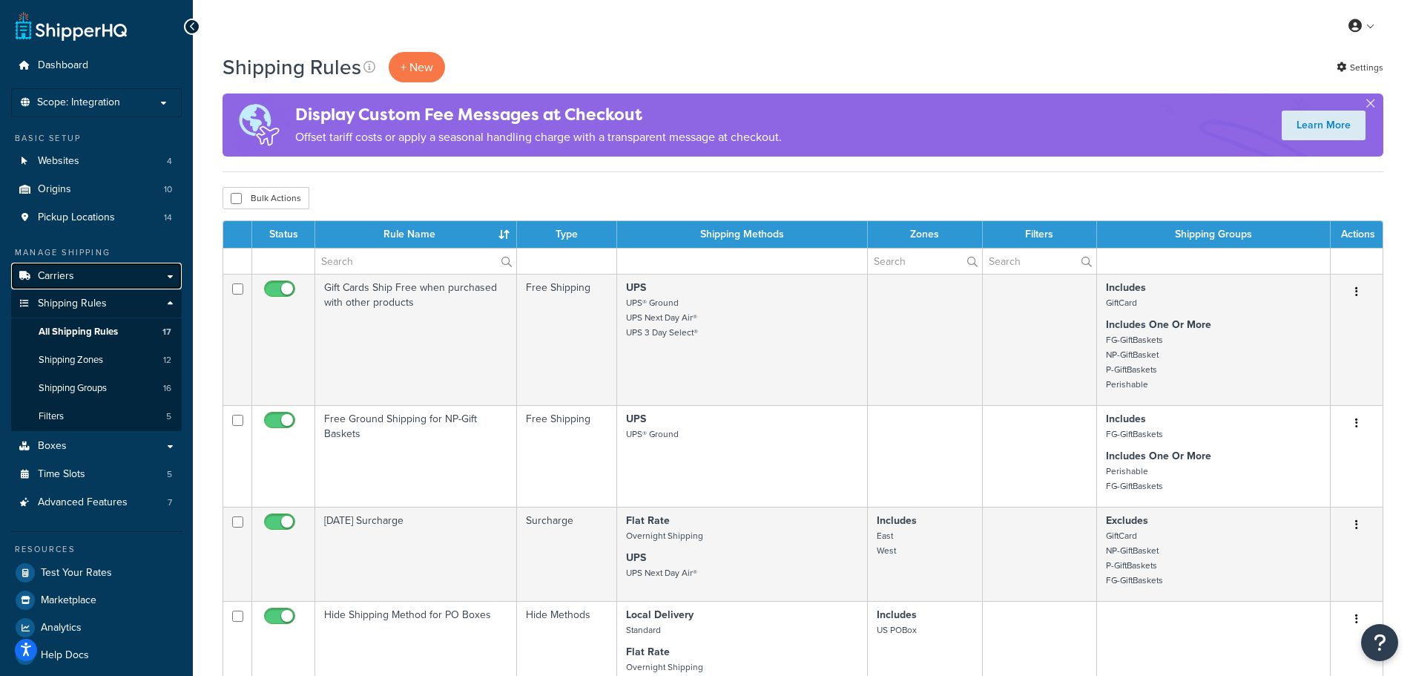
click at [70, 272] on span "Carriers" at bounding box center [56, 276] width 36 height 13
